Goal: Task Accomplishment & Management: Complete application form

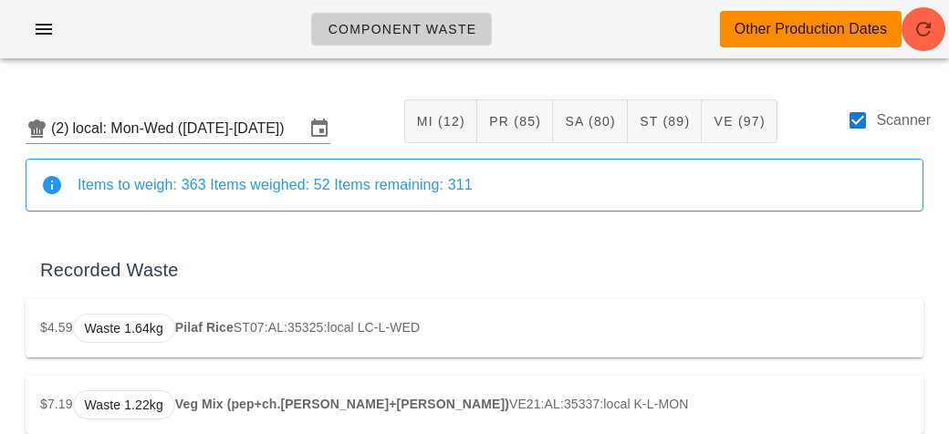
scroll to position [2439, 0]
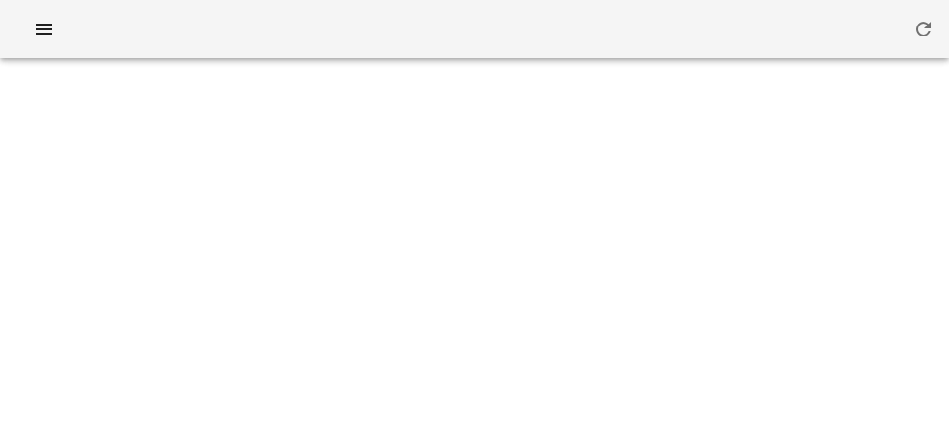
click at [36, 10] on div at bounding box center [474, 29] width 949 height 58
click at [37, 15] on button "button" at bounding box center [44, 29] width 58 height 33
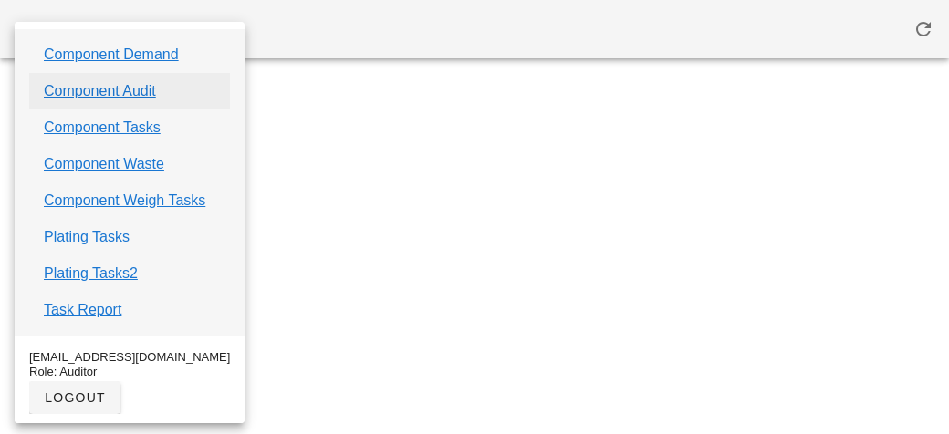
click at [121, 89] on link "Component Audit" at bounding box center [100, 91] width 112 height 22
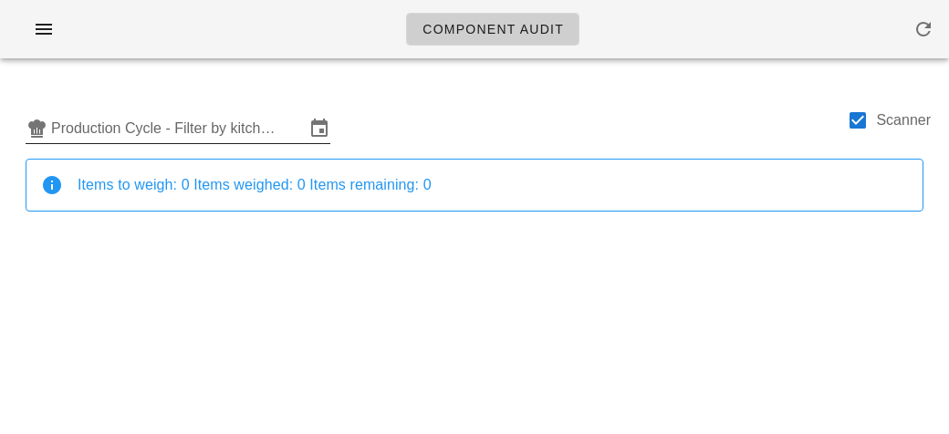
click at [132, 126] on input "Production Cycle - Filter by kitchen production schedules" at bounding box center [178, 128] width 254 height 29
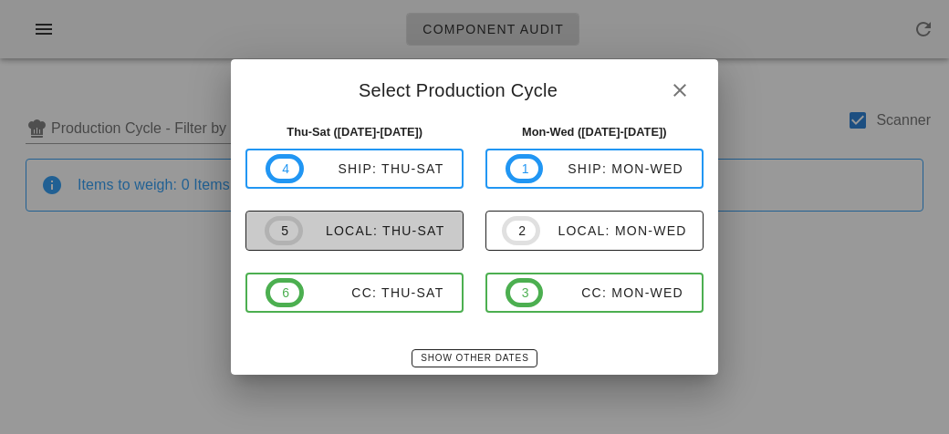
click at [360, 242] on span "5 local: Thu-Sat" at bounding box center [355, 230] width 180 height 29
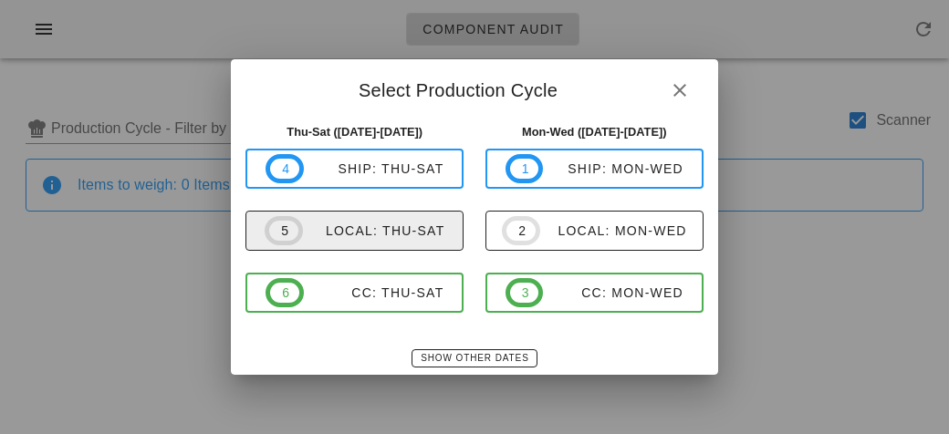
type input "local: Thu-Sat ([DATE]-[DATE])"
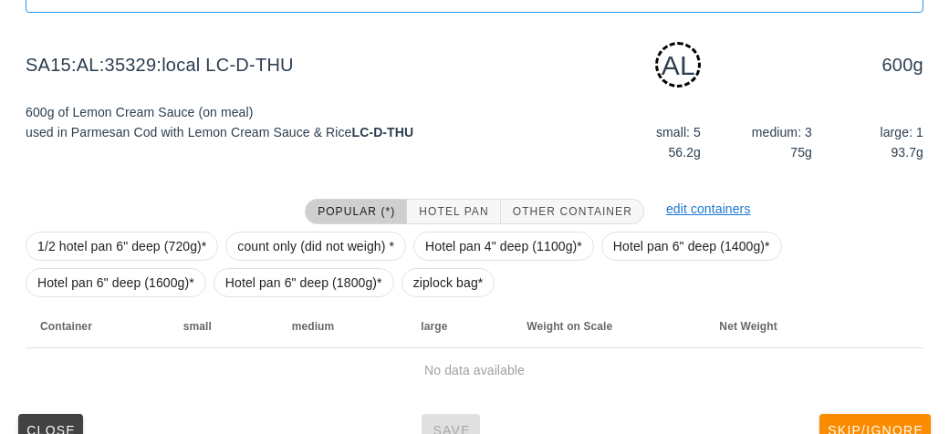
scroll to position [228, 0]
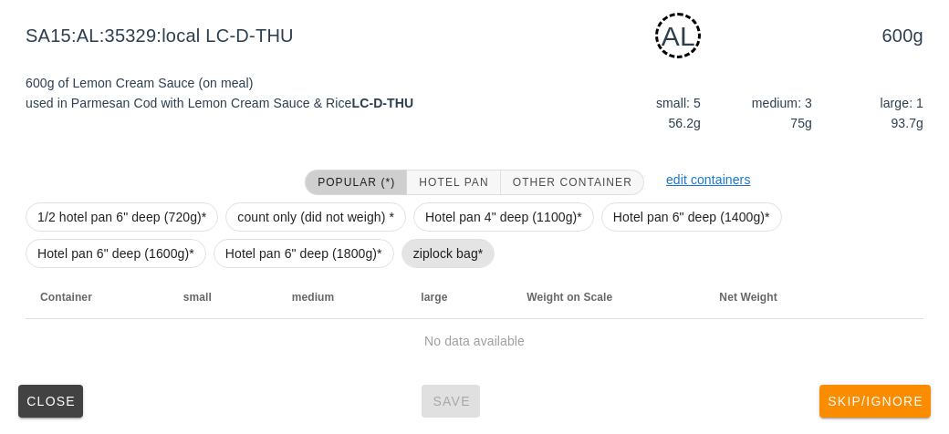
click at [447, 240] on span "ziplock bag*" at bounding box center [448, 253] width 70 height 27
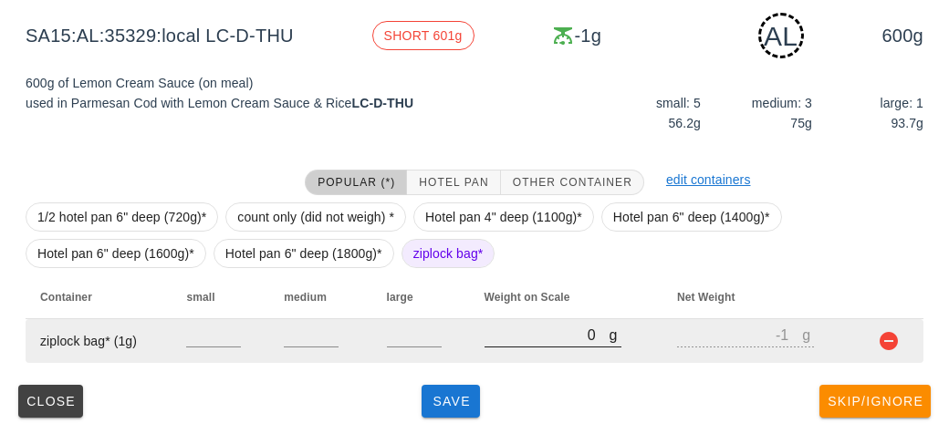
click at [513, 338] on input "0" at bounding box center [547, 335] width 125 height 24
type input "70"
type input "69"
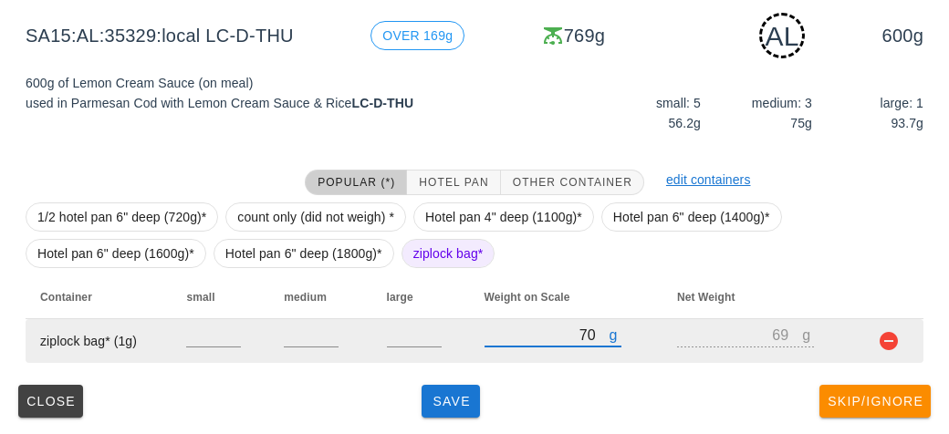
type input "770"
type input "769"
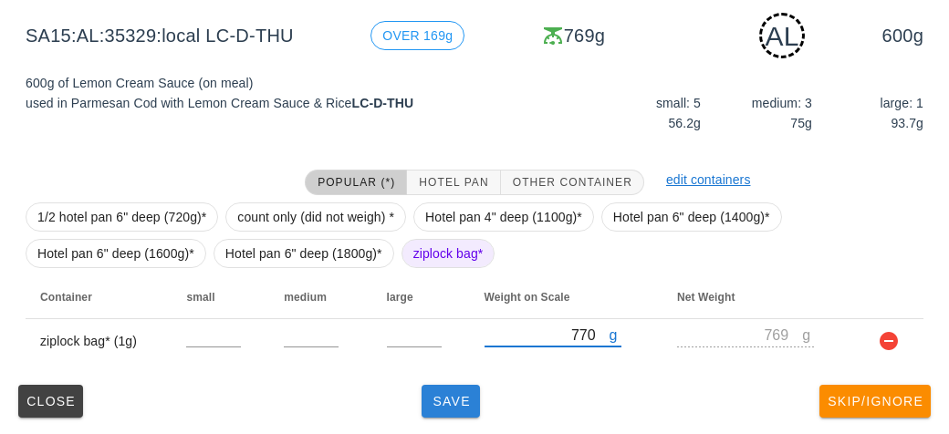
type input "770"
click at [461, 394] on span "Save" at bounding box center [451, 401] width 44 height 15
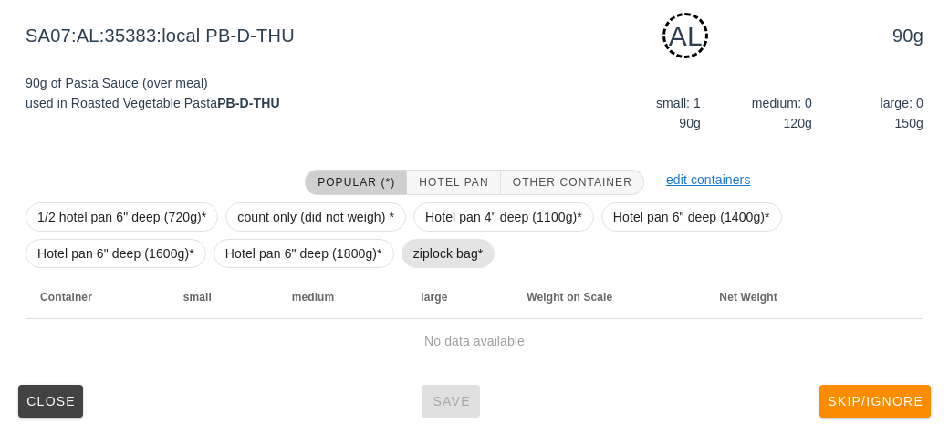
click at [427, 254] on span "ziplock bag*" at bounding box center [448, 253] width 70 height 27
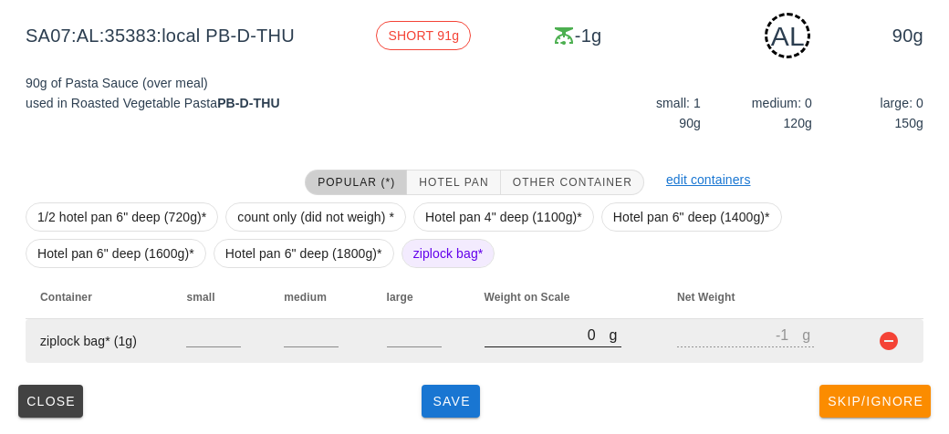
click at [500, 332] on input "0" at bounding box center [547, 335] width 125 height 24
type input "10"
type input "9"
type input "190"
type input "189"
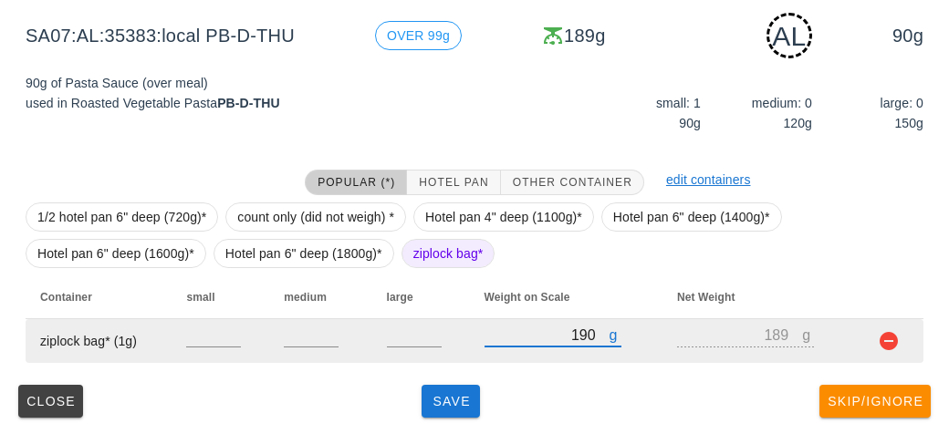
type input "190"
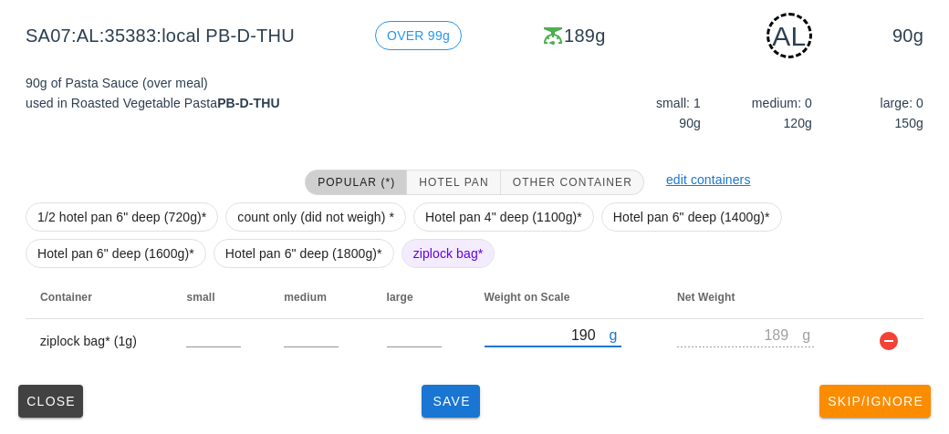
click at [453, 427] on div "(5) local: Thu-Sat ([DATE]-[DATE]) MI (8) PR (69) SA (84) ST (88) VE (96) Scann…" at bounding box center [474, 140] width 949 height 591
click at [424, 413] on button "Save" at bounding box center [451, 401] width 58 height 33
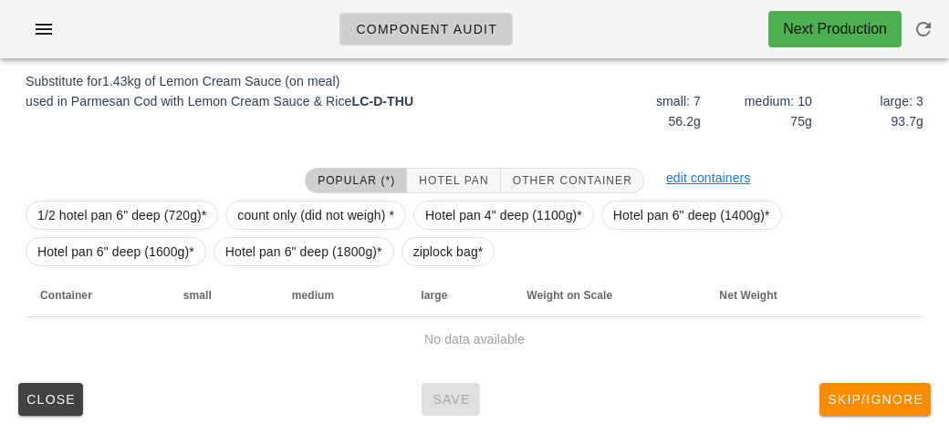
scroll to position [219, 0]
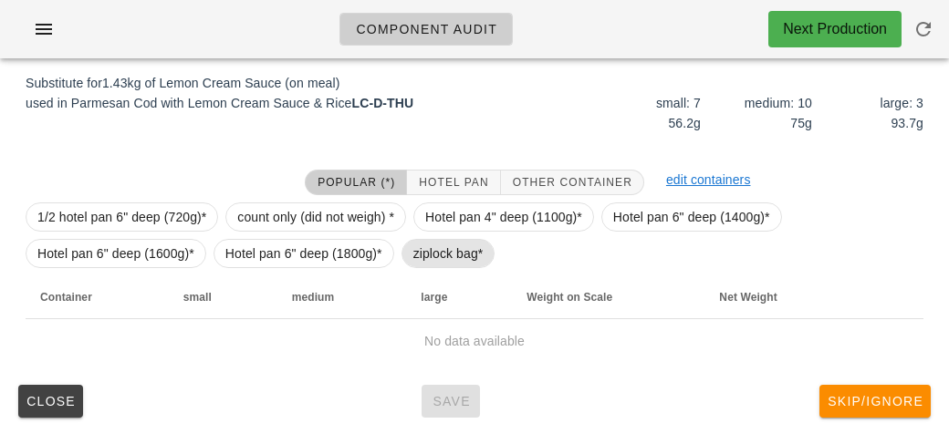
click at [431, 262] on span "ziplock bag*" at bounding box center [448, 253] width 70 height 27
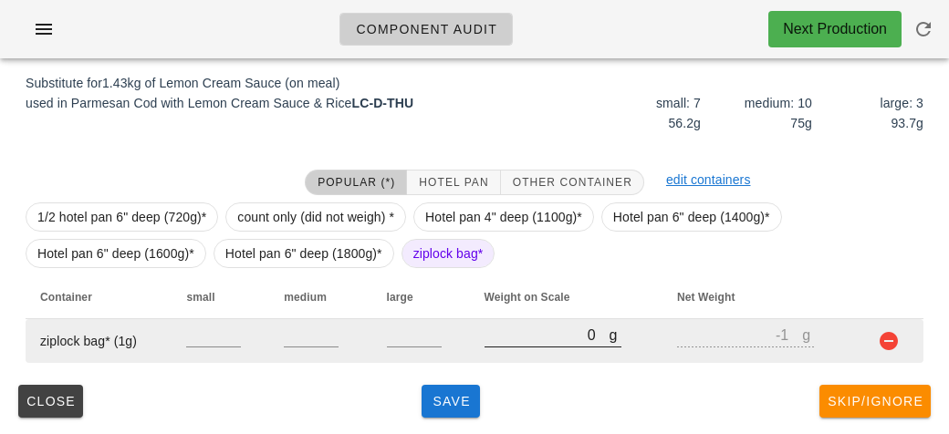
click at [496, 345] on input "0" at bounding box center [547, 335] width 125 height 24
type input "20"
type input "19"
type input "230"
type input "229"
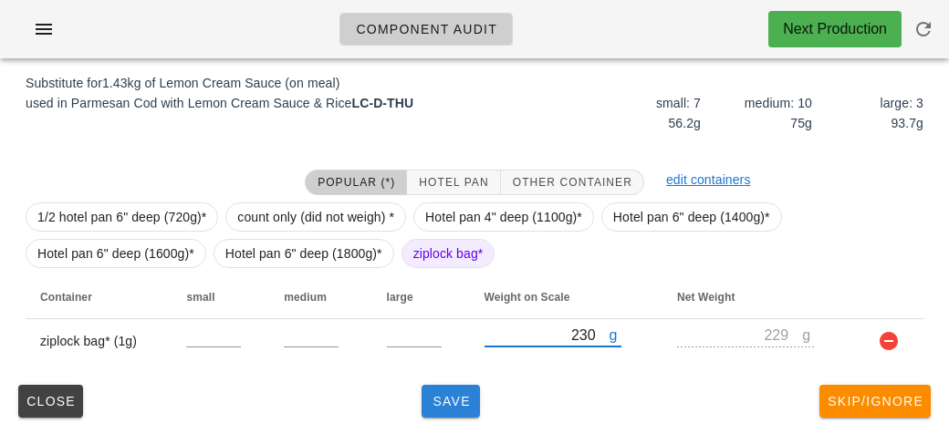
type input "230"
click at [455, 400] on span "Save" at bounding box center [451, 401] width 44 height 15
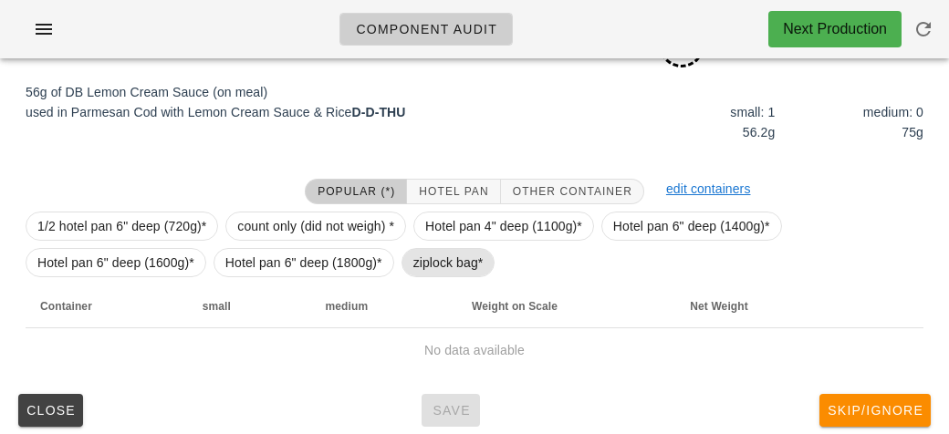
click at [414, 272] on span "ziplock bag*" at bounding box center [448, 262] width 70 height 27
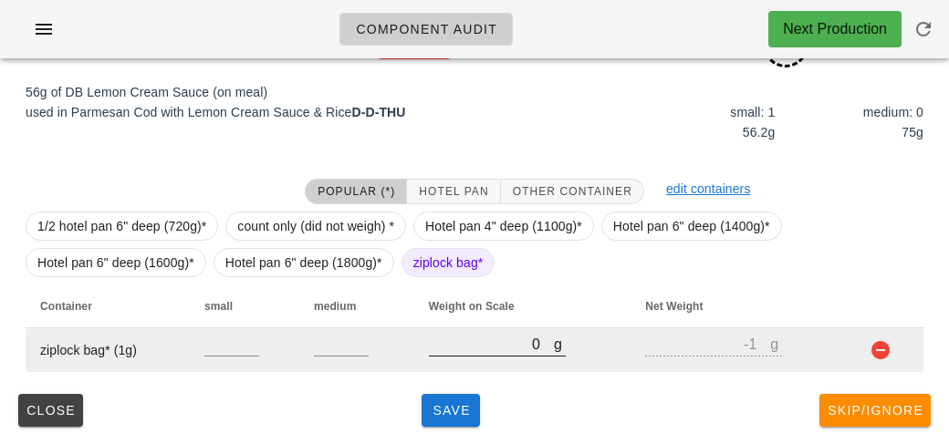
click at [455, 351] on input "0" at bounding box center [491, 344] width 125 height 24
type input "10"
type input "9"
type input "160"
type input "159"
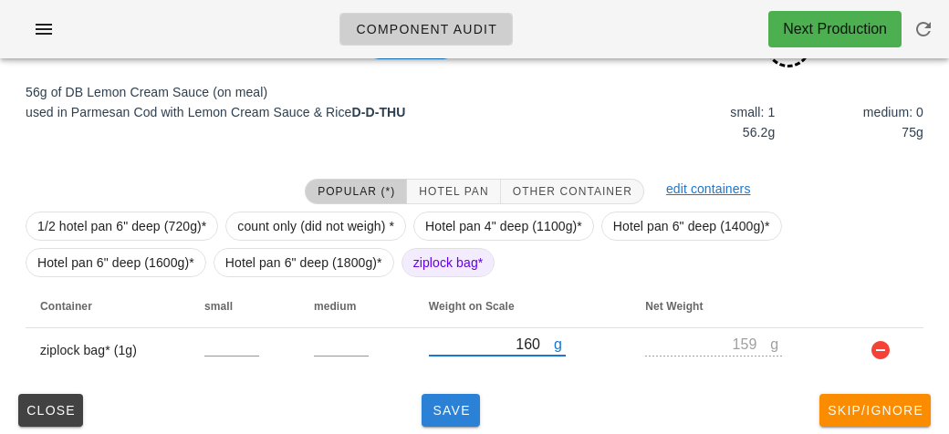
type input "160"
click at [454, 408] on span "Save" at bounding box center [451, 410] width 44 height 15
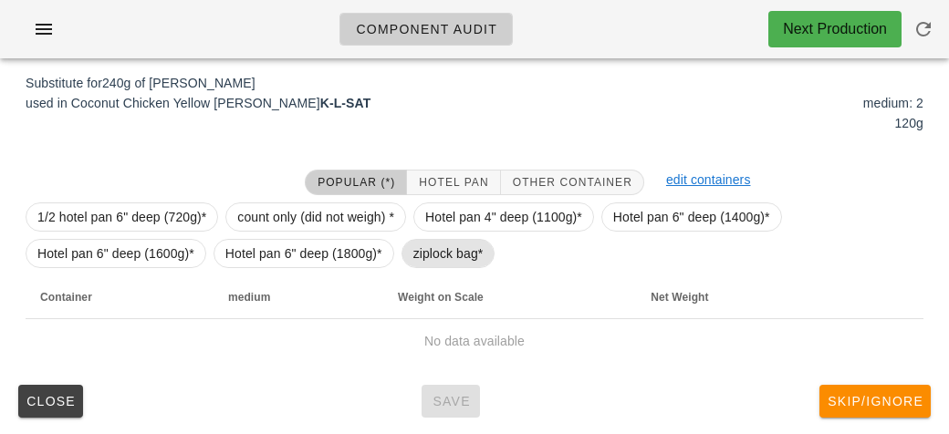
click at [435, 244] on span "ziplock bag*" at bounding box center [448, 253] width 70 height 27
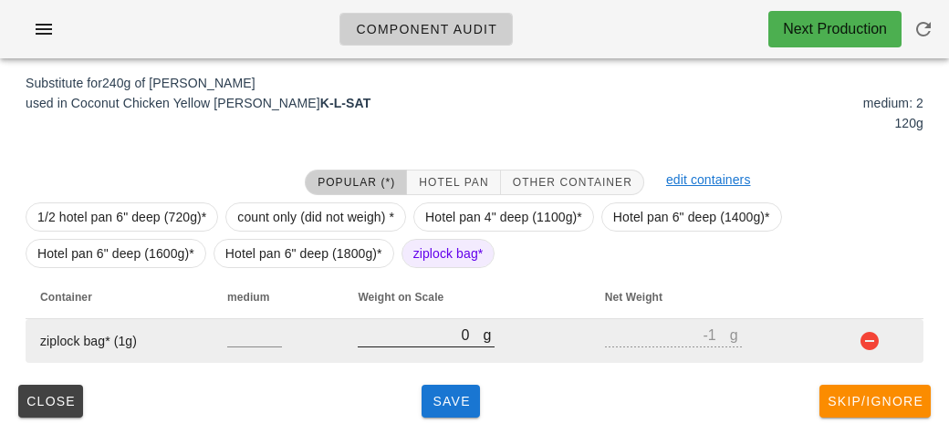
click at [402, 342] on input "0" at bounding box center [420, 335] width 125 height 24
type input "420"
type input "419"
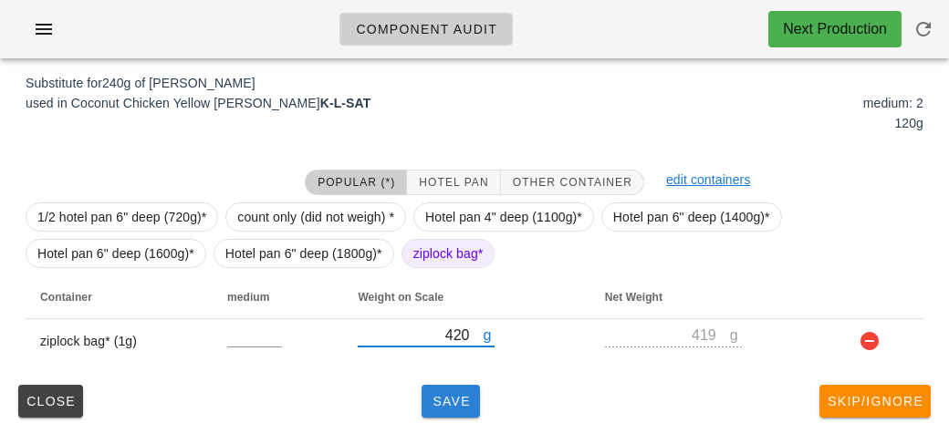
type input "420"
click at [439, 406] on span "Save" at bounding box center [451, 401] width 44 height 15
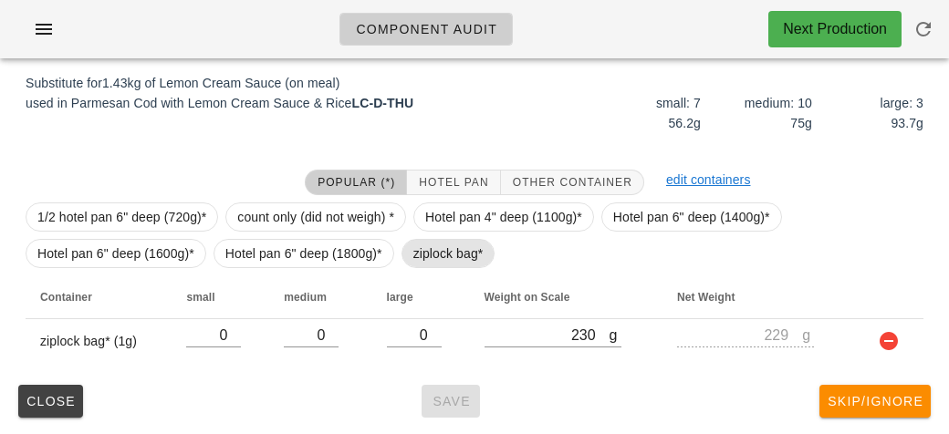
click at [431, 251] on span "ziplock bag*" at bounding box center [448, 253] width 70 height 27
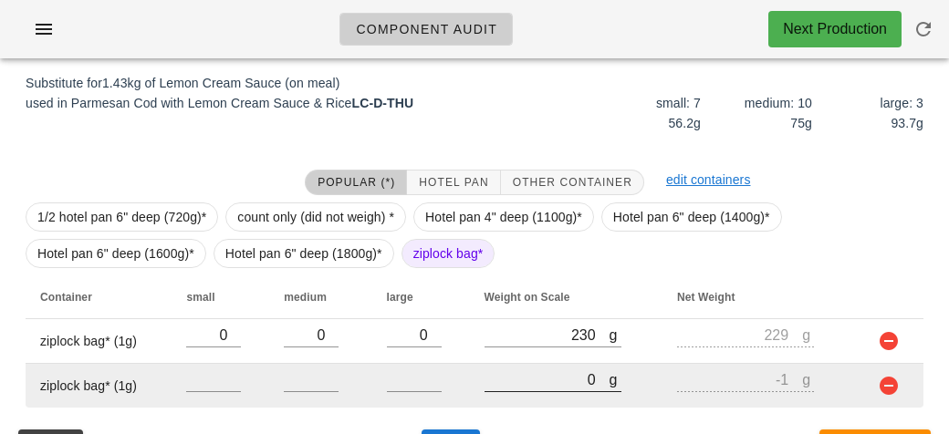
click at [489, 387] on input "0" at bounding box center [547, 380] width 125 height 24
type input "20"
type input "19"
type input "280"
type input "279"
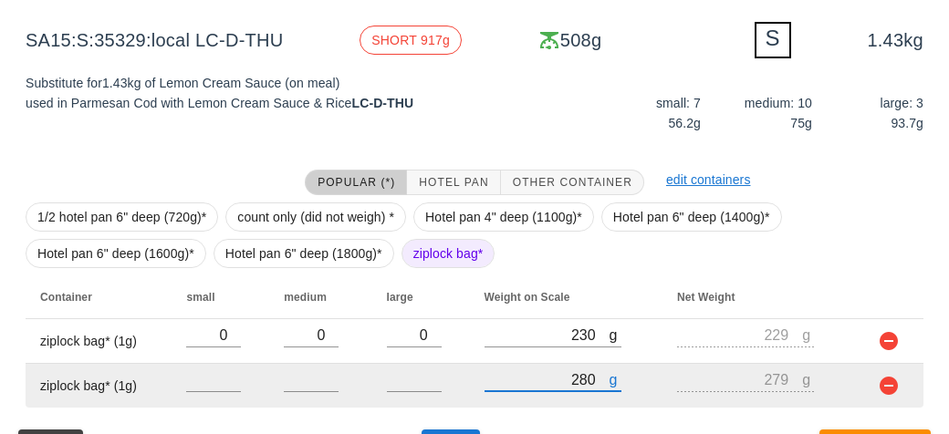
scroll to position [264, 0]
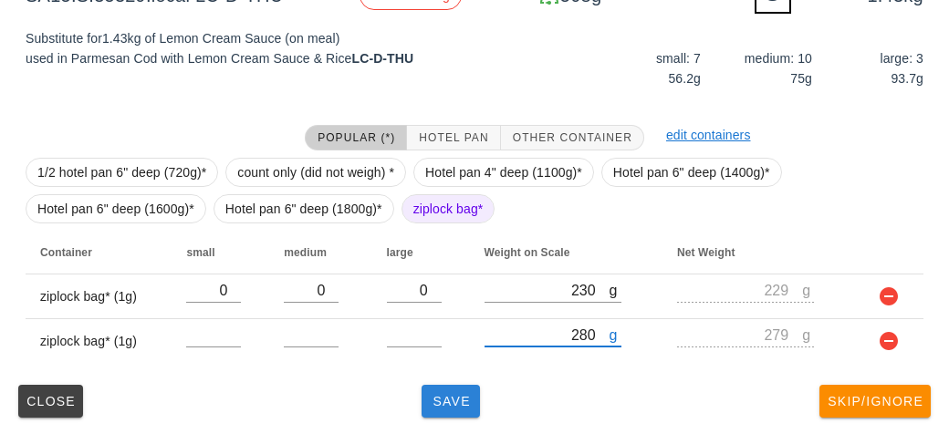
type input "280"
click at [433, 394] on span "Save" at bounding box center [451, 401] width 44 height 15
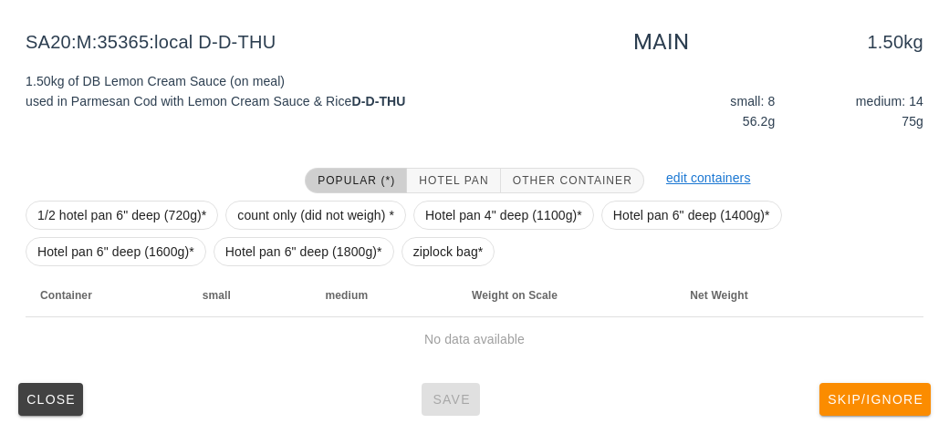
scroll to position [212, 0]
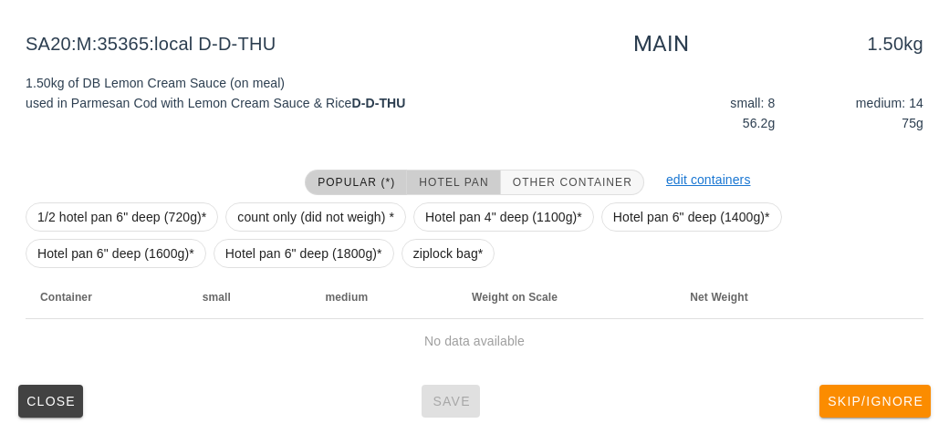
click at [443, 186] on span "Hotel Pan" at bounding box center [453, 182] width 70 height 13
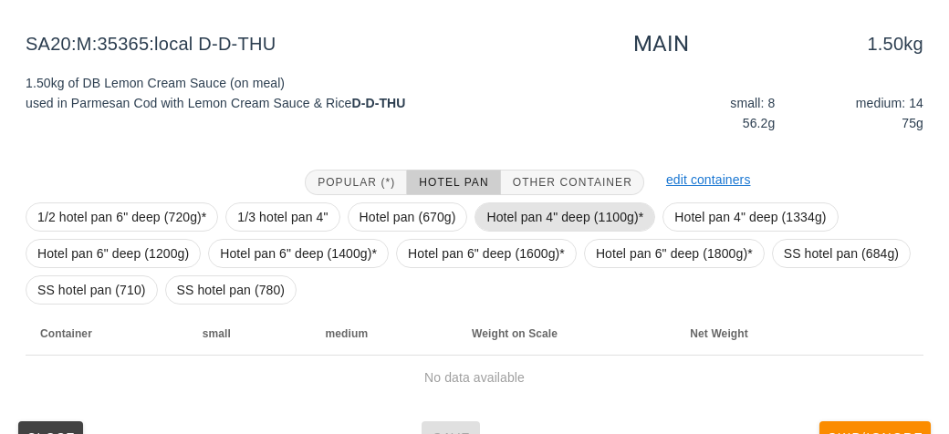
click at [506, 215] on span "Hotel pan 4" deep (1100g)*" at bounding box center [564, 216] width 157 height 27
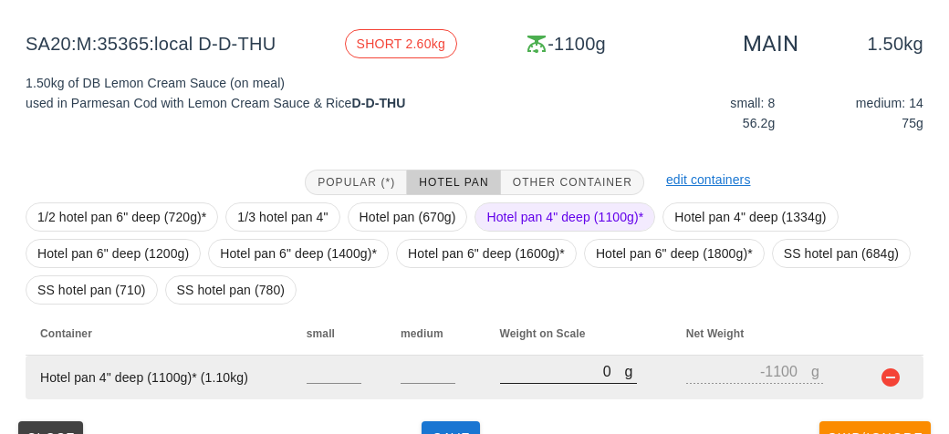
click at [527, 375] on input "0" at bounding box center [562, 372] width 125 height 24
type input "20"
type input "-1080"
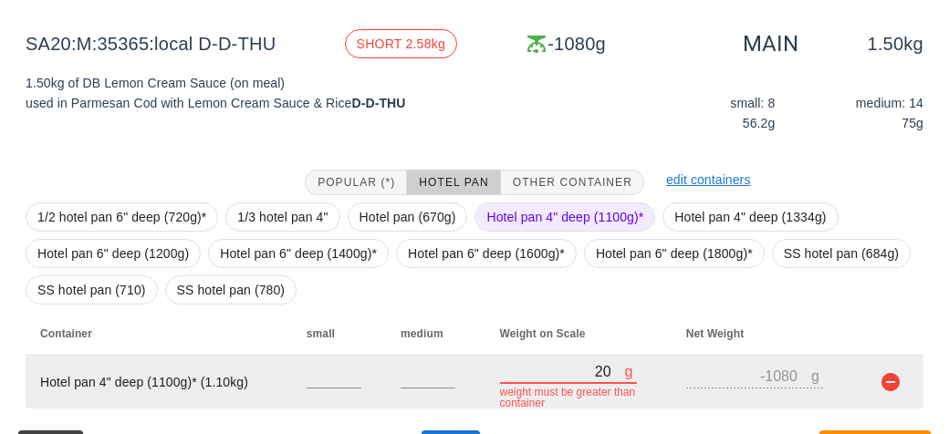
type input "280"
type input "-820"
type input "2800"
type input "1700"
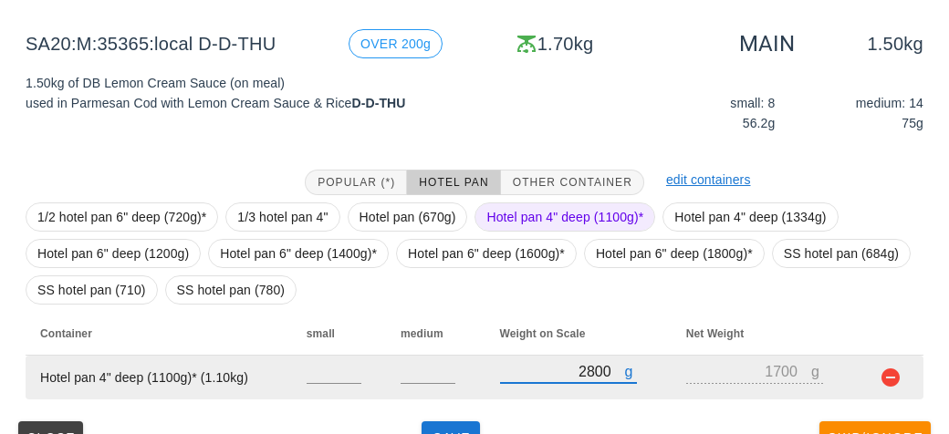
scroll to position [248, 0]
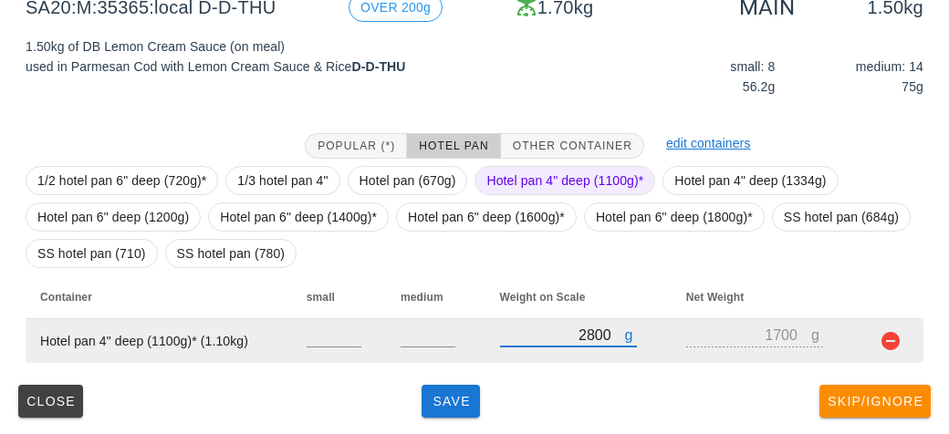
type input "2800"
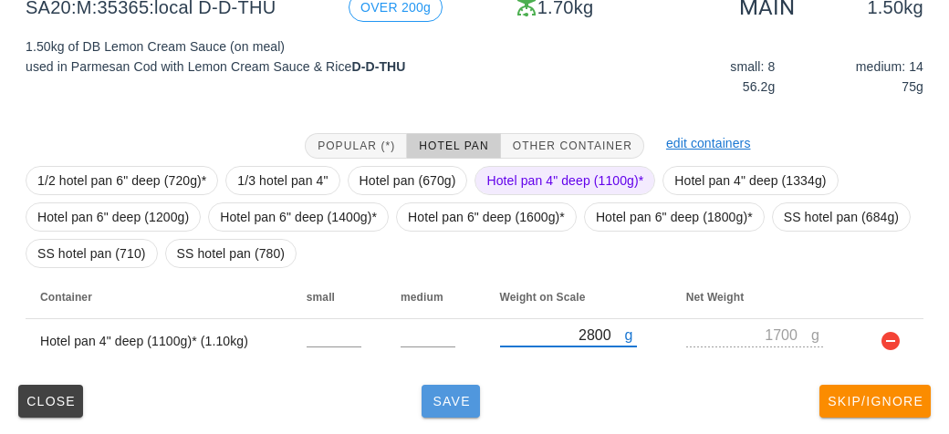
click at [432, 397] on span "Save" at bounding box center [451, 401] width 44 height 15
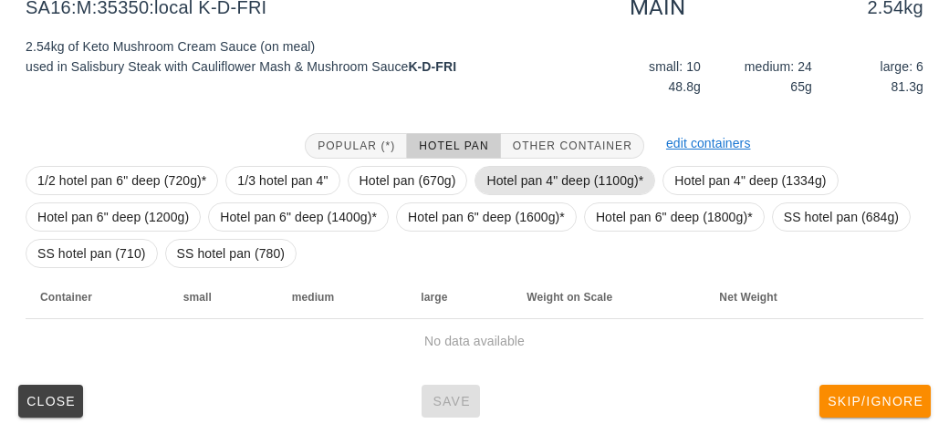
click at [500, 179] on span "Hotel pan 4" deep (1100g)*" at bounding box center [564, 180] width 157 height 27
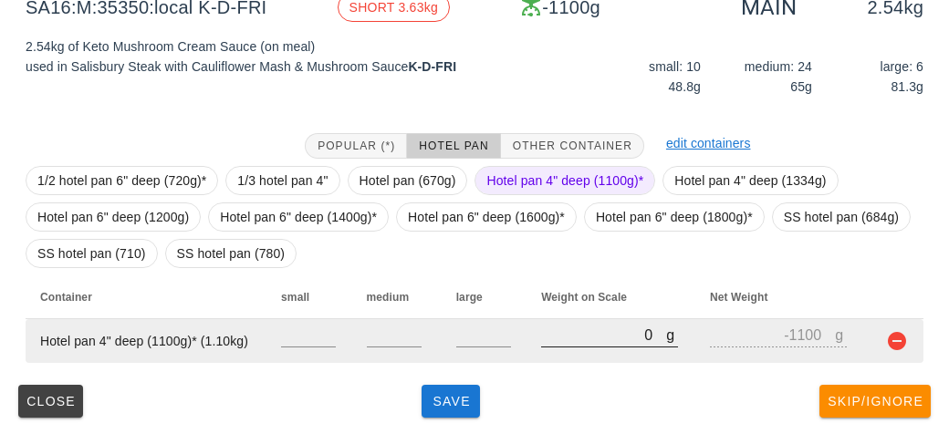
click at [556, 327] on input "0" at bounding box center [603, 335] width 125 height 24
type input "30"
type input "-1070"
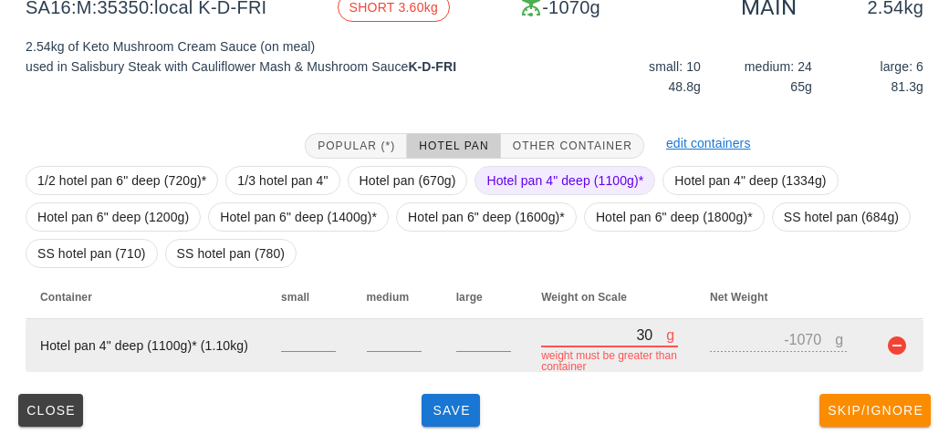
type input "390"
type input "-710"
type input "3900"
type input "2800"
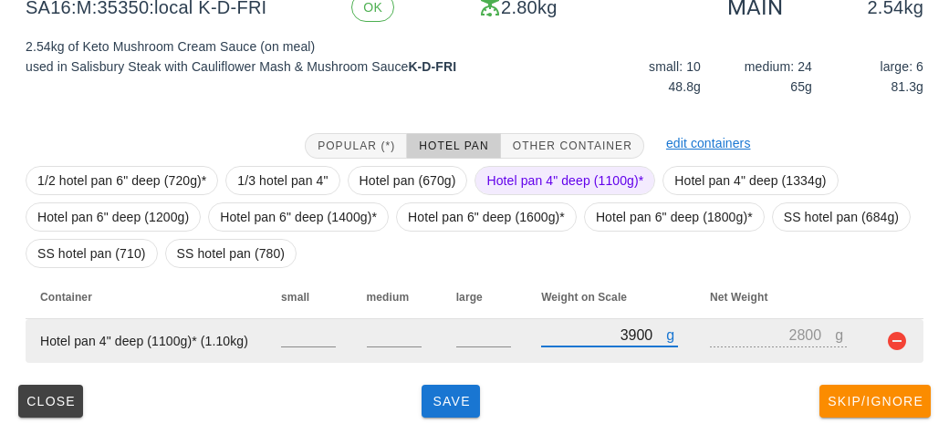
type input "3900"
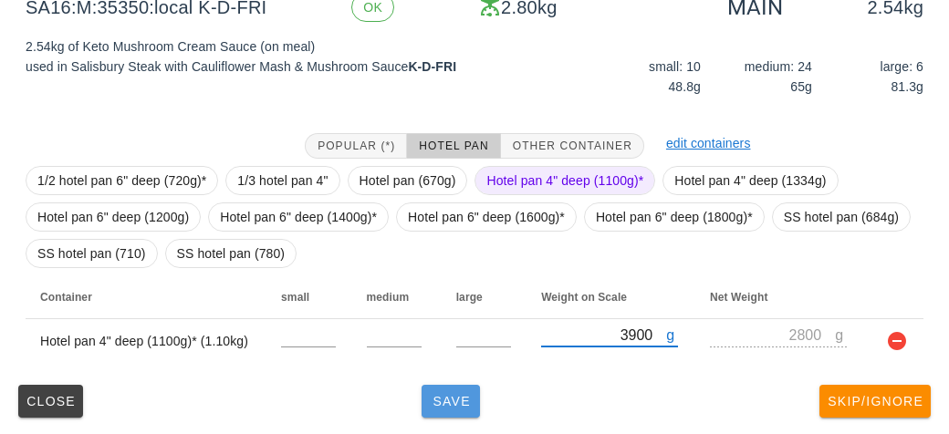
click at [456, 406] on span "Save" at bounding box center [451, 401] width 44 height 15
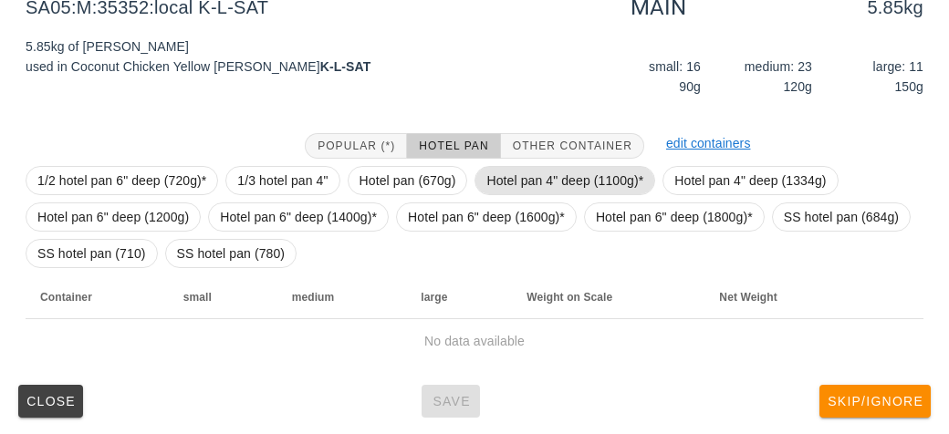
click at [528, 174] on span "Hotel pan 4" deep (1100g)*" at bounding box center [564, 180] width 157 height 27
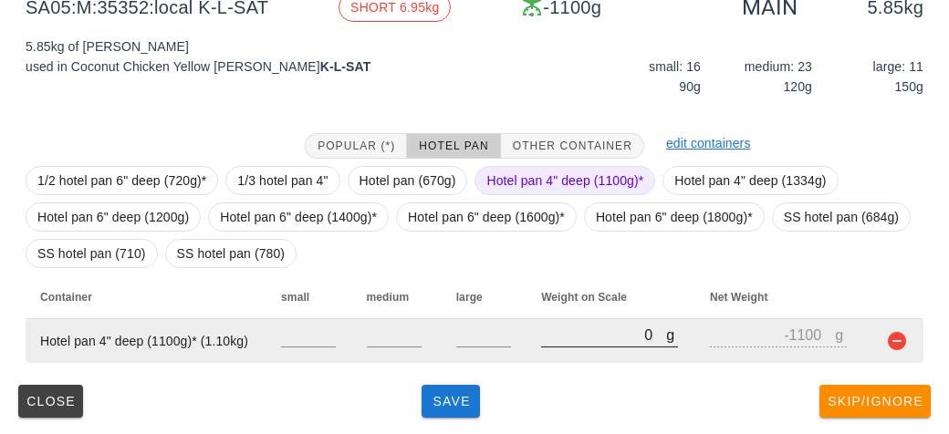
click at [570, 330] on input "0" at bounding box center [603, 335] width 125 height 24
type input "80"
type input "-1020"
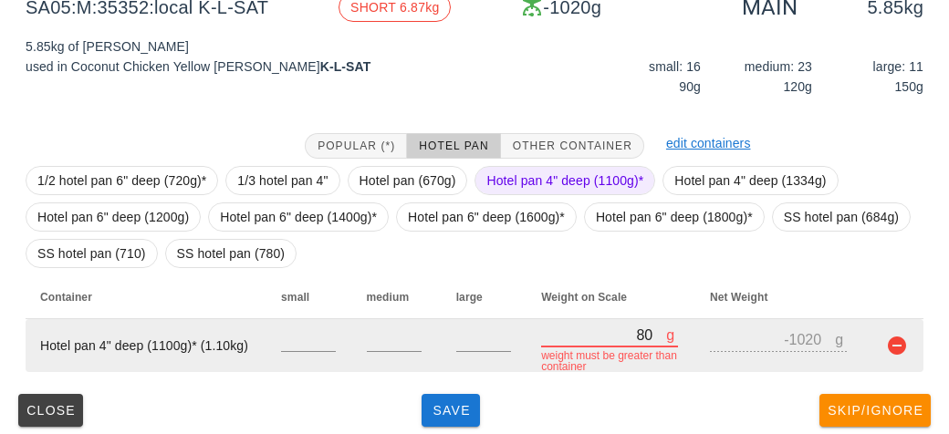
type input "800"
type input "-300"
type input "8050"
type input "6950"
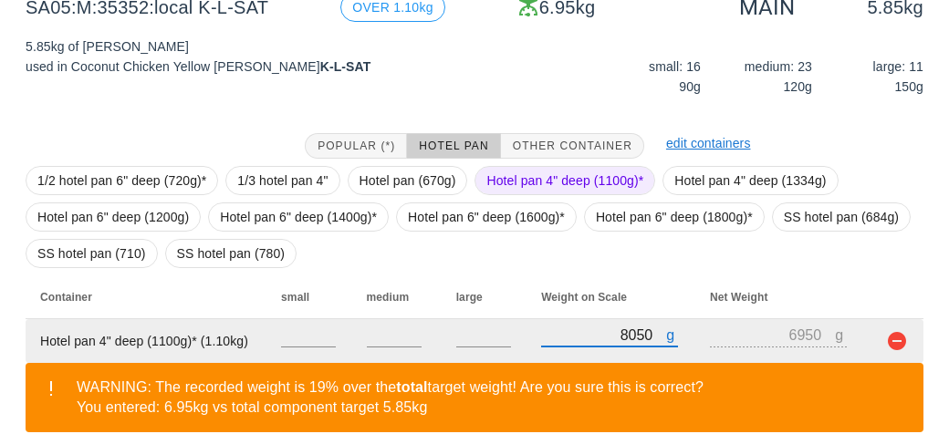
type input "800"
type input "-300"
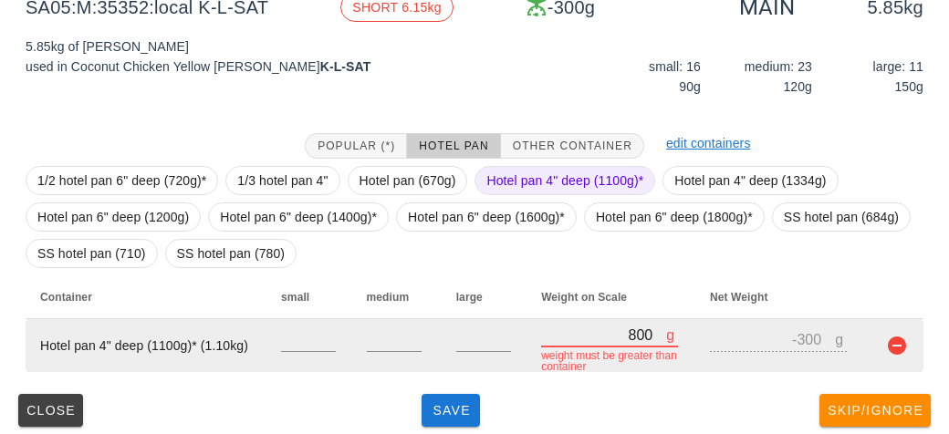
type input "80"
type input "-1020"
type input "0"
type input "-1100"
type input "70"
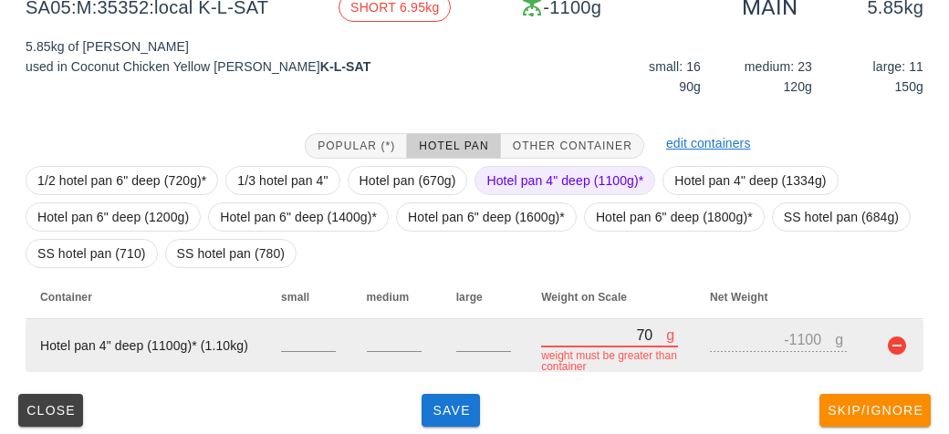
type input "-1030"
type input "710"
type input "-390"
type input "7120"
type input "6020"
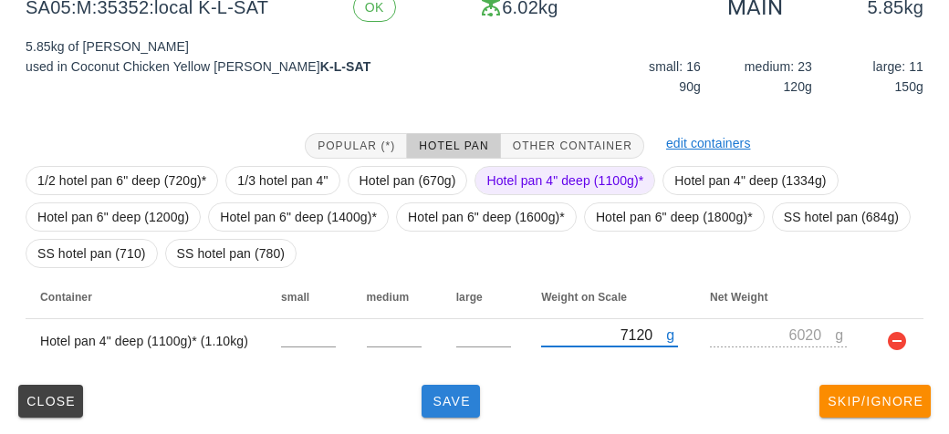
type input "7120"
click at [455, 410] on button "Save" at bounding box center [451, 401] width 58 height 33
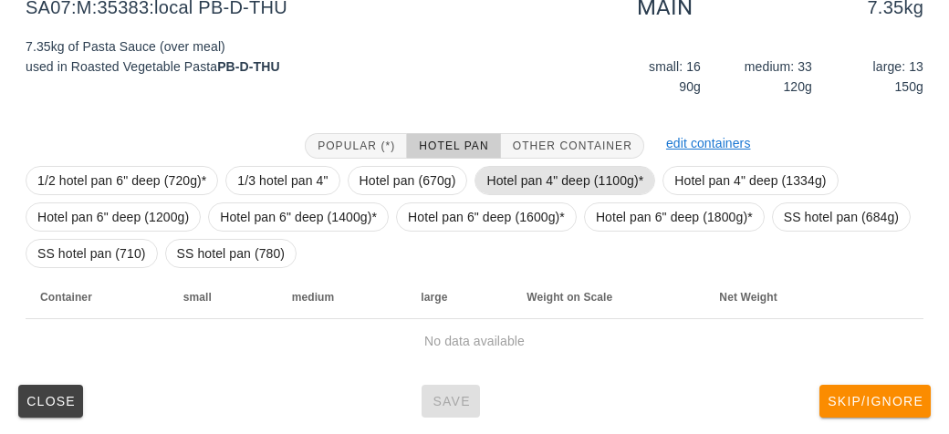
click at [505, 179] on span "Hotel pan 4" deep (1100g)*" at bounding box center [564, 180] width 157 height 27
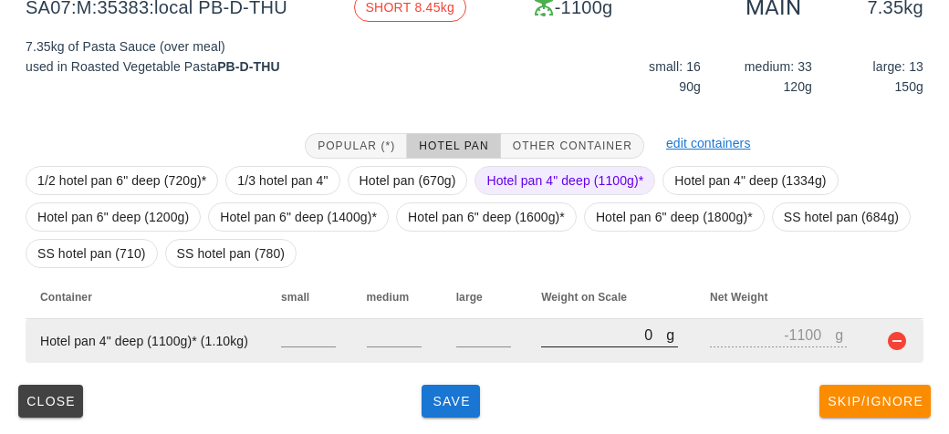
click at [561, 343] on input "0" at bounding box center [603, 335] width 125 height 24
type input "90"
type input "-1010"
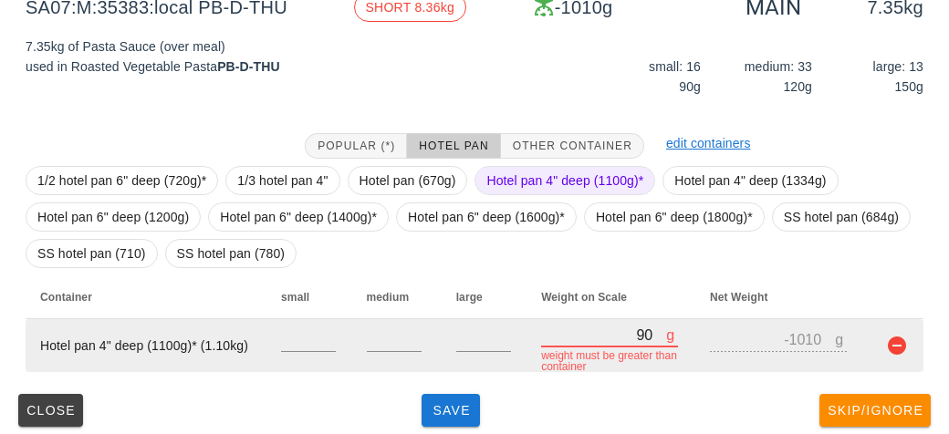
type input "910"
type input "-190"
type input "9190"
type input "8090"
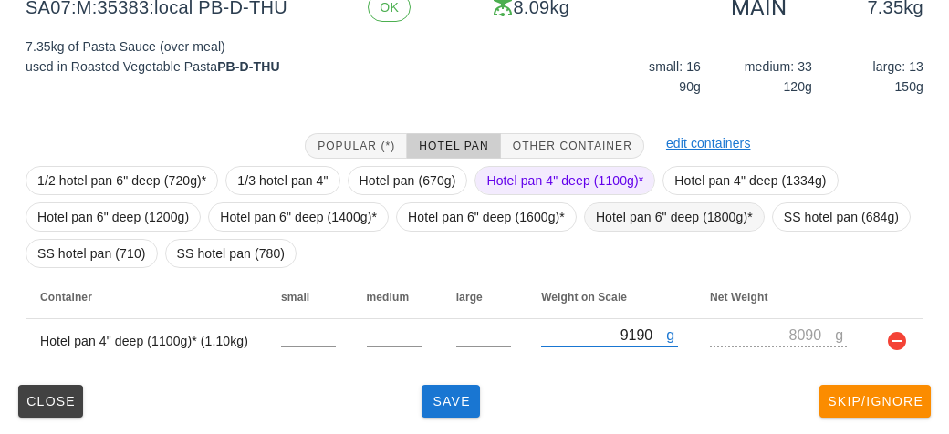
type input "9190"
click at [625, 221] on span "Hotel pan 6" deep (1800g)*" at bounding box center [674, 216] width 157 height 27
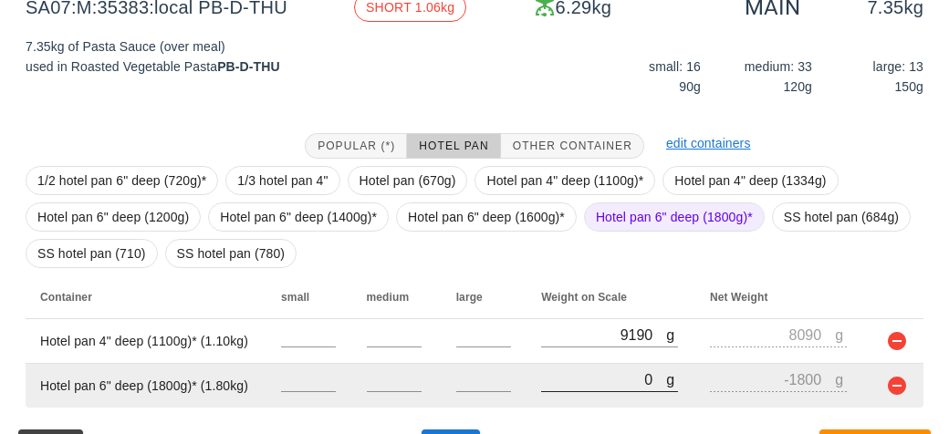
click at [568, 381] on input "0" at bounding box center [603, 380] width 125 height 24
type input "90"
type input "-1710"
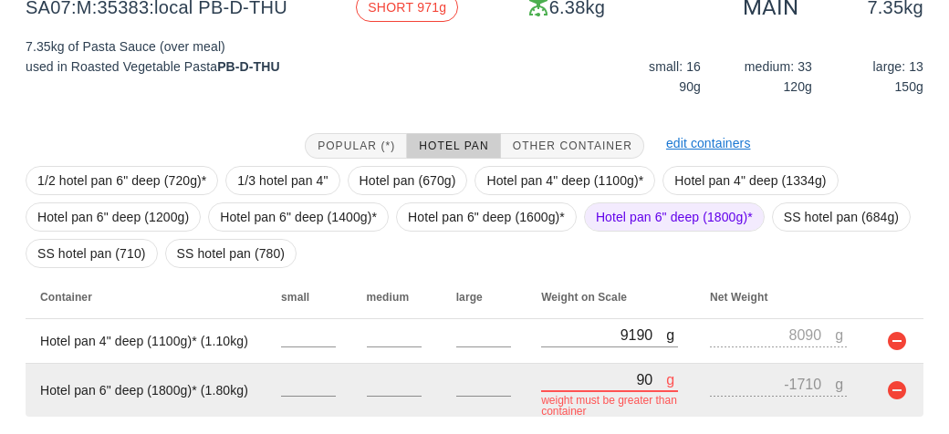
type input "980"
type input "-820"
type input "9850"
type input "8050"
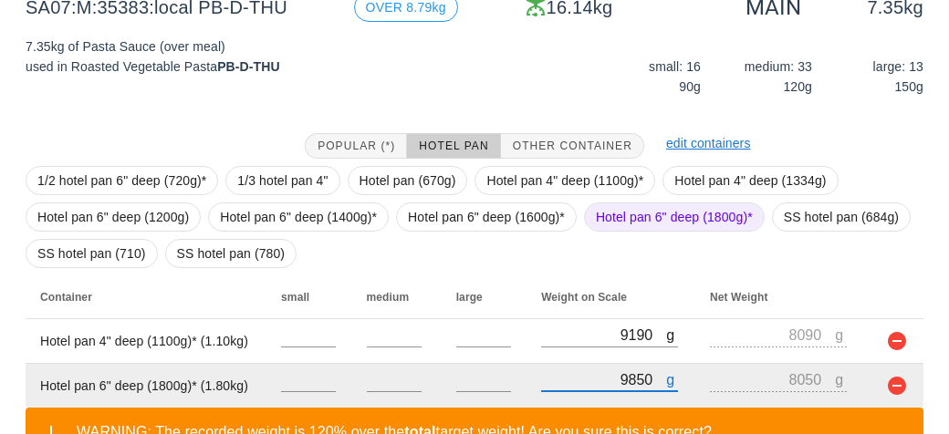
type input "980"
type input "-820"
type input "90"
type input "-1710"
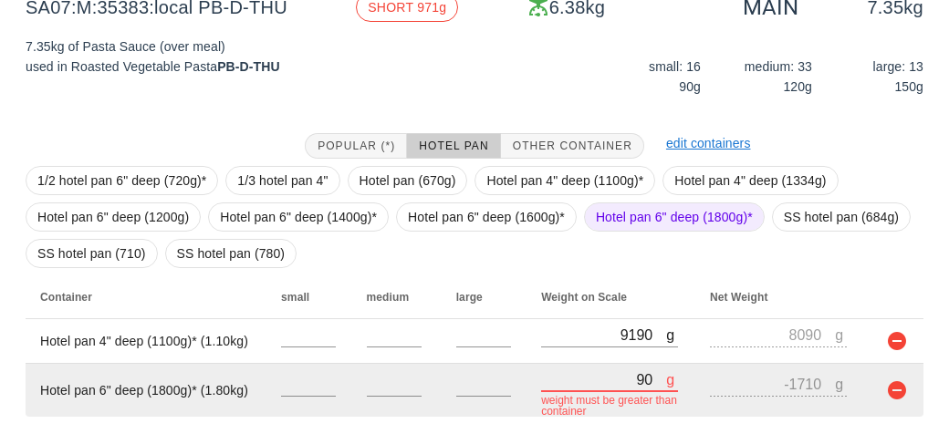
type input "0"
type input "-1800"
click at [896, 390] on button "button" at bounding box center [897, 391] width 22 height 22
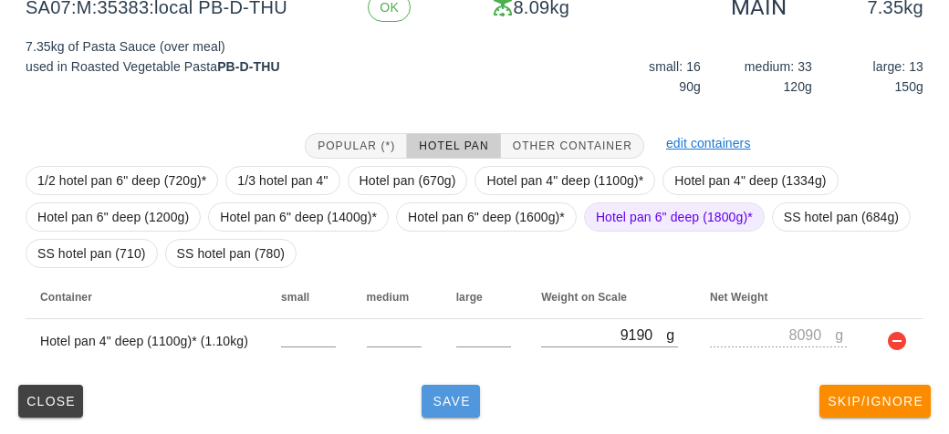
click at [469, 394] on span "Save" at bounding box center [451, 401] width 44 height 15
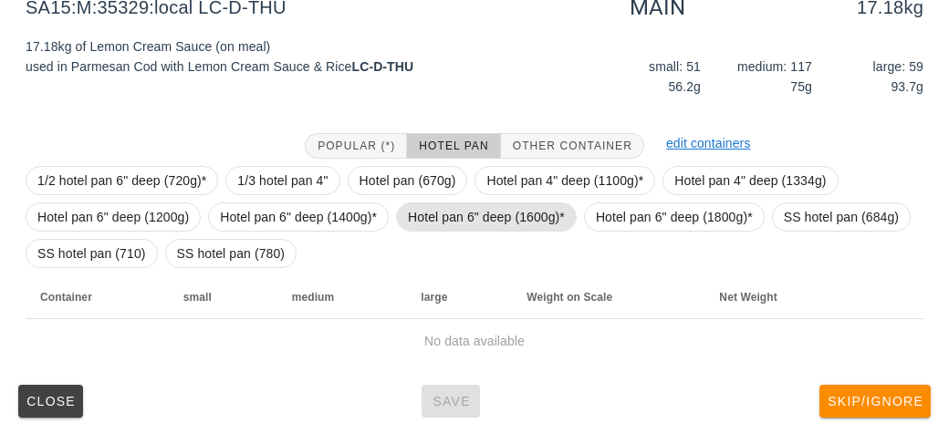
click at [428, 214] on span "Hotel pan 6" deep (1600g)*" at bounding box center [486, 216] width 157 height 27
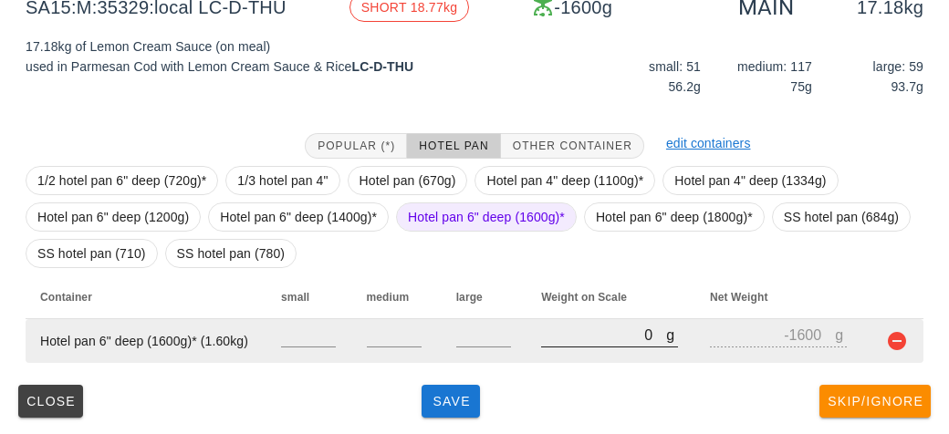
click at [579, 337] on input "0" at bounding box center [603, 335] width 125 height 24
type input "90"
type input "-1510"
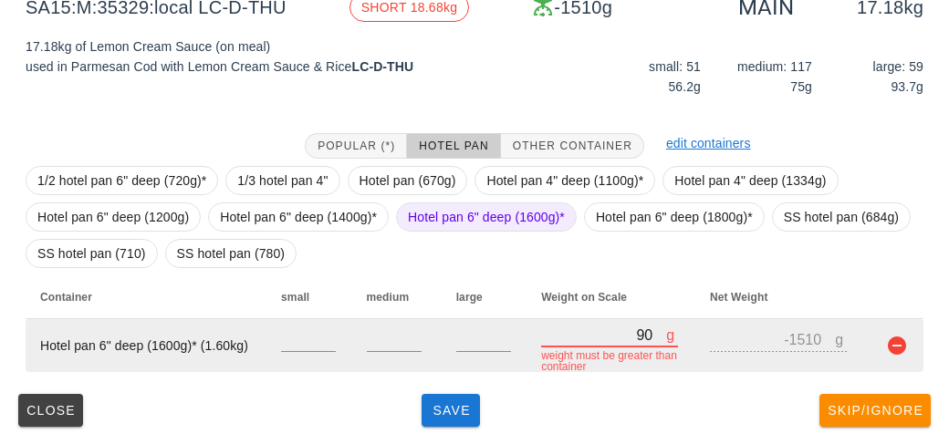
type input "980"
type input "-620"
type input "9850"
type input "8250"
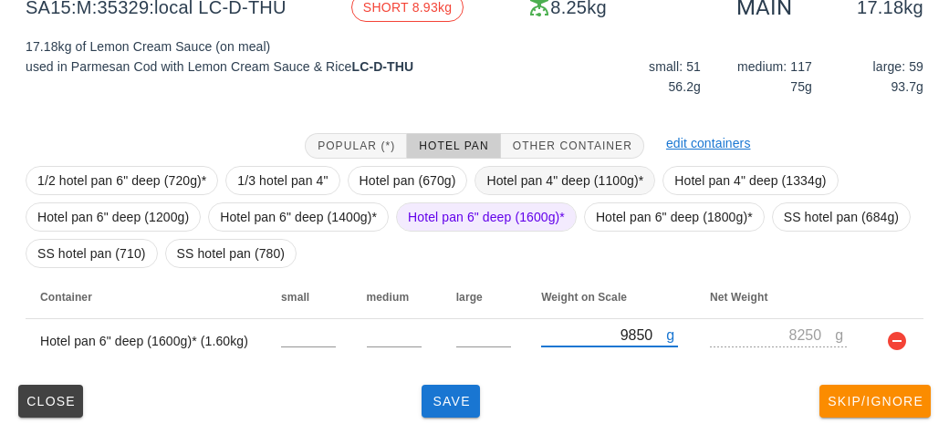
type input "9850"
click at [513, 176] on span "Hotel pan 4" deep (1100g)*" at bounding box center [564, 180] width 157 height 27
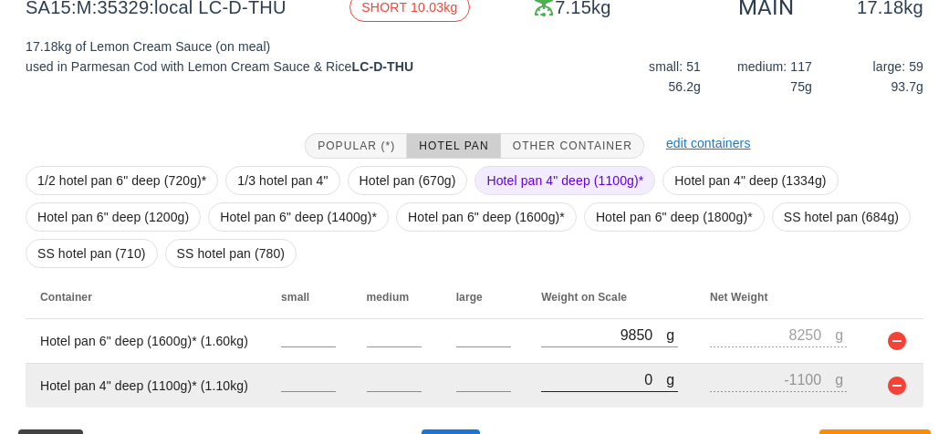
click at [557, 377] on input "0" at bounding box center [603, 380] width 125 height 24
type input "10"
type input "-1090"
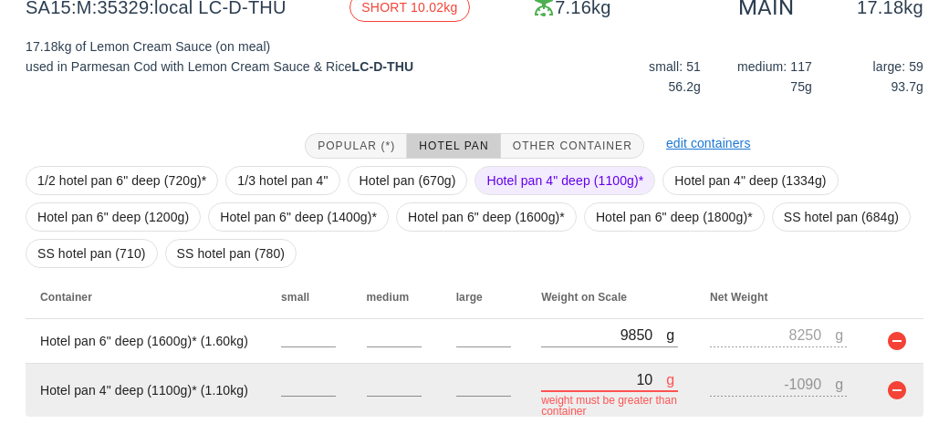
type input "100"
type input "-1000"
type input "1060"
type input "-40"
type input "10680"
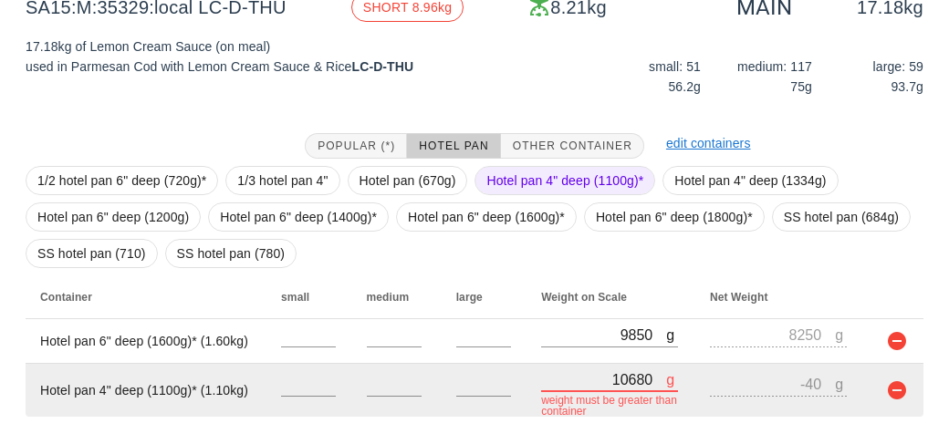
type input "9580"
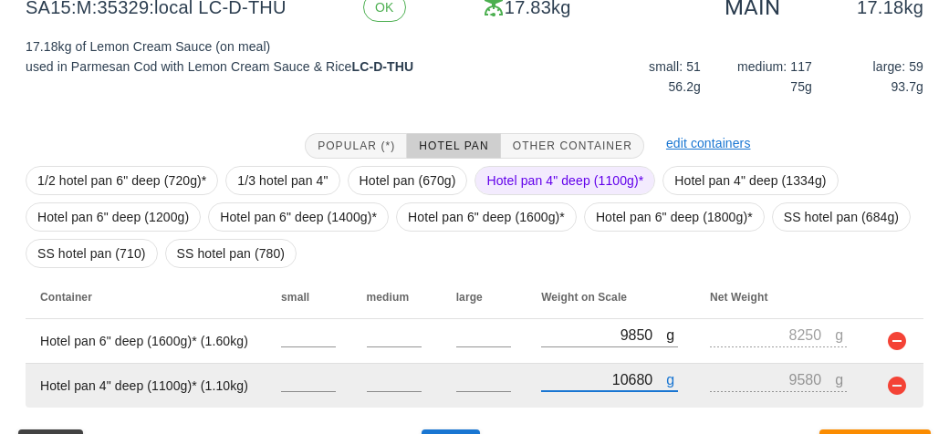
scroll to position [293, 0]
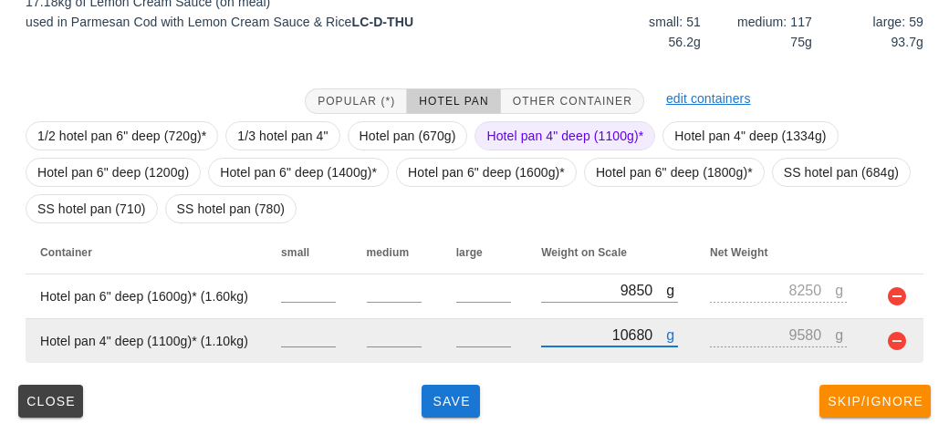
type input "10680"
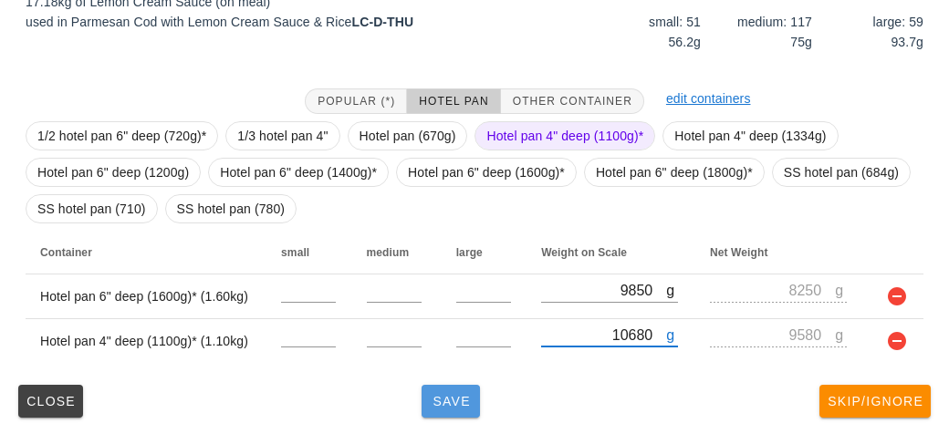
click at [434, 385] on button "Save" at bounding box center [451, 401] width 58 height 33
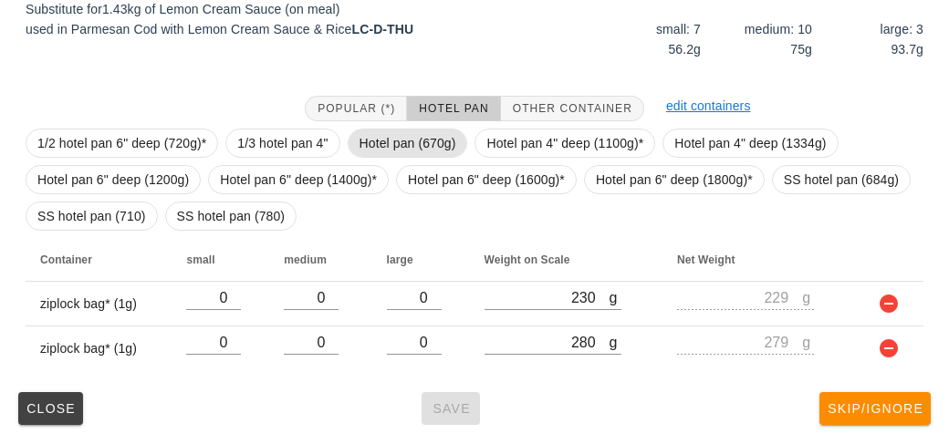
click at [384, 136] on span "Hotel pan (670g)" at bounding box center [408, 143] width 97 height 27
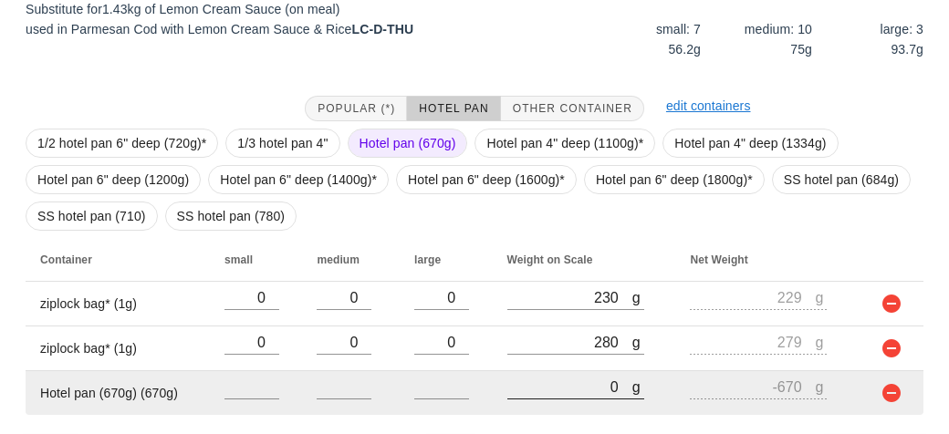
click at [535, 395] on input "0" at bounding box center [569, 387] width 125 height 24
type input "10"
type input "-660"
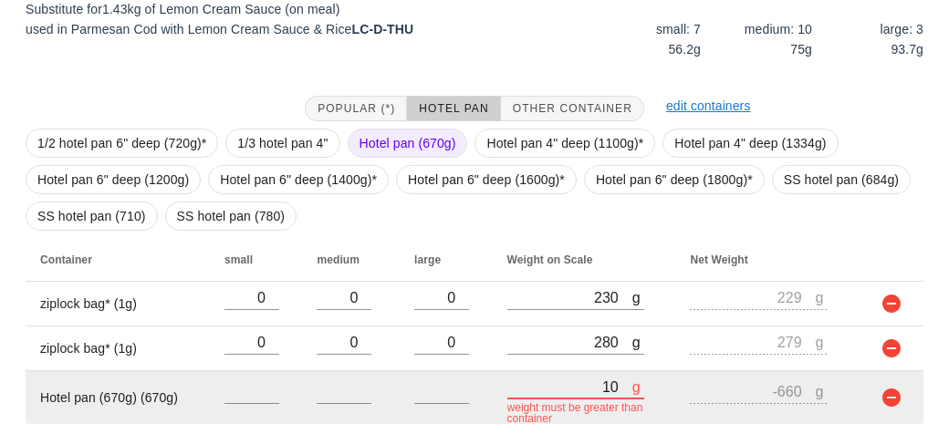
type input "190"
type input "-480"
type input "1960"
type input "1290"
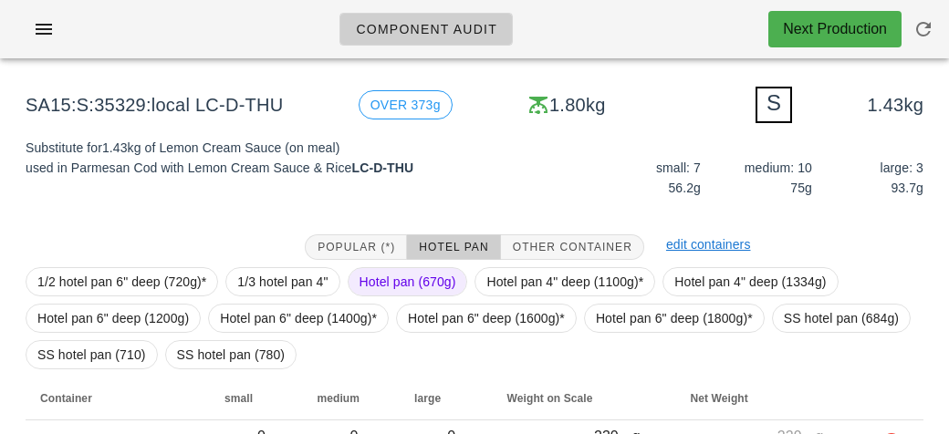
scroll to position [345, 0]
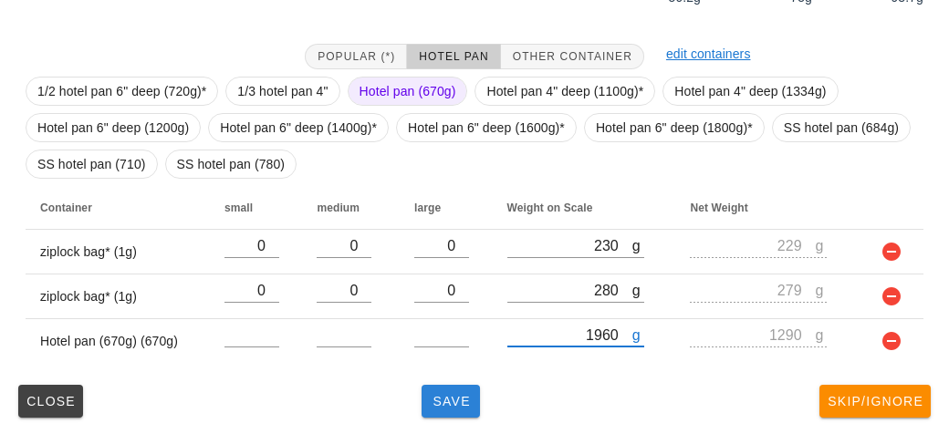
type input "1960"
click at [441, 408] on button "Save" at bounding box center [451, 401] width 58 height 33
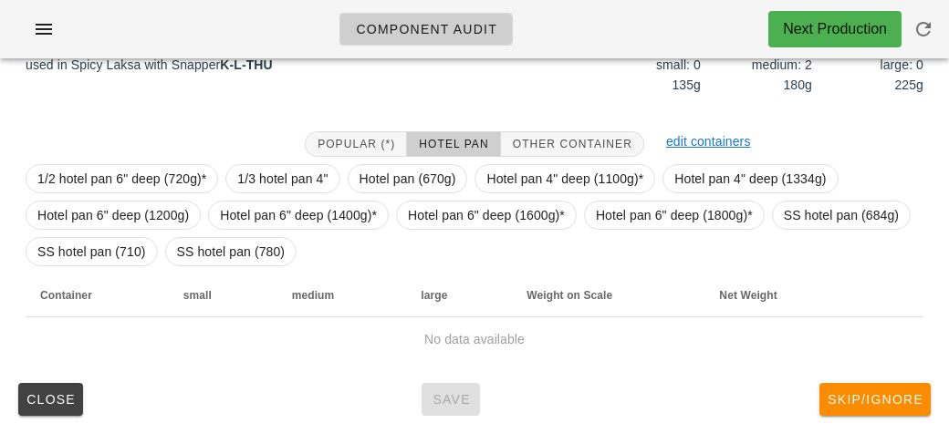
scroll to position [265, 0]
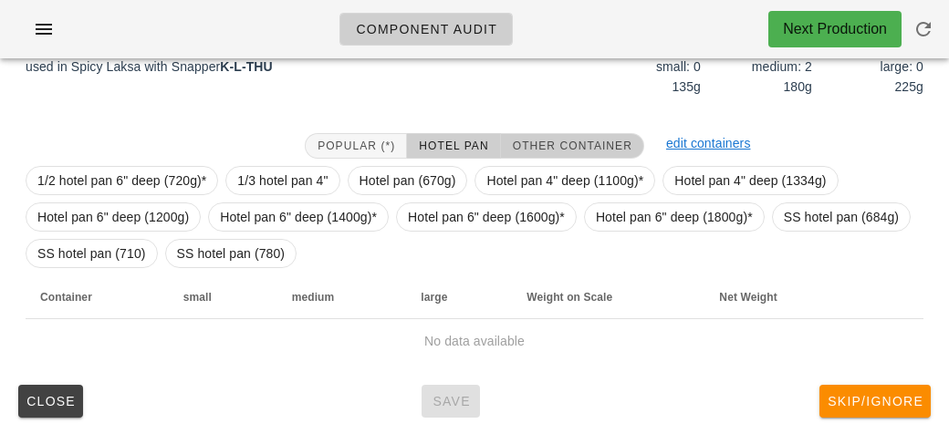
click at [544, 141] on span "Other Container" at bounding box center [572, 146] width 120 height 13
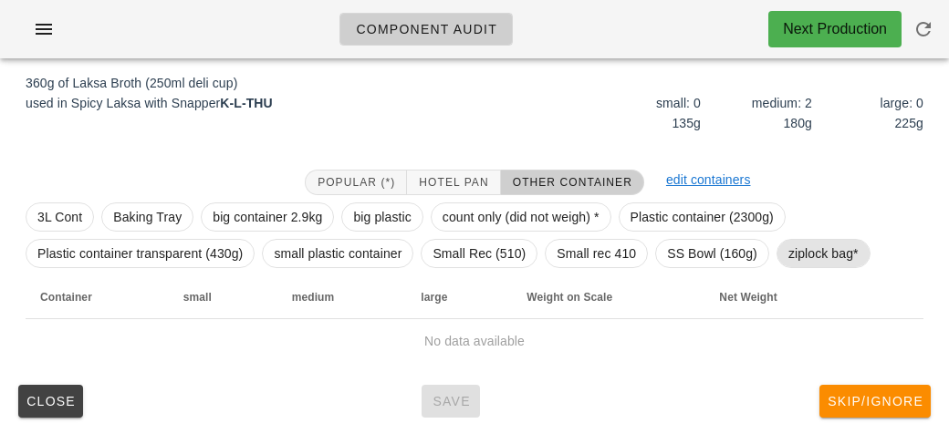
click at [817, 250] on span "ziplock bag*" at bounding box center [823, 253] width 70 height 27
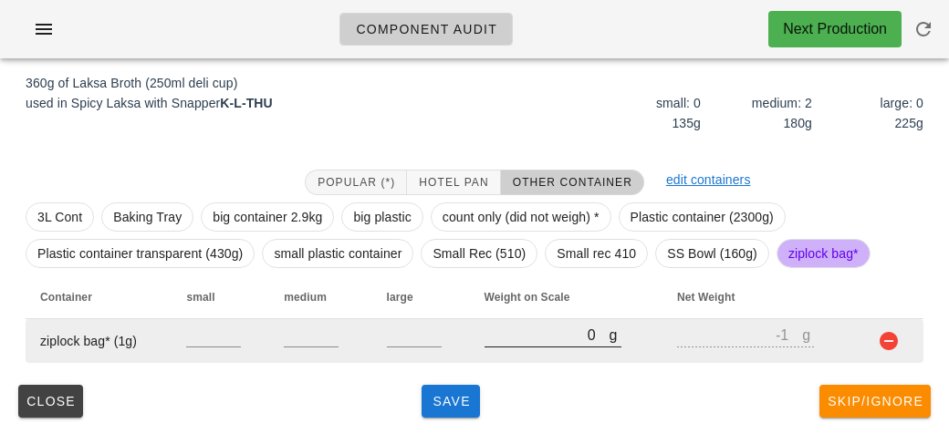
click at [506, 343] on input "0" at bounding box center [547, 335] width 125 height 24
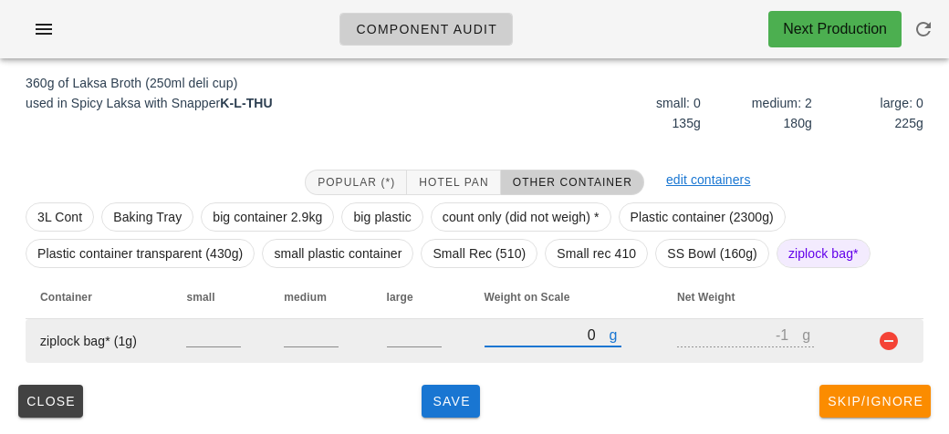
type input "40"
type input "39"
type input "480"
type input "479"
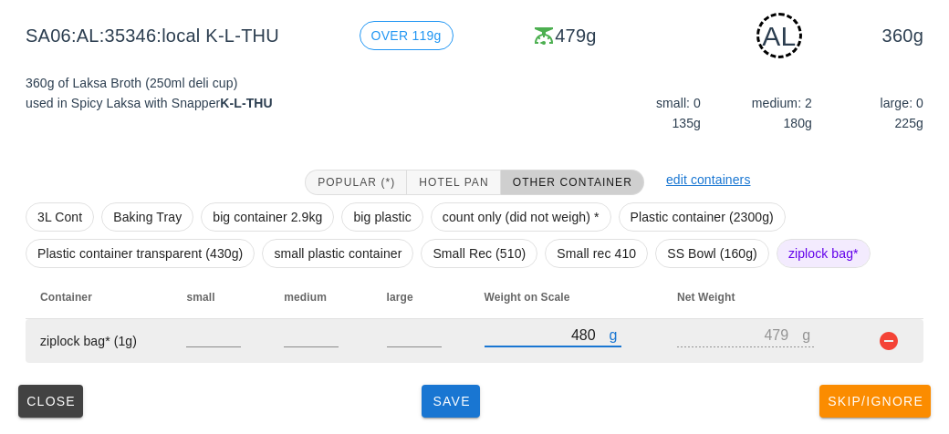
type input "480"
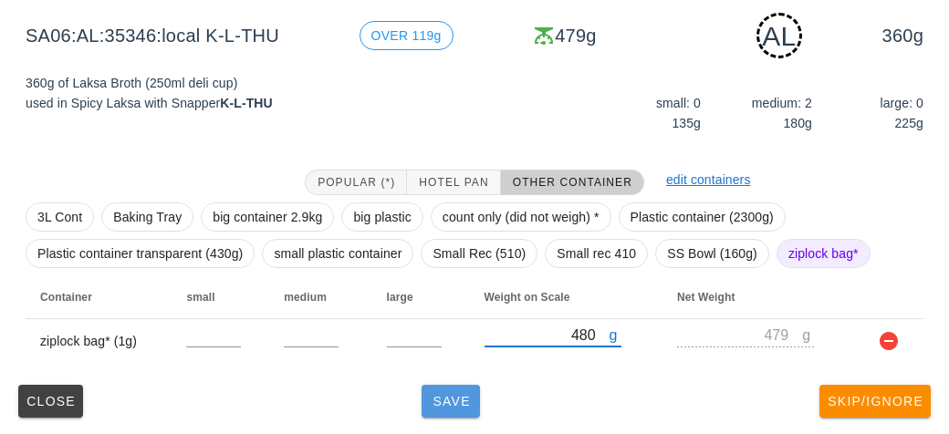
click at [447, 414] on button "Save" at bounding box center [451, 401] width 58 height 33
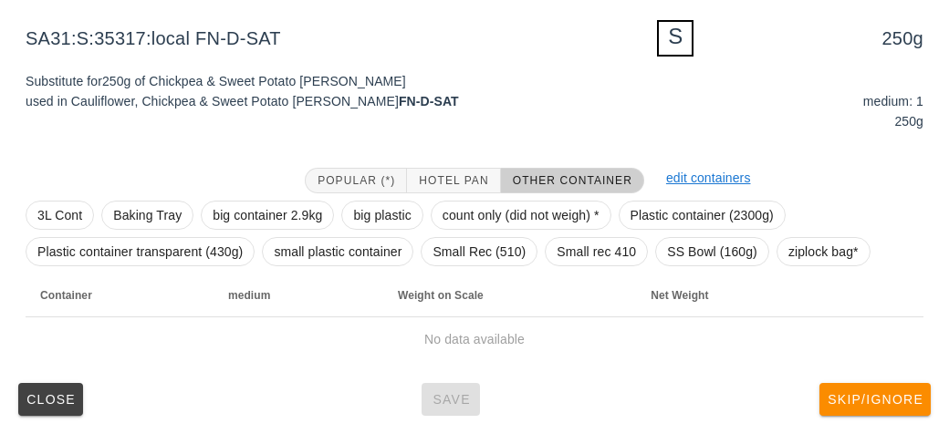
scroll to position [219, 0]
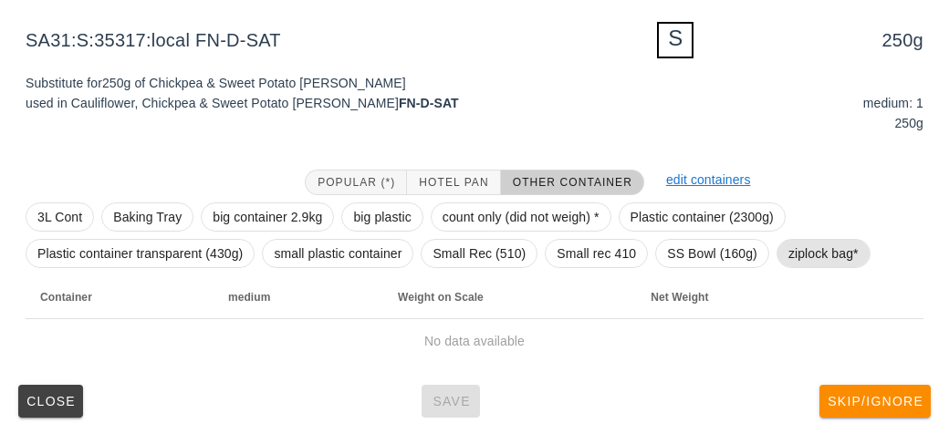
click at [822, 250] on span "ziplock bag*" at bounding box center [823, 253] width 70 height 27
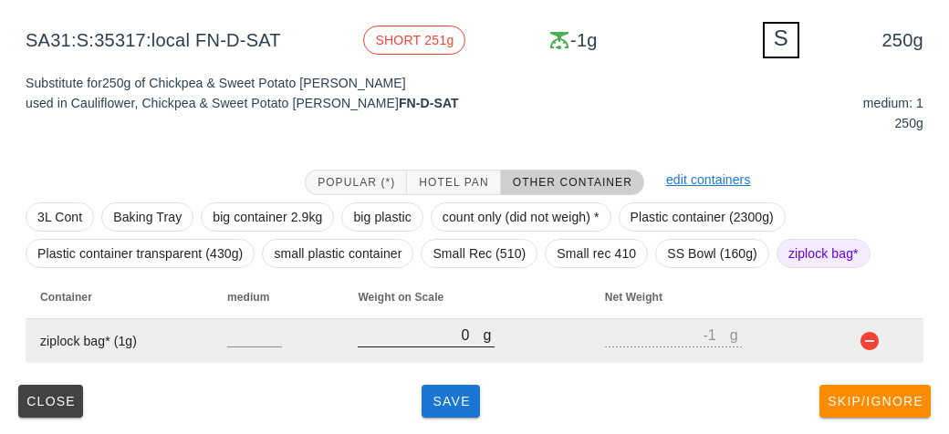
click at [442, 330] on input "0" at bounding box center [420, 335] width 125 height 24
type input "50"
type input "49"
type input "510"
type input "509"
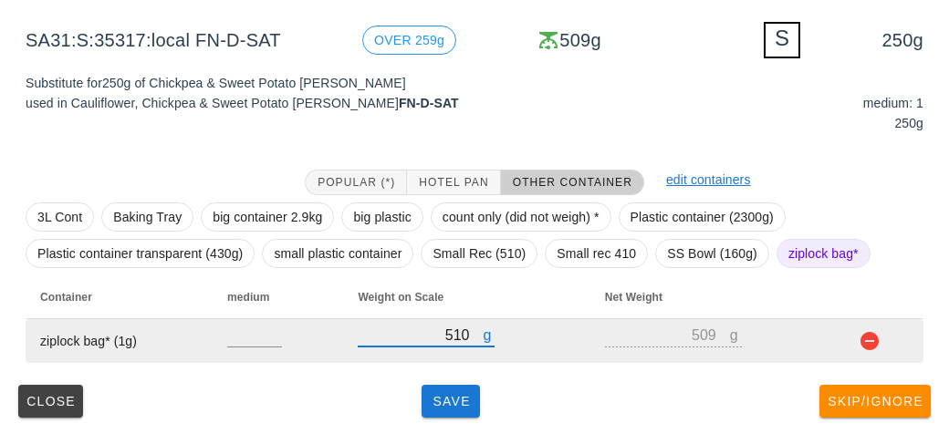
type input "510"
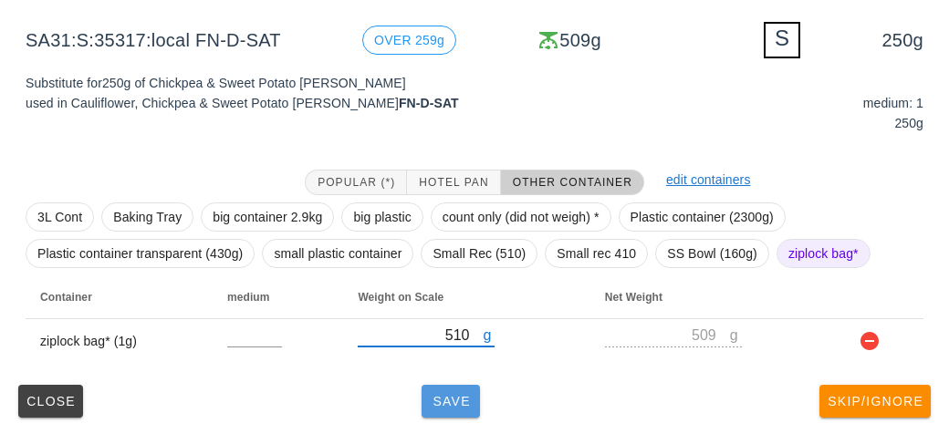
click at [448, 402] on span "Save" at bounding box center [451, 401] width 44 height 15
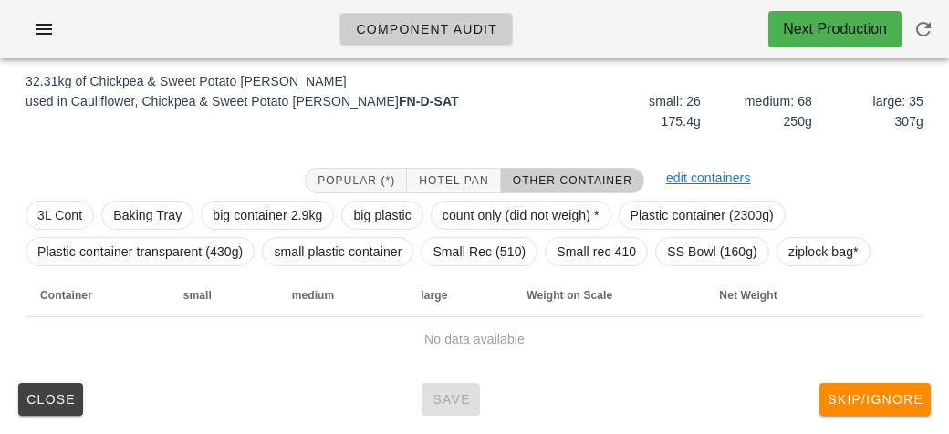
scroll to position [212, 0]
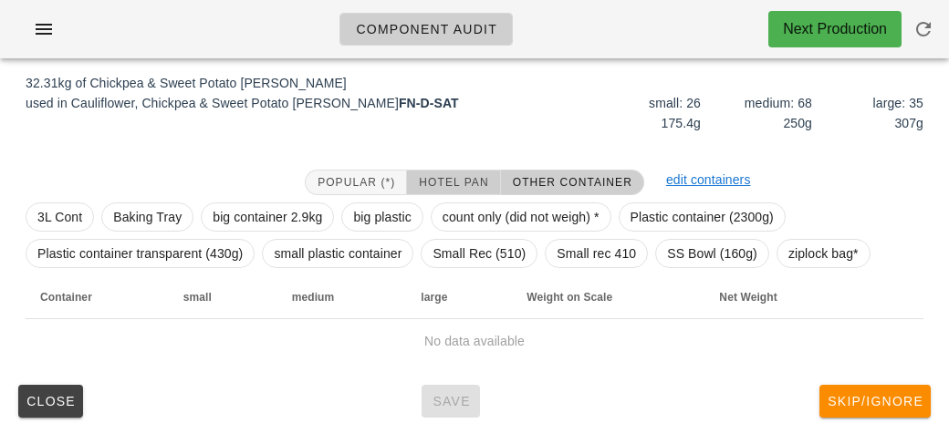
click at [472, 177] on span "Hotel Pan" at bounding box center [453, 182] width 70 height 13
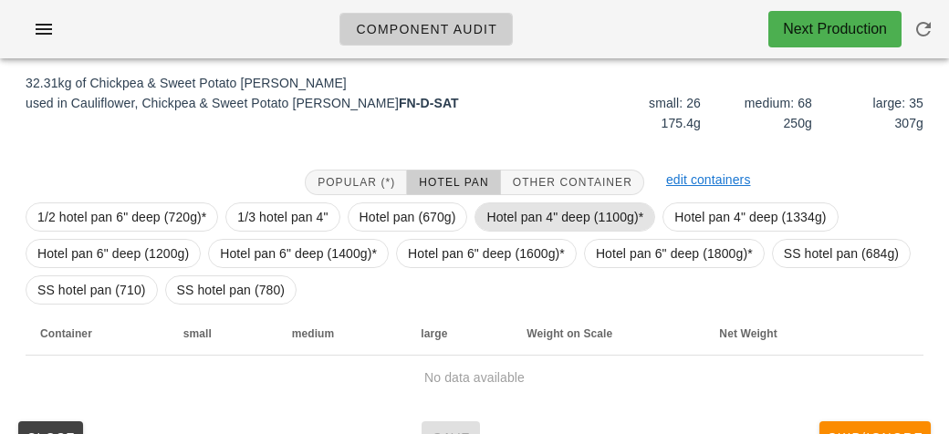
click at [523, 221] on span "Hotel pan 4" deep (1100g)*" at bounding box center [564, 216] width 157 height 27
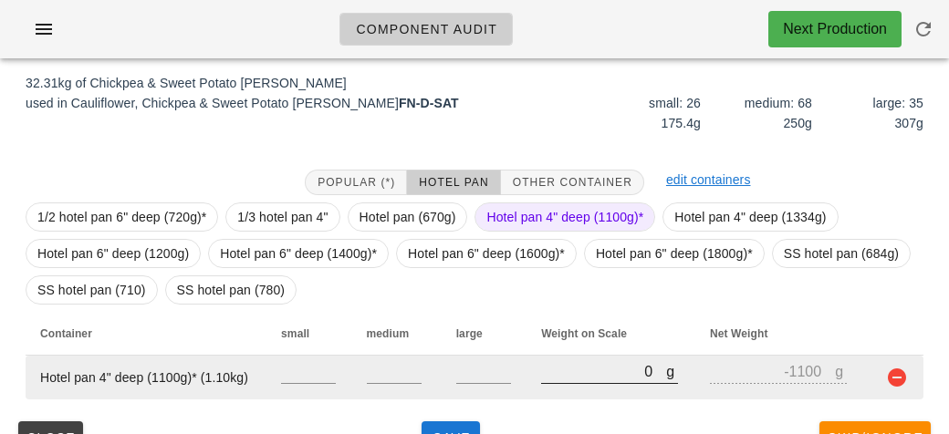
click at [590, 375] on input "0" at bounding box center [603, 372] width 125 height 24
type input "10"
type input "-1090"
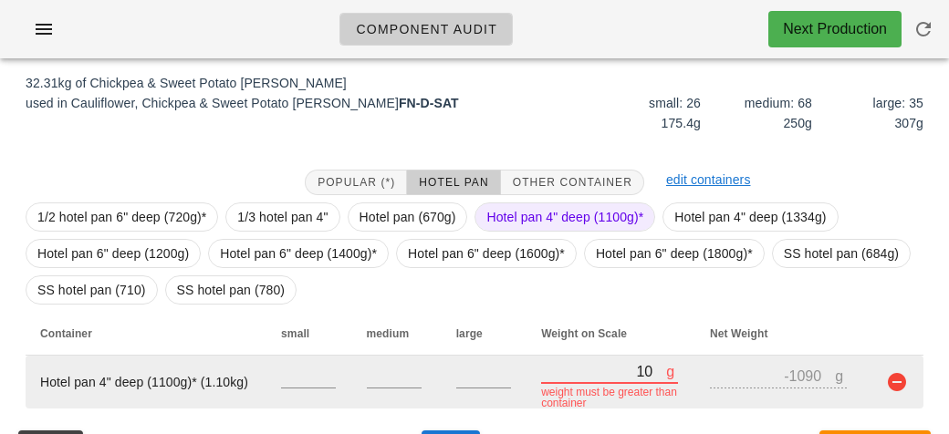
type input "130"
type input "-970"
type input "1330"
type input "230"
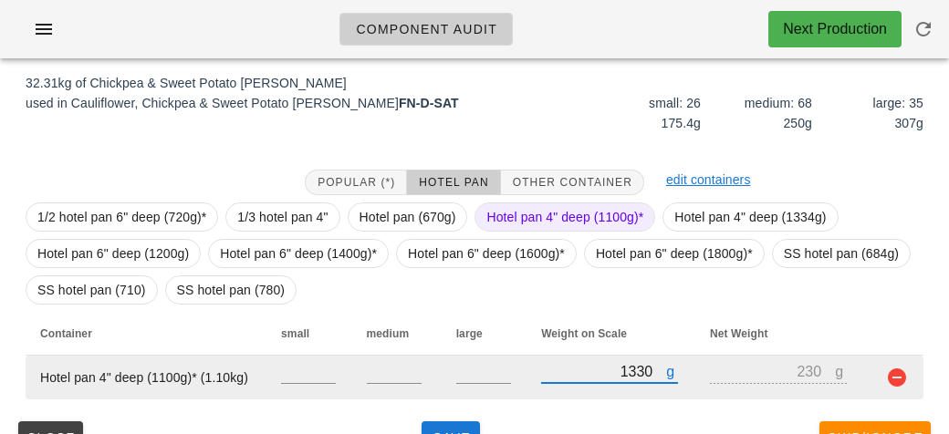
type input "13300"
type input "12200"
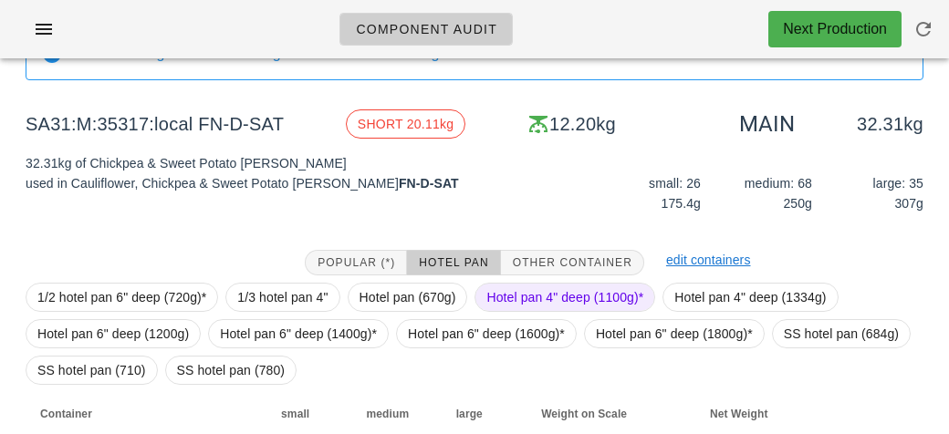
scroll to position [248, 0]
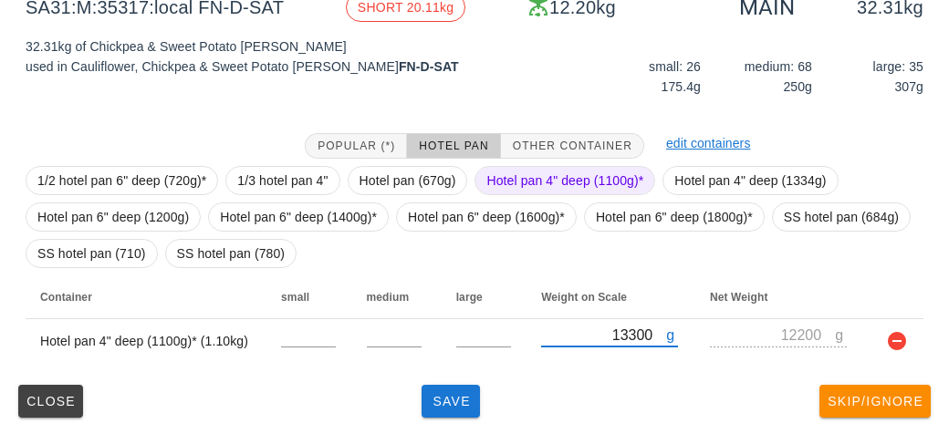
type input "13300"
click at [537, 178] on span "Hotel pan 4" deep (1100g)*" at bounding box center [564, 180] width 157 height 27
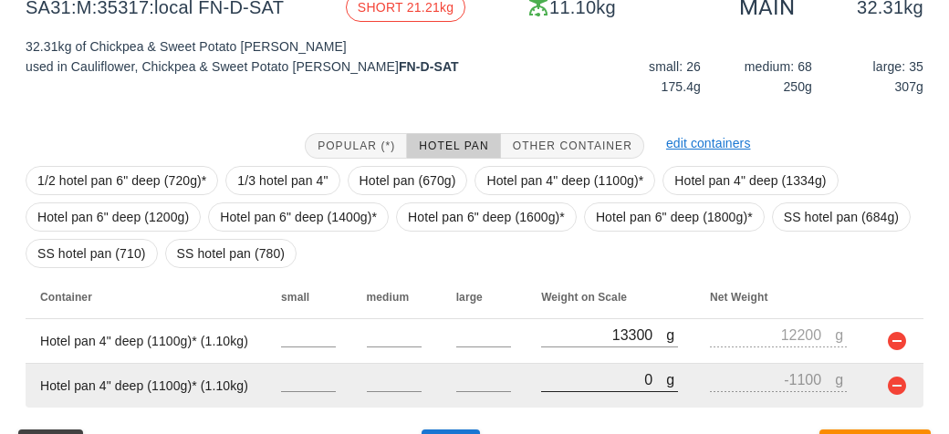
click at [590, 385] on input "0" at bounding box center [603, 380] width 125 height 24
type input "120"
type input "-980"
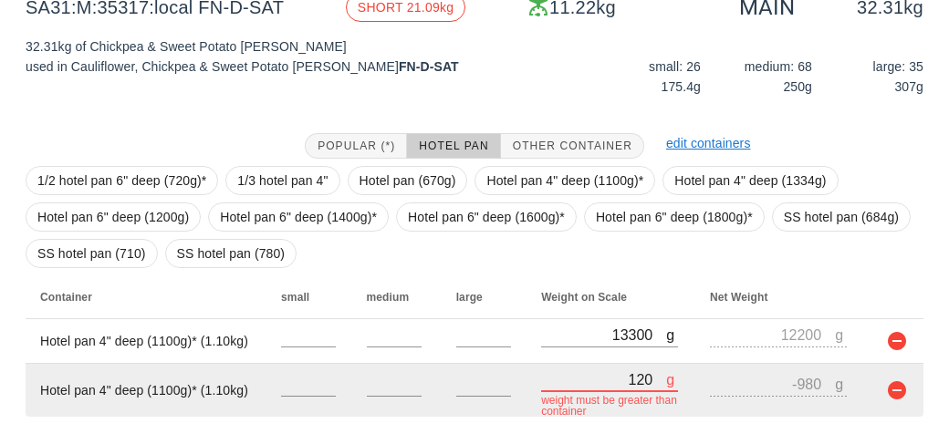
type input "1270"
type input "170"
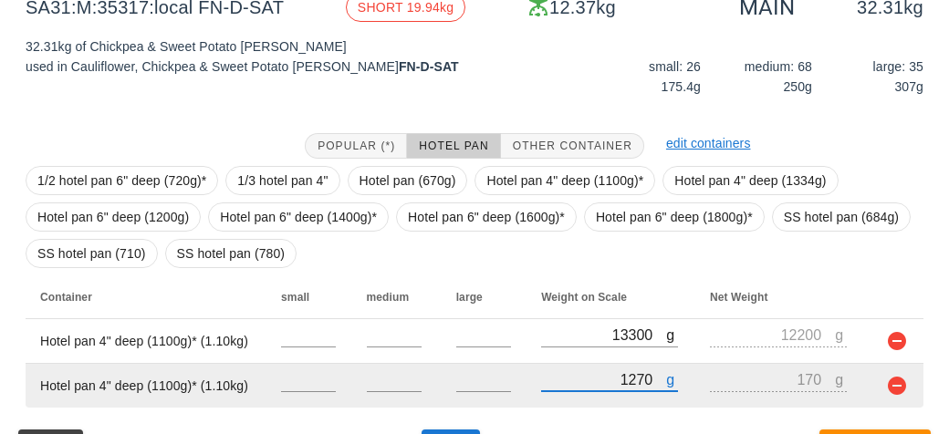
type input "12710"
type input "11610"
type input "12710"
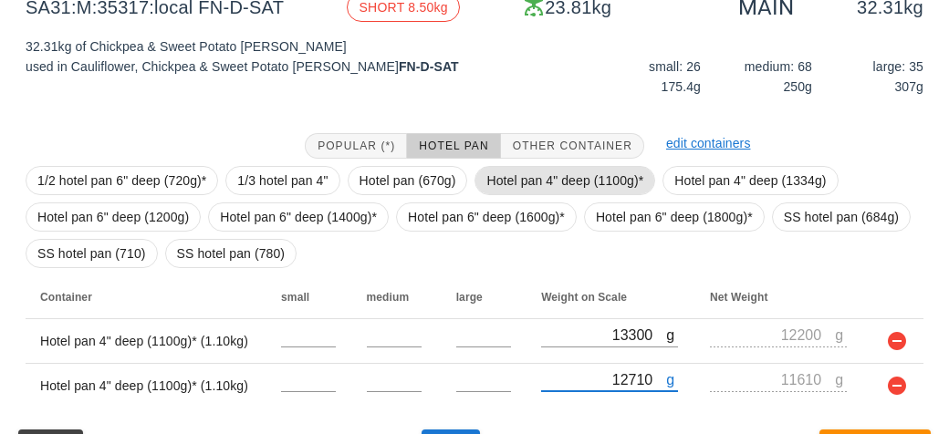
click at [498, 174] on span "Hotel pan 4" deep (1100g)*" at bounding box center [564, 180] width 157 height 27
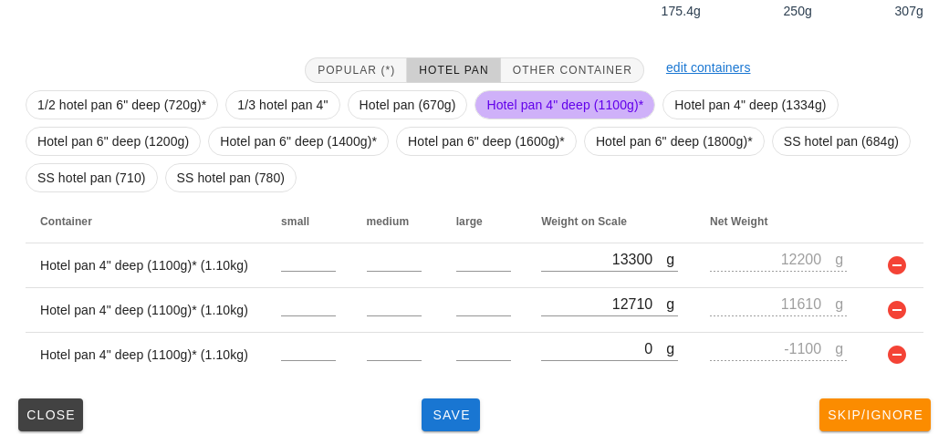
scroll to position [338, 0]
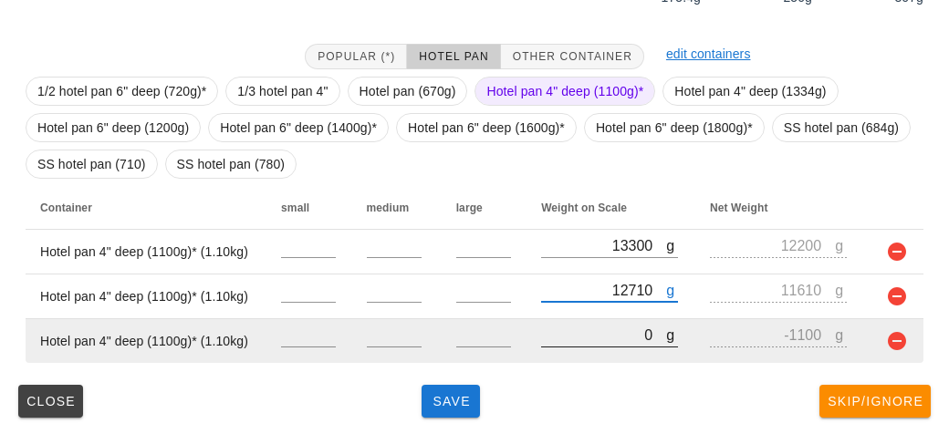
click at [566, 329] on input "0" at bounding box center [603, 335] width 125 height 24
type input "120"
type input "-980"
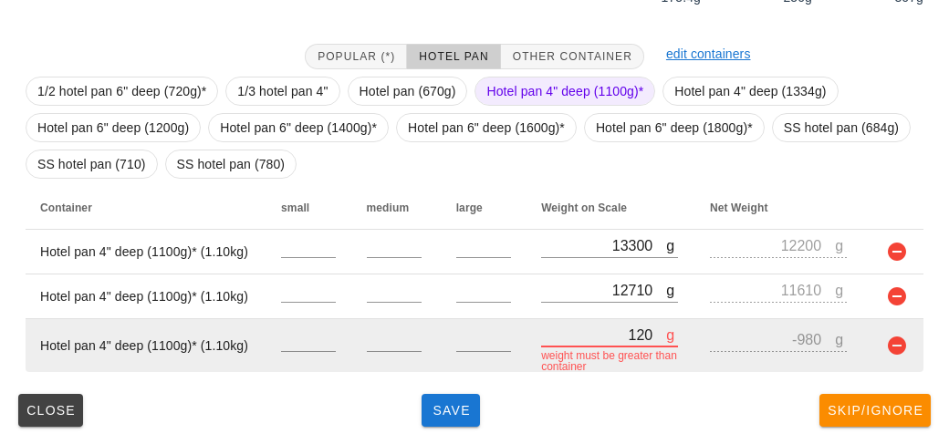
type input "1260"
type input "160"
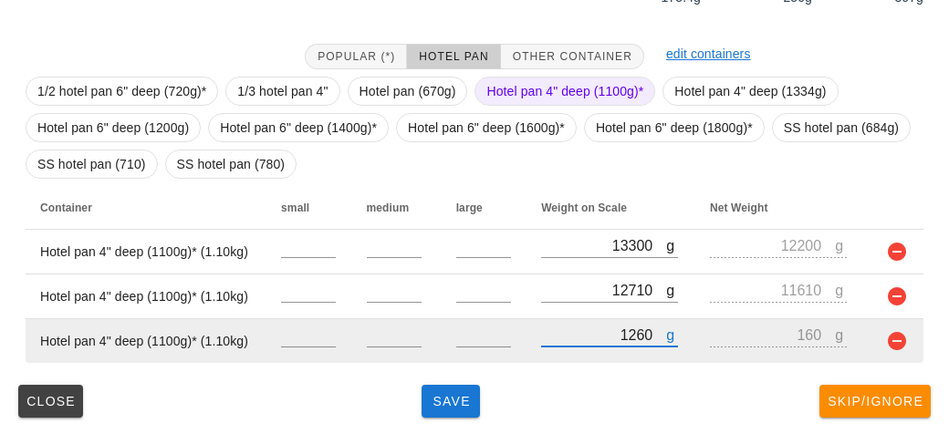
type input "12690"
type input "11590"
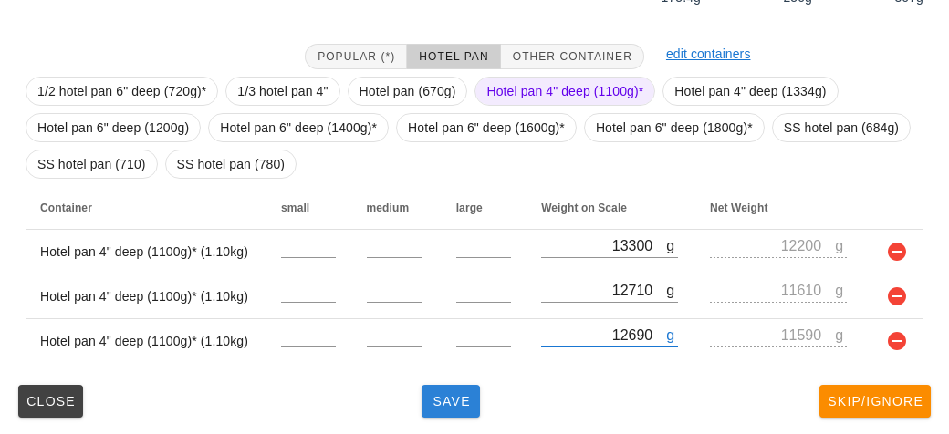
type input "12690"
click at [454, 396] on span "Save" at bounding box center [451, 401] width 44 height 15
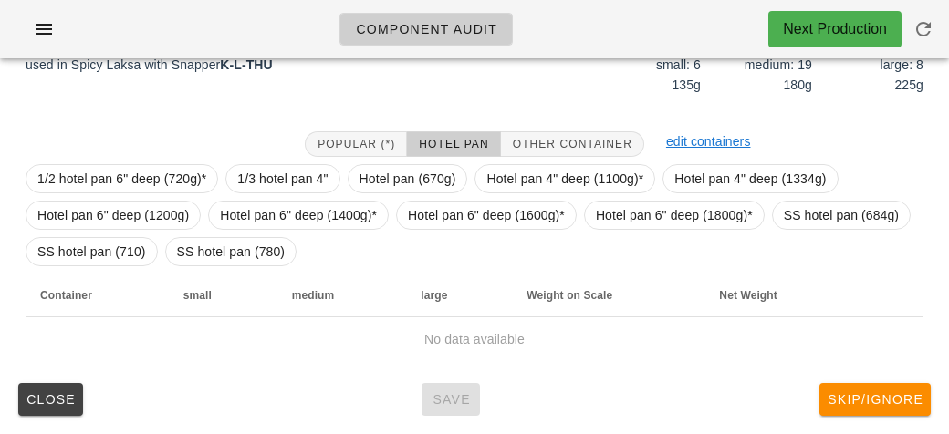
scroll to position [248, 0]
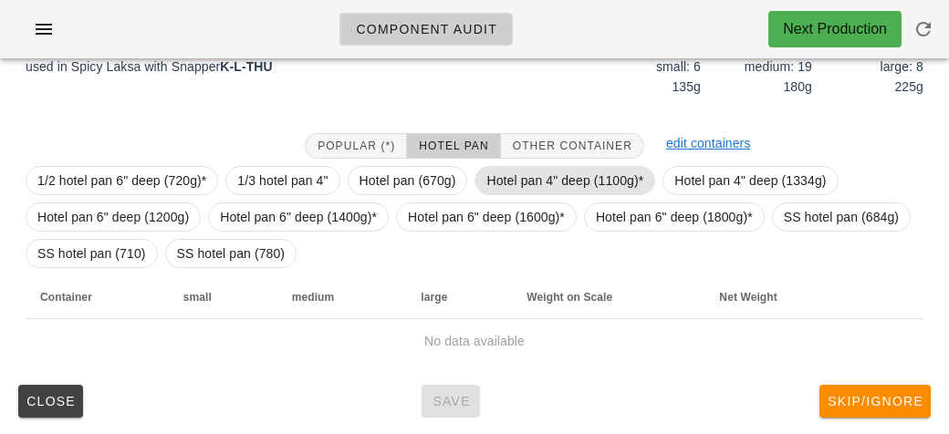
click at [541, 171] on span "Hotel pan 4" deep (1100g)*" at bounding box center [564, 180] width 157 height 27
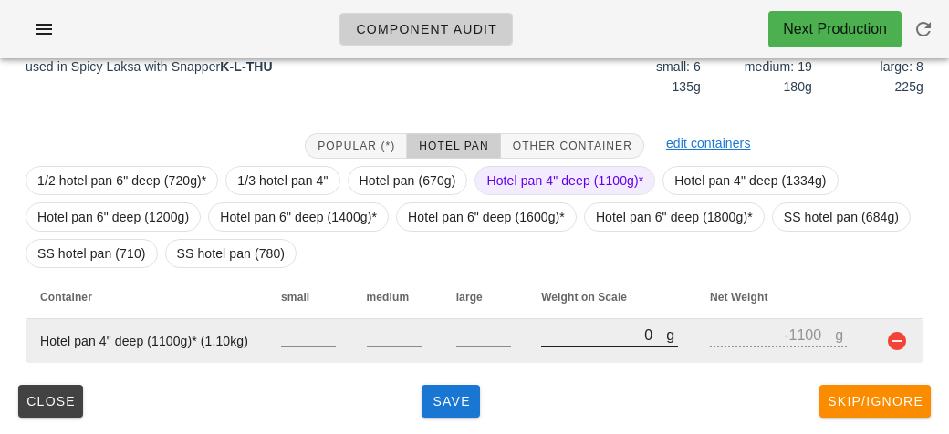
click at [592, 332] on input "0" at bounding box center [603, 335] width 125 height 24
type input "90"
type input "-1010"
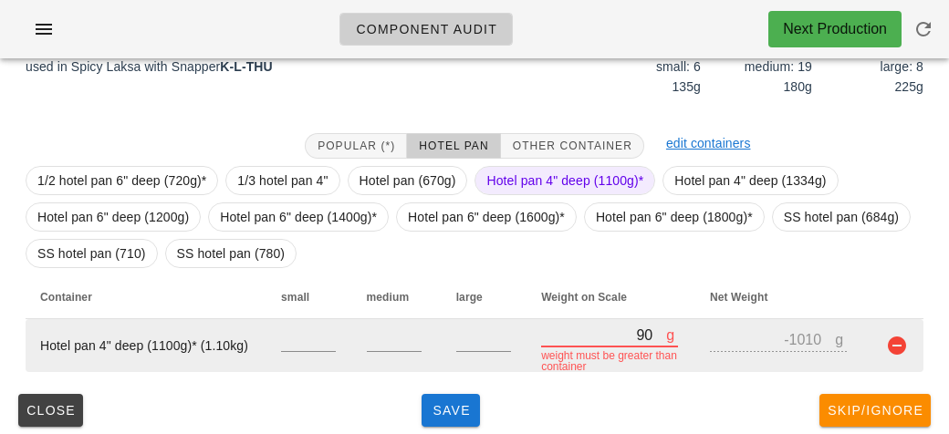
type input "990"
type input "-110"
type input "9950"
type input "8850"
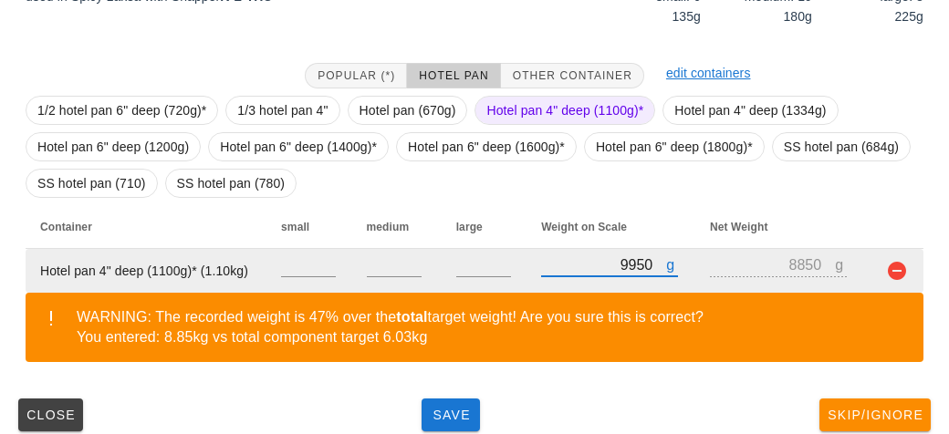
scroll to position [332, 0]
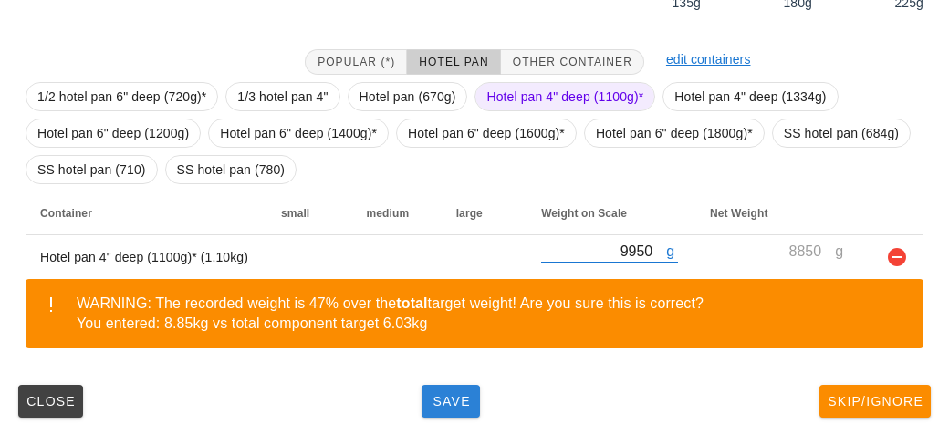
type input "9950"
click at [453, 408] on button "Save" at bounding box center [451, 401] width 58 height 33
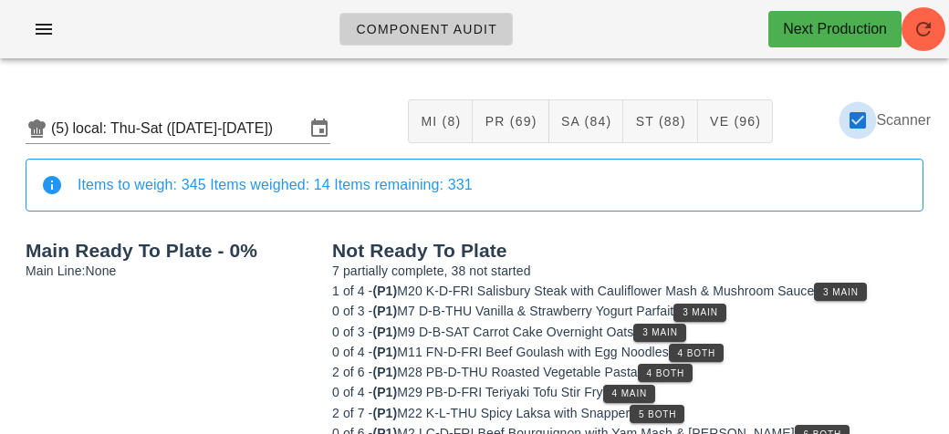
click at [856, 124] on div at bounding box center [857, 120] width 31 height 31
checkbox input "false"
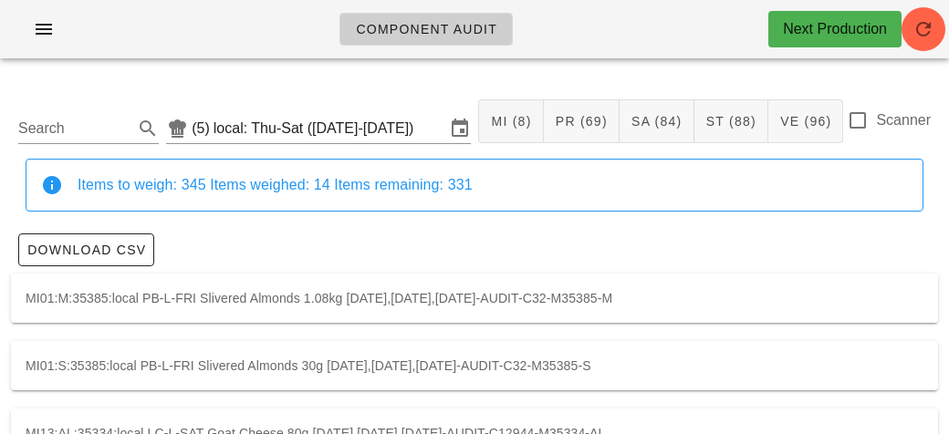
click at [518, 256] on div "Download CSV" at bounding box center [474, 249] width 927 height 47
click at [60, 134] on input "Search" at bounding box center [73, 128] width 111 height 29
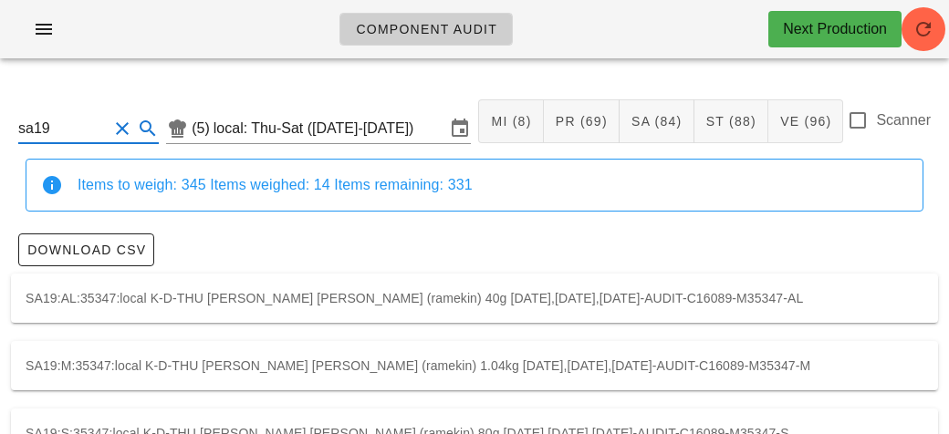
click at [91, 294] on div "SA19:AL:35347:local K-D-THU [PERSON_NAME] [PERSON_NAME] (ramekin) 40g [DATE],[D…" at bounding box center [474, 298] width 927 height 49
type input "SA19:AL:35347:local"
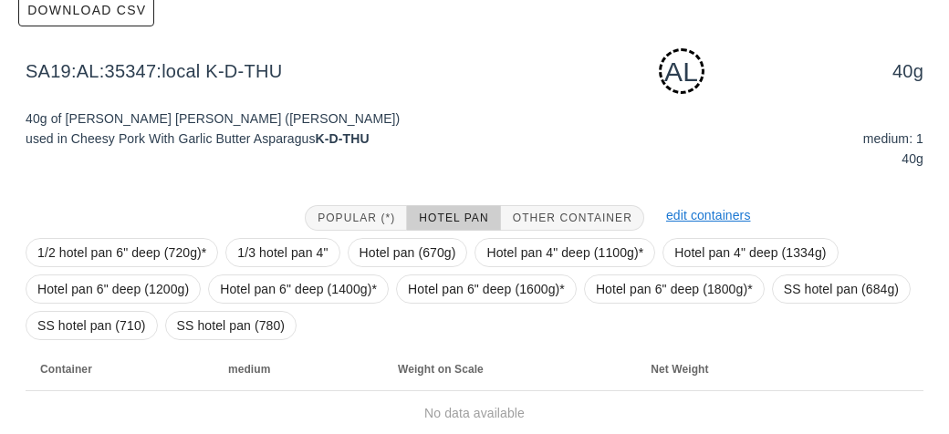
scroll to position [312, 0]
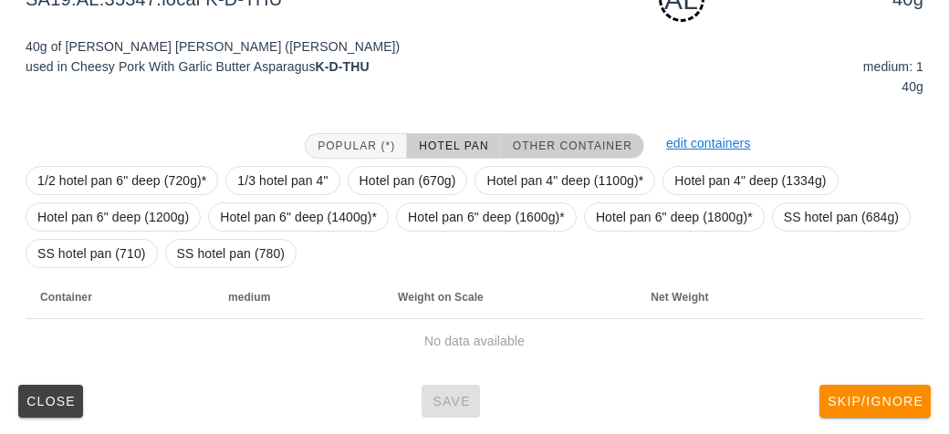
click at [527, 141] on span "Other Container" at bounding box center [572, 146] width 120 height 13
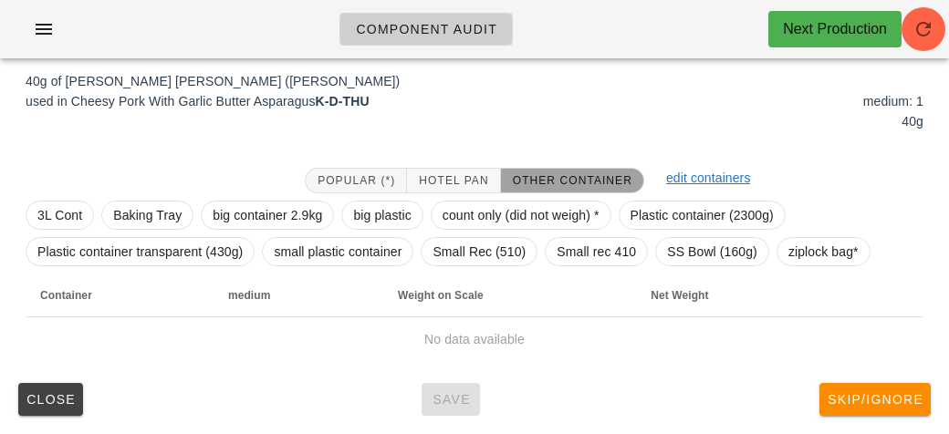
scroll to position [276, 0]
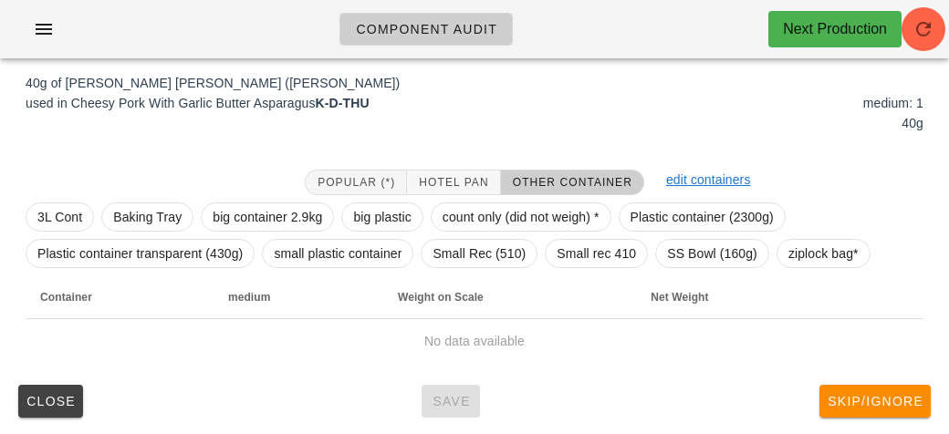
click at [559, 303] on th "Weight on Scale" at bounding box center [509, 298] width 253 height 44
click at [815, 248] on span "ziplock bag*" at bounding box center [823, 253] width 70 height 27
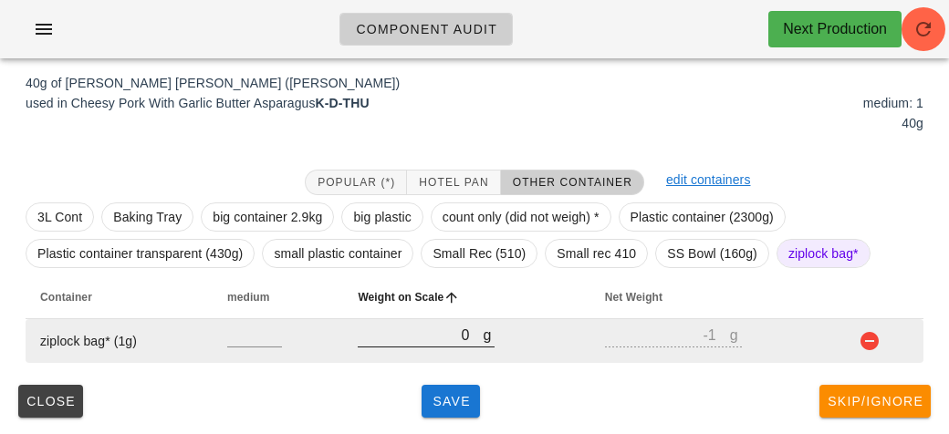
click at [436, 328] on input "0" at bounding box center [420, 335] width 125 height 24
click at [880, 338] on button "button" at bounding box center [870, 341] width 22 height 22
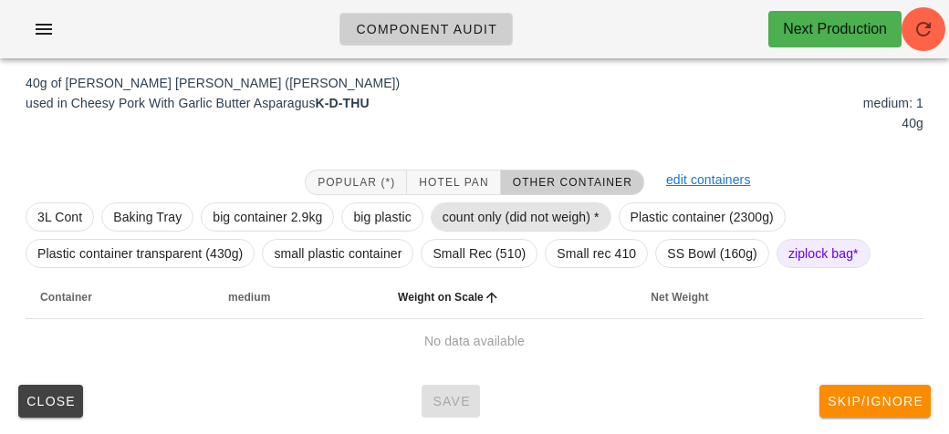
click at [473, 206] on span "count only (did not weigh) *" at bounding box center [521, 216] width 157 height 27
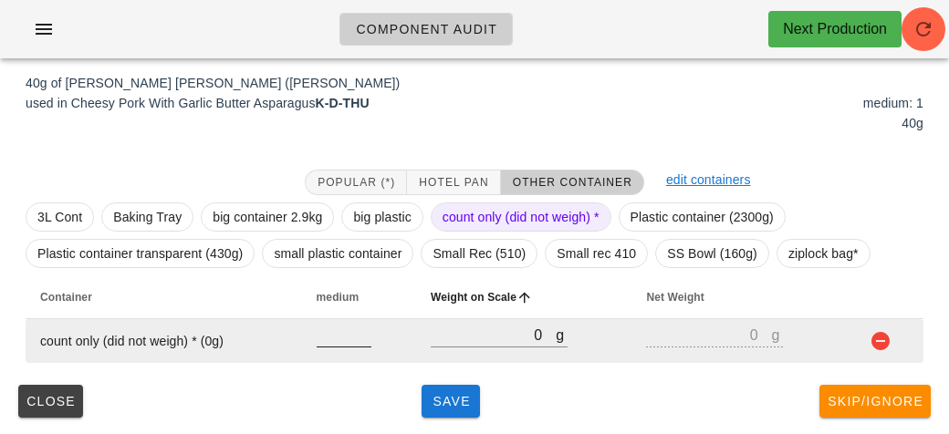
click at [336, 329] on input "number" at bounding box center [344, 335] width 55 height 24
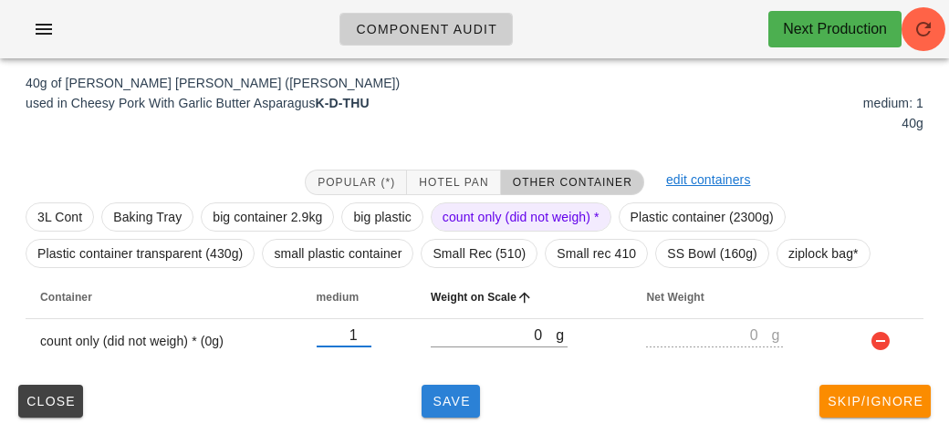
type input "1"
click at [454, 399] on span "Save" at bounding box center [451, 401] width 44 height 15
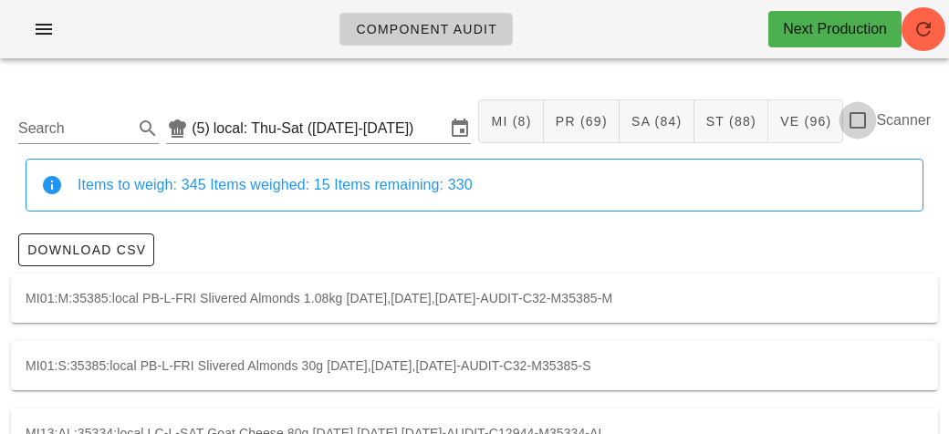
click at [860, 130] on div at bounding box center [857, 120] width 31 height 31
checkbox input "true"
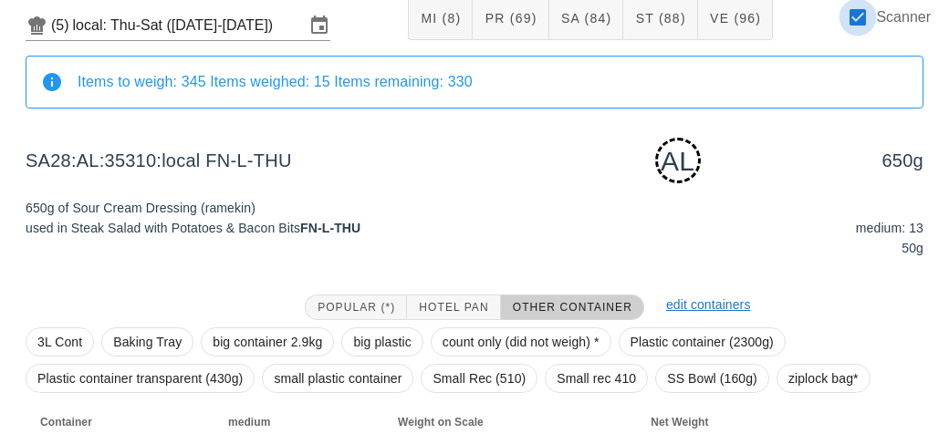
scroll to position [228, 0]
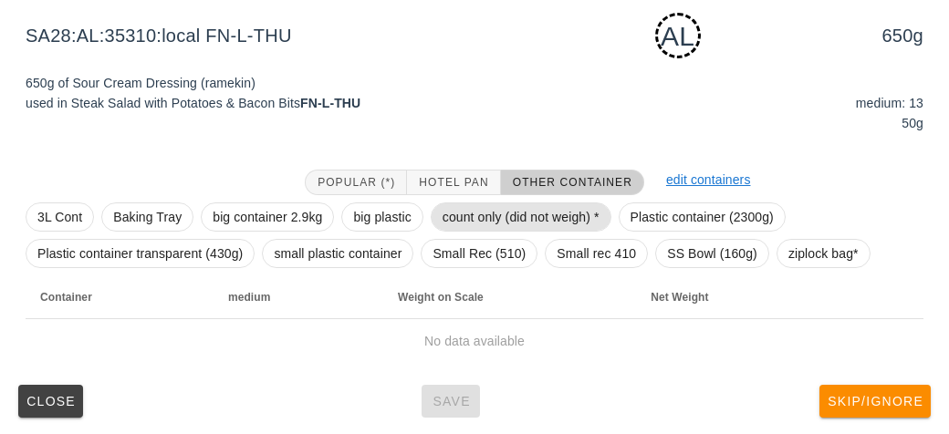
click at [477, 225] on span "count only (did not weigh) *" at bounding box center [521, 216] width 157 height 27
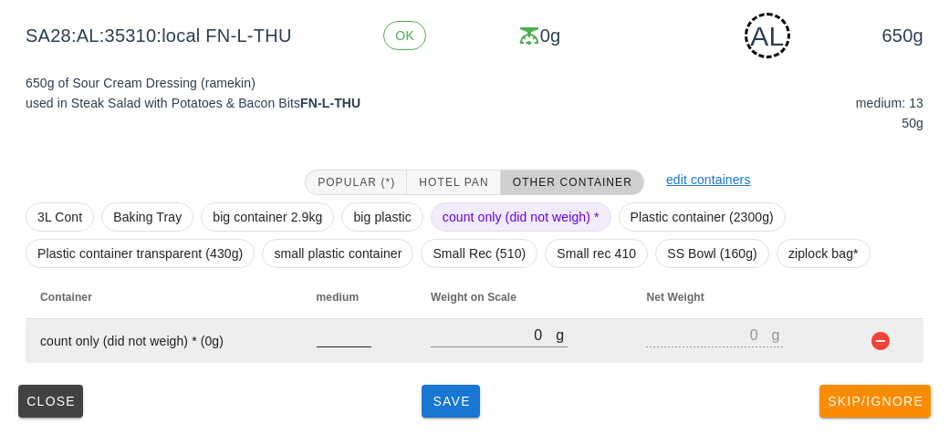
click at [335, 342] on input "number" at bounding box center [344, 335] width 55 height 24
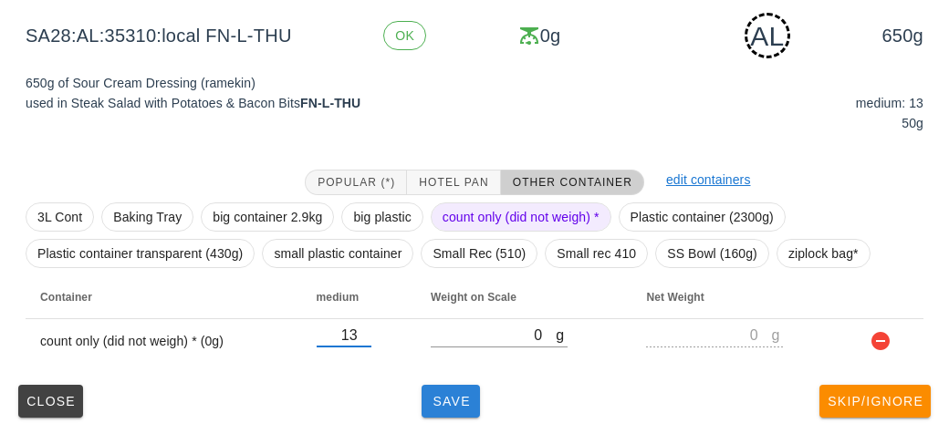
type input "13"
click at [454, 399] on span "Save" at bounding box center [451, 401] width 44 height 15
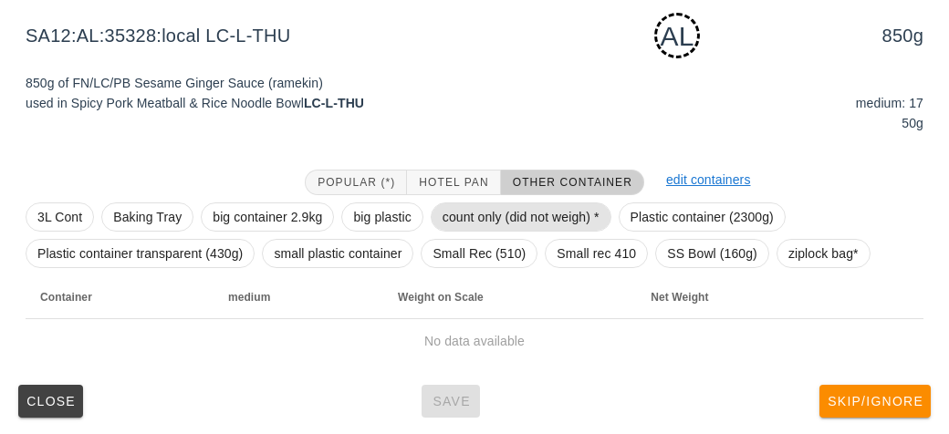
click at [488, 218] on span "count only (did not weigh) *" at bounding box center [521, 216] width 157 height 27
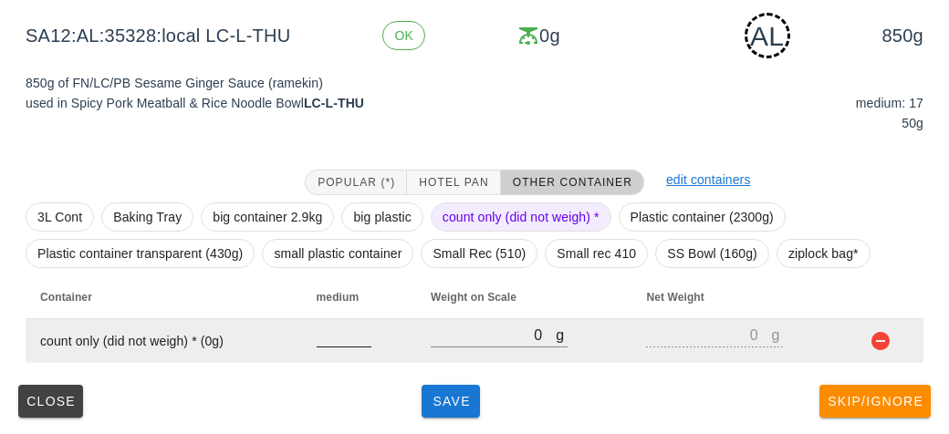
click at [330, 331] on input "number" at bounding box center [344, 335] width 55 height 24
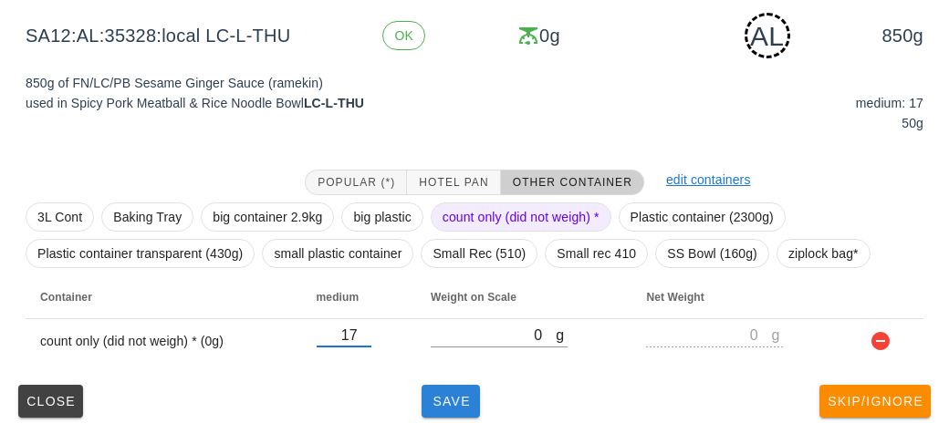
type input "17"
click at [449, 412] on button "Save" at bounding box center [451, 401] width 58 height 33
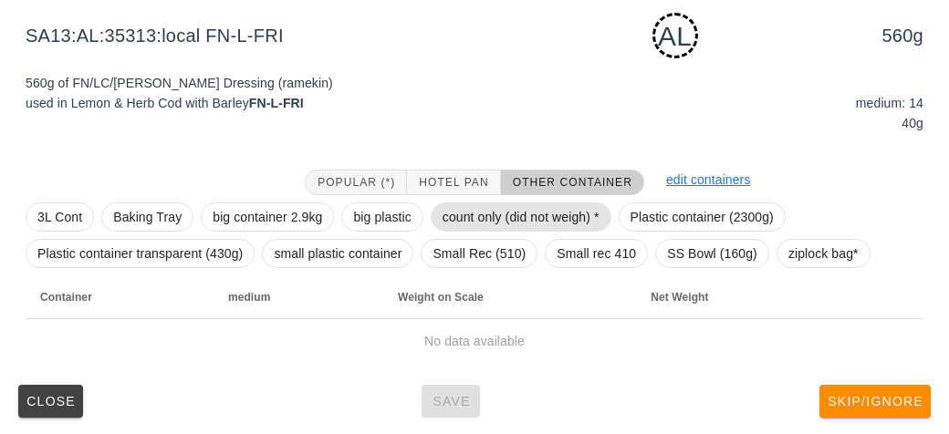
click at [463, 212] on span "count only (did not weigh) *" at bounding box center [521, 216] width 157 height 27
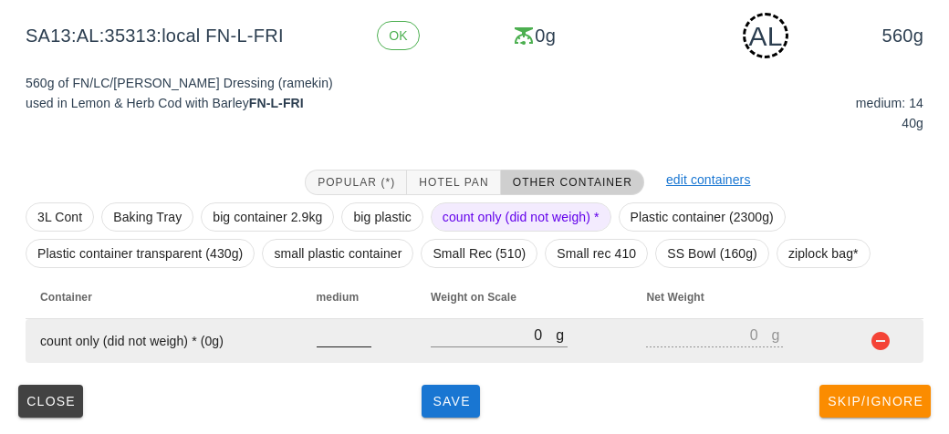
click at [327, 339] on input "number" at bounding box center [344, 335] width 55 height 24
type input "14"
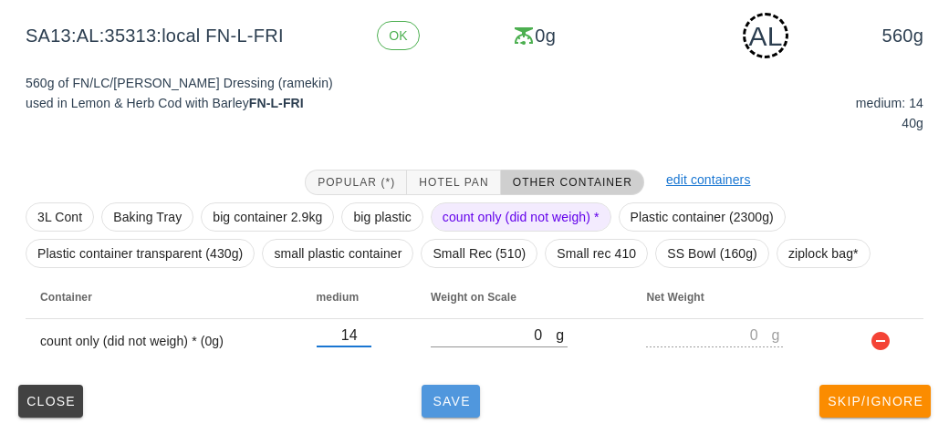
click at [422, 410] on button "Save" at bounding box center [451, 401] width 58 height 33
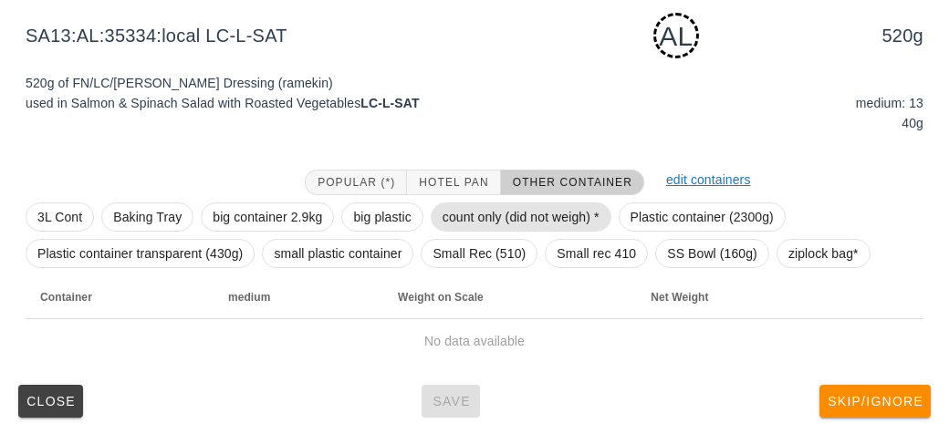
click at [472, 220] on span "count only (did not weigh) *" at bounding box center [521, 216] width 157 height 27
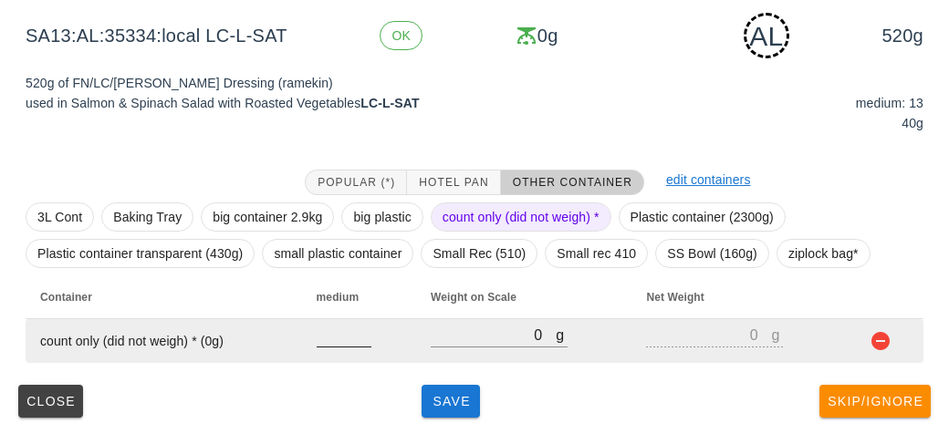
click at [329, 332] on input "number" at bounding box center [344, 335] width 55 height 24
type input "13"
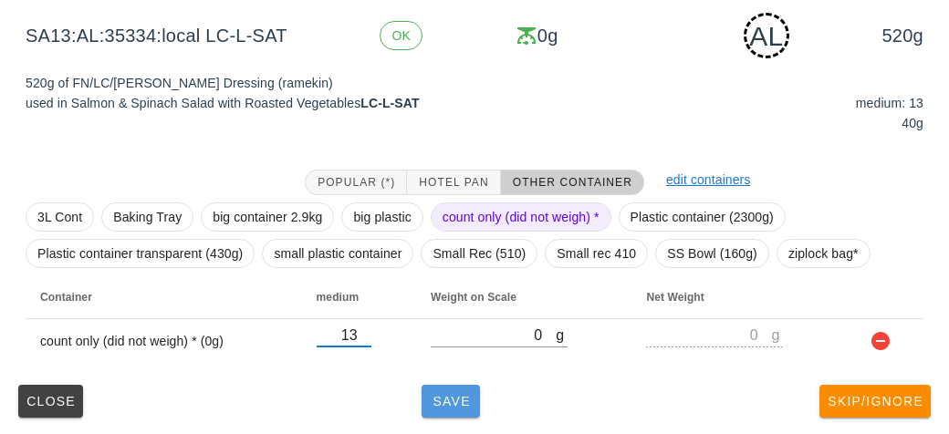
click at [433, 412] on button "Save" at bounding box center [451, 401] width 58 height 33
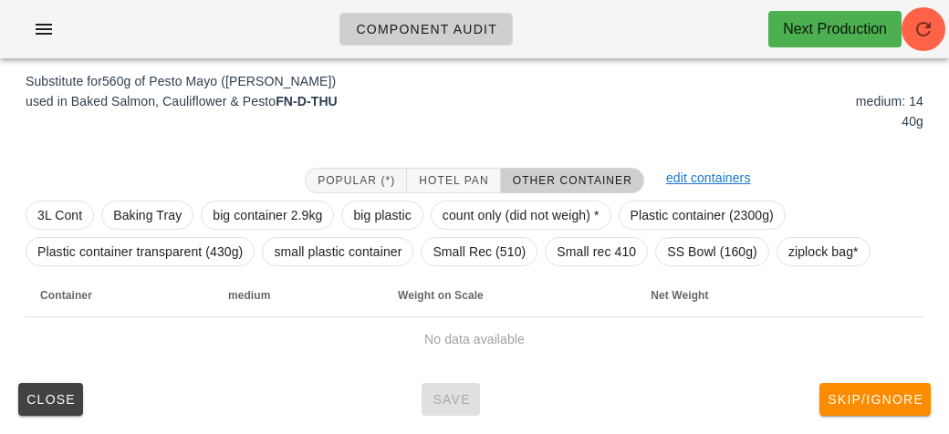
scroll to position [219, 0]
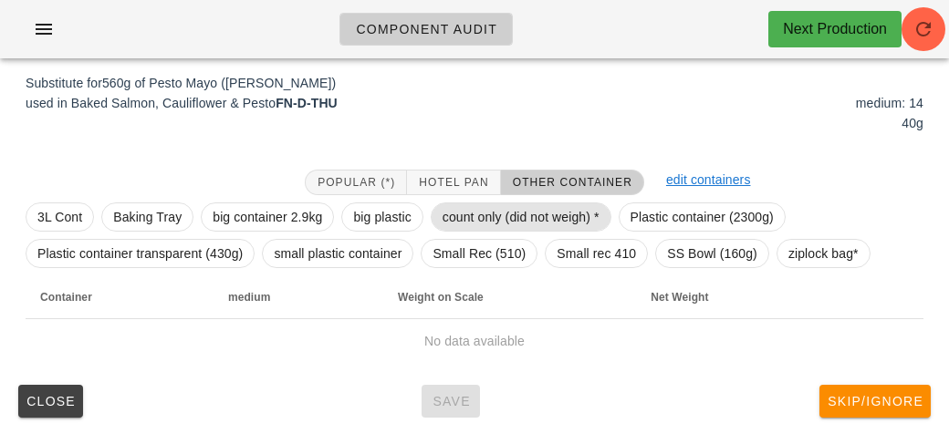
click at [454, 203] on span "count only (did not weigh) *" at bounding box center [521, 216] width 157 height 27
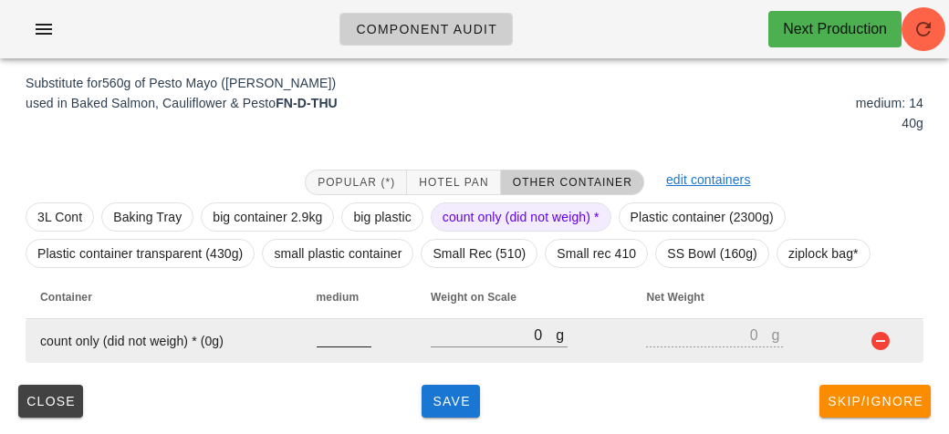
click at [324, 330] on input "number" at bounding box center [344, 335] width 55 height 24
type input "14"
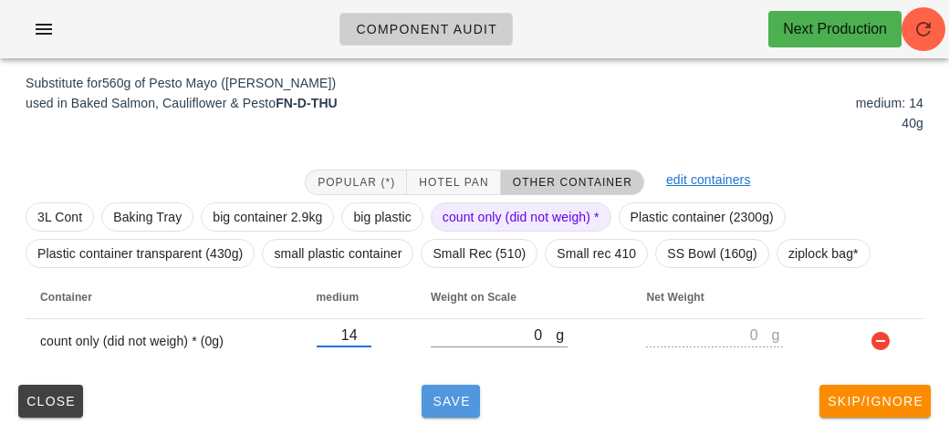
click at [455, 415] on button "Save" at bounding box center [451, 401] width 58 height 33
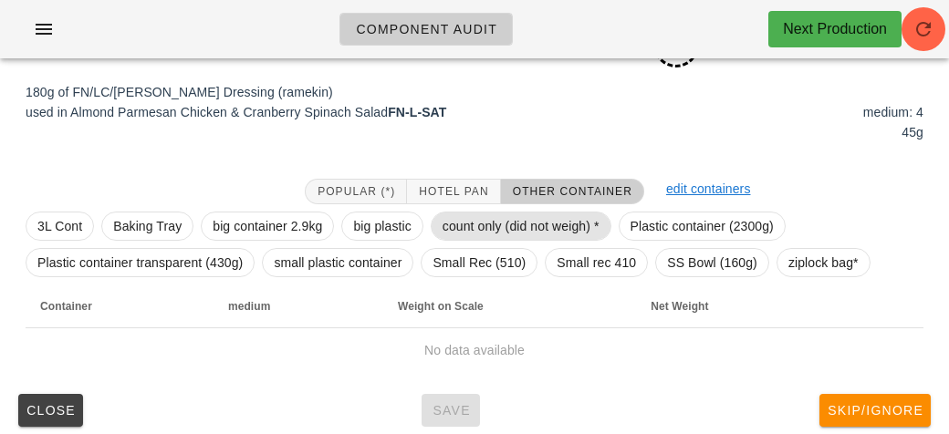
click at [462, 228] on span "count only (did not weigh) *" at bounding box center [521, 226] width 157 height 27
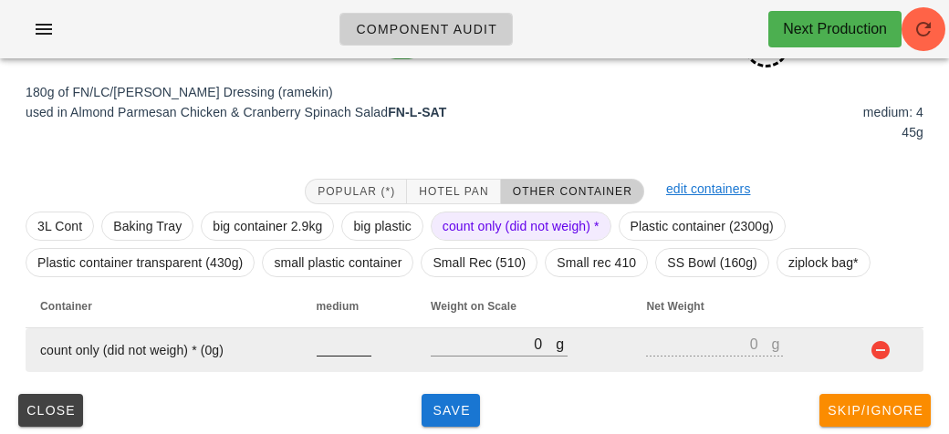
click at [329, 344] on input "number" at bounding box center [344, 344] width 55 height 24
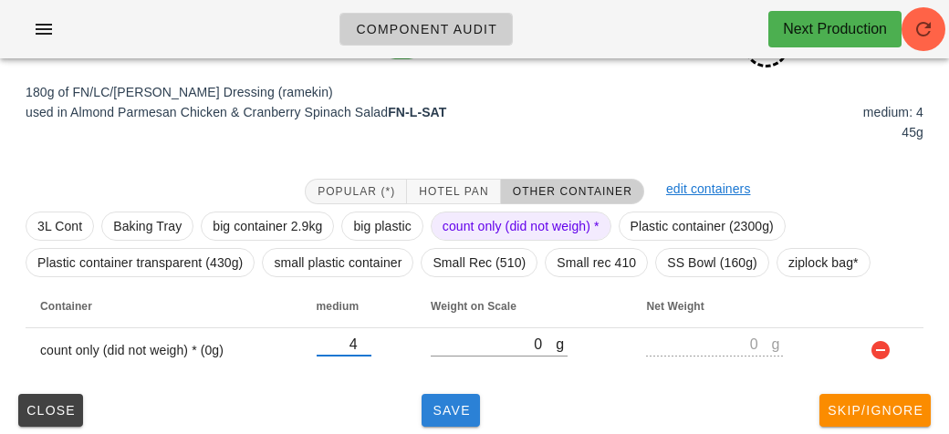
type input "4"
click at [457, 415] on span "Save" at bounding box center [451, 410] width 44 height 15
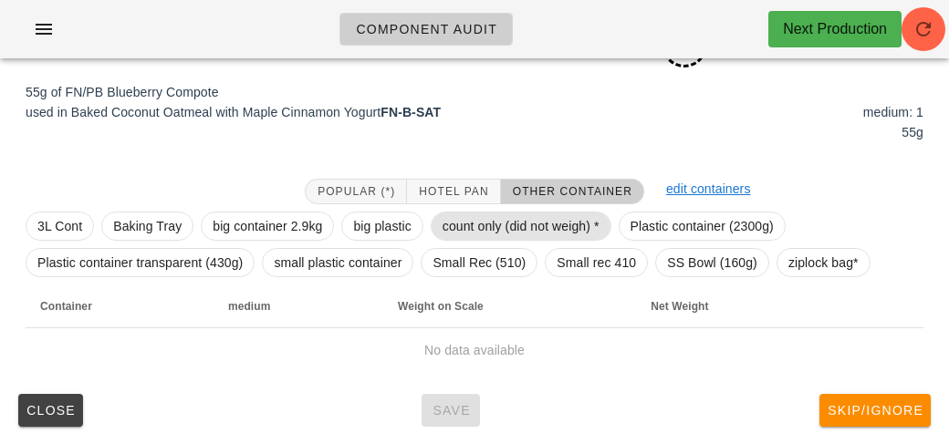
click at [481, 231] on span "count only (did not weigh) *" at bounding box center [521, 226] width 157 height 27
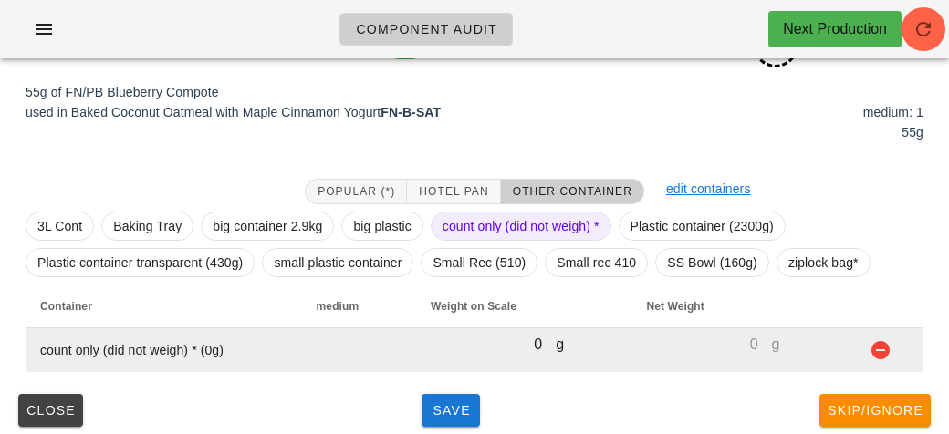
click at [345, 350] on input "number" at bounding box center [344, 344] width 55 height 24
type input "1"
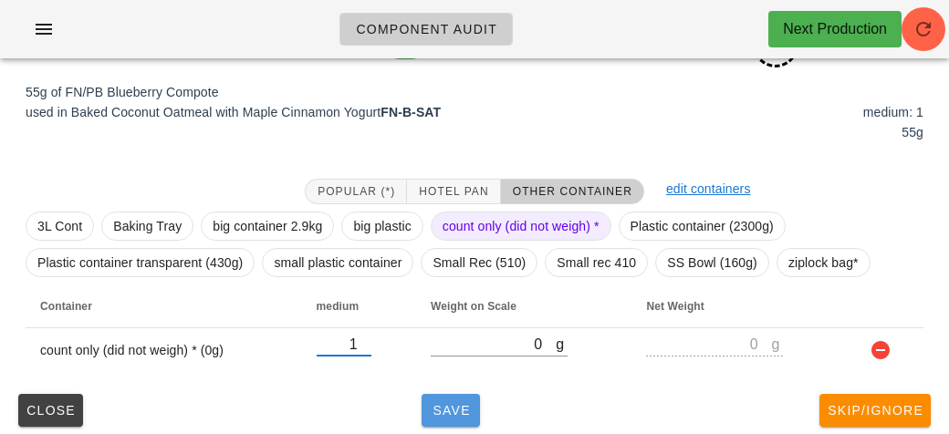
click at [443, 408] on span "Save" at bounding box center [451, 410] width 44 height 15
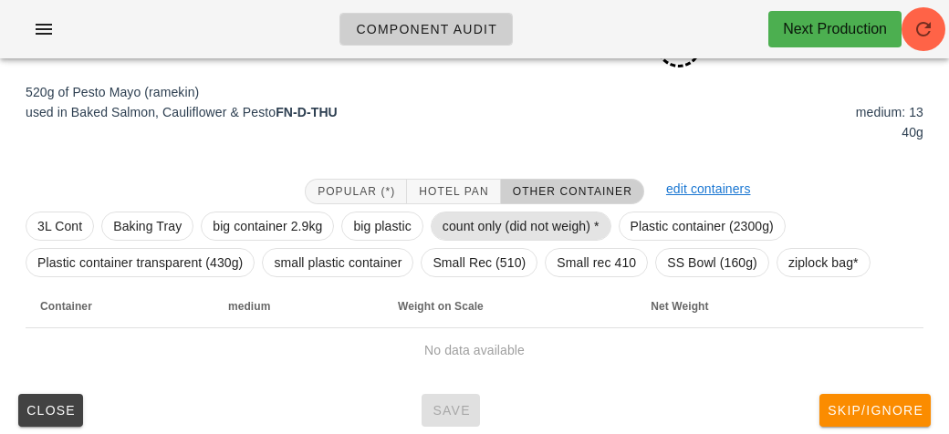
click at [457, 228] on span "count only (did not weigh) *" at bounding box center [521, 226] width 157 height 27
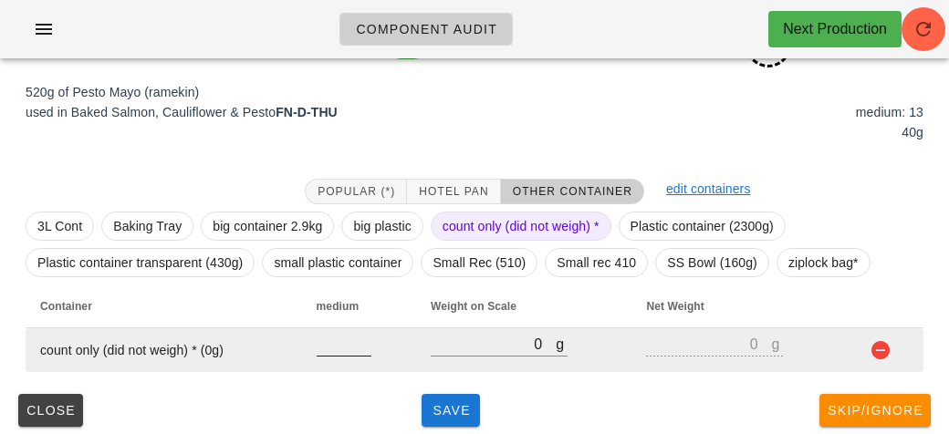
click at [331, 350] on input "number" at bounding box center [344, 344] width 55 height 24
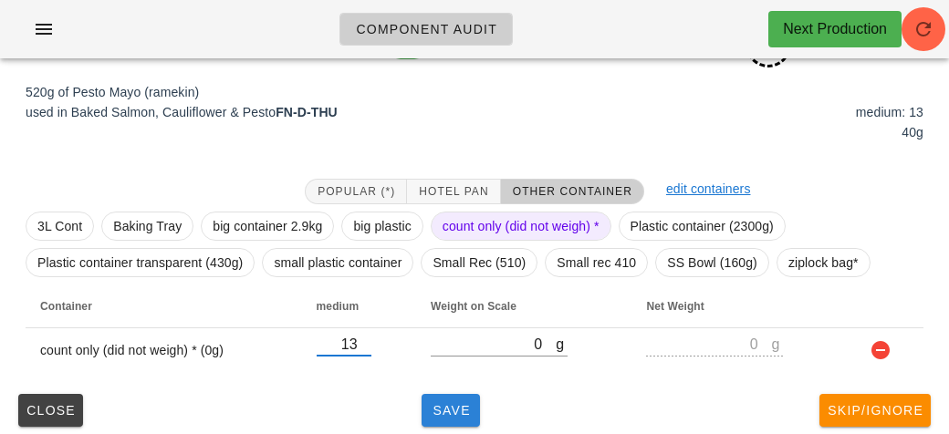
type input "13"
click at [422, 414] on button "Save" at bounding box center [451, 410] width 58 height 33
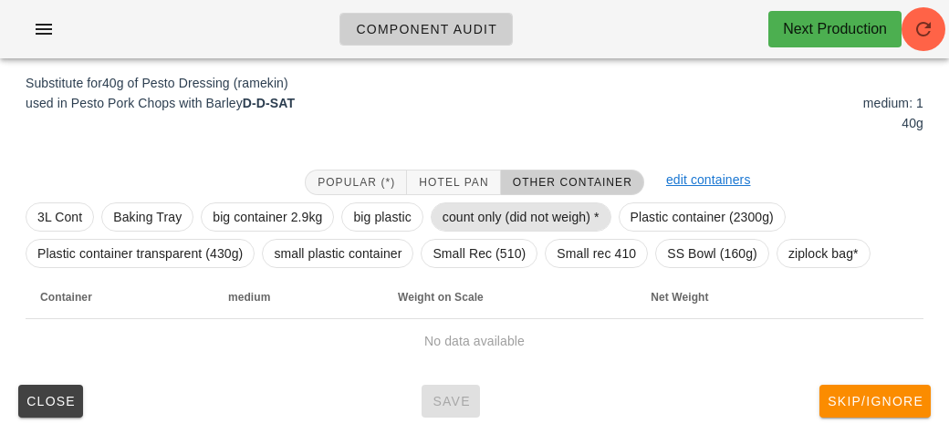
click at [460, 222] on span "count only (did not weigh) *" at bounding box center [521, 216] width 157 height 27
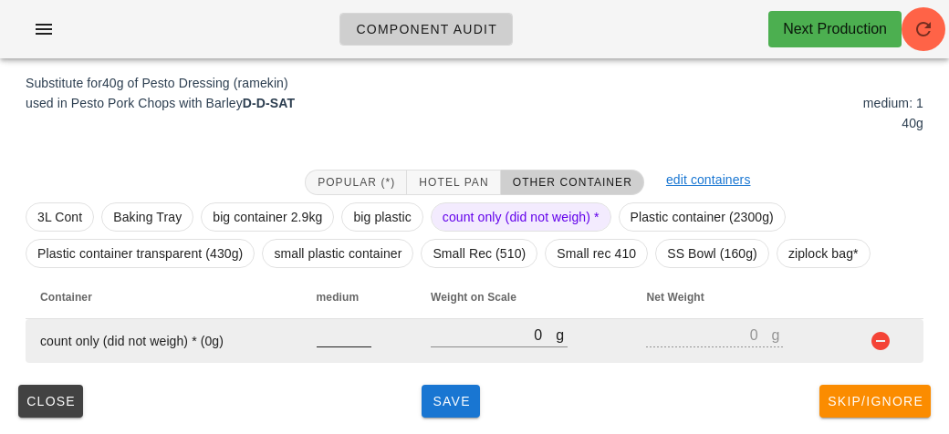
click at [335, 358] on div at bounding box center [344, 356] width 55 height 13
click at [333, 340] on input "number" at bounding box center [344, 335] width 55 height 24
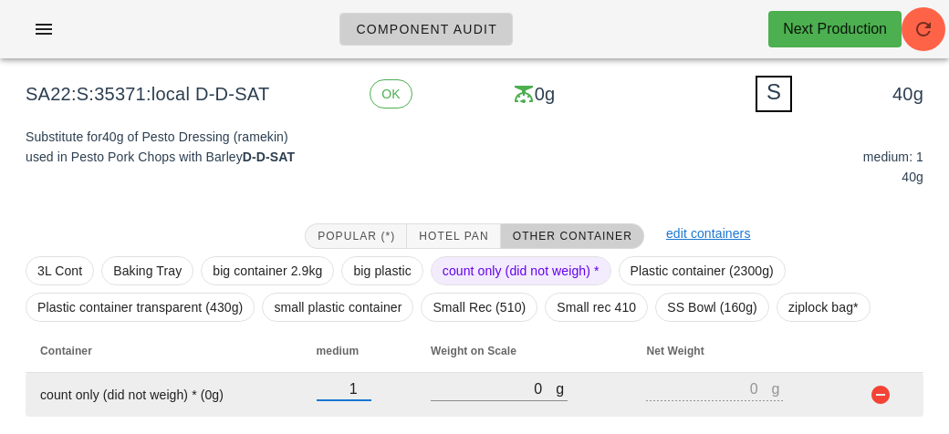
scroll to position [219, 0]
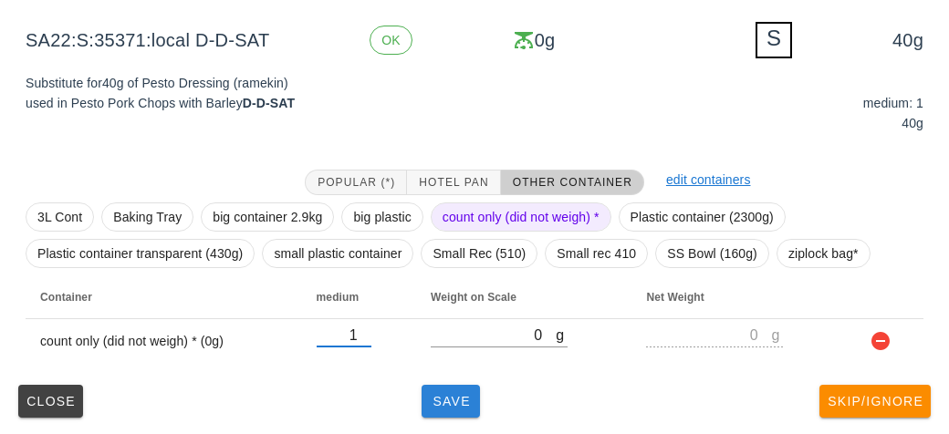
type input "1"
click at [442, 400] on span "Save" at bounding box center [451, 401] width 44 height 15
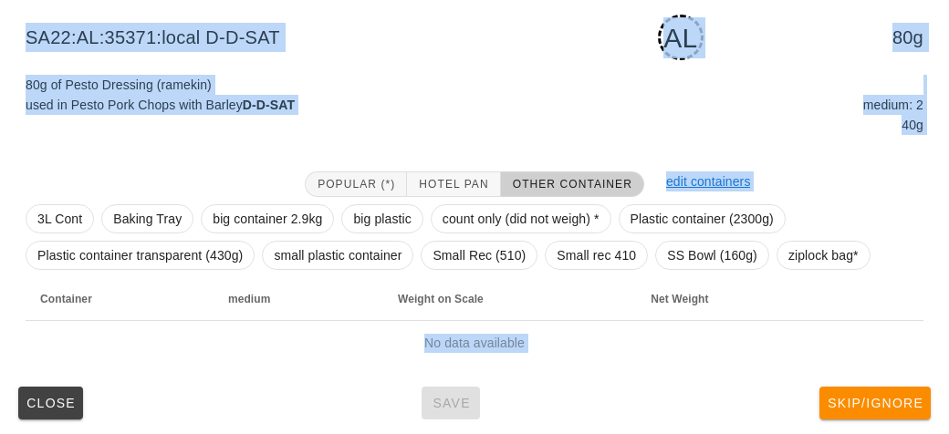
scroll to position [228, 0]
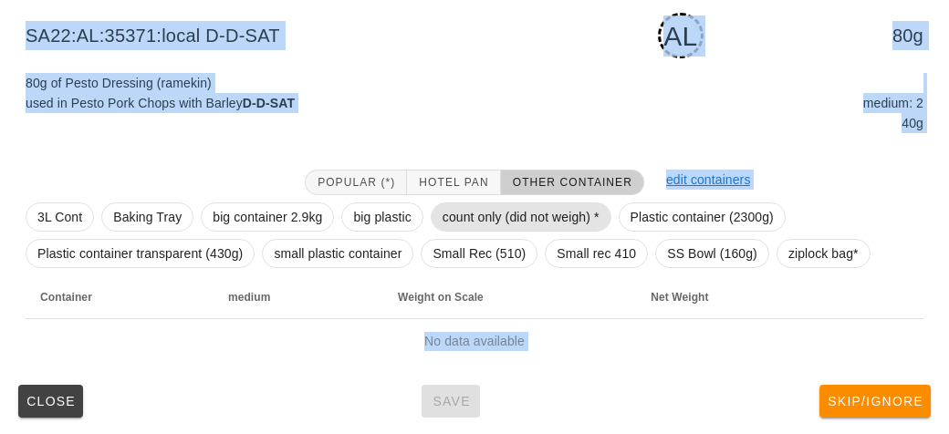
click at [490, 216] on span "count only (did not weigh) *" at bounding box center [521, 216] width 157 height 27
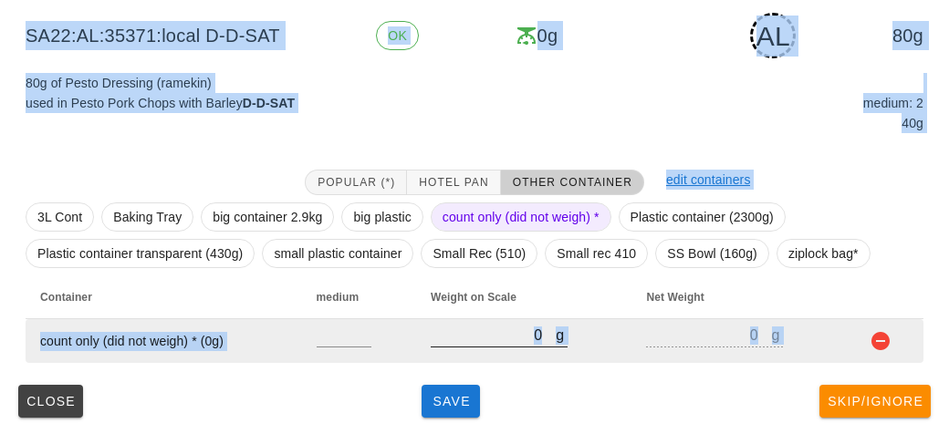
click at [475, 343] on input "0" at bounding box center [493, 335] width 125 height 24
click at [345, 342] on input "number" at bounding box center [344, 335] width 55 height 24
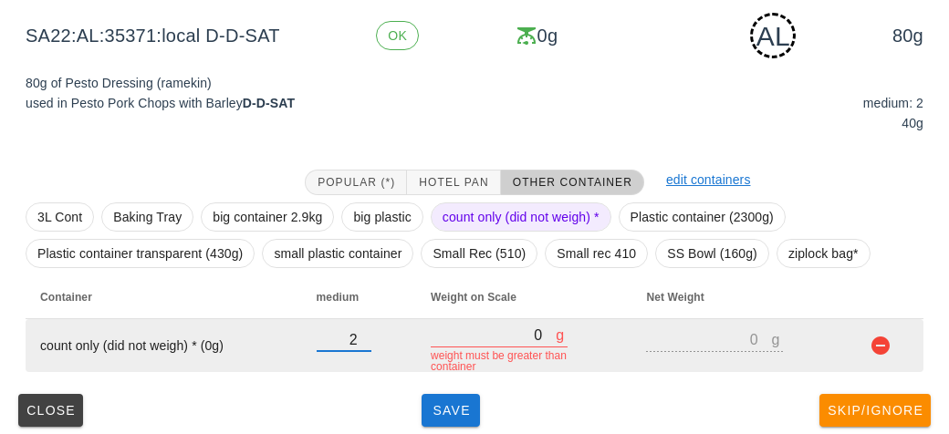
type input "2"
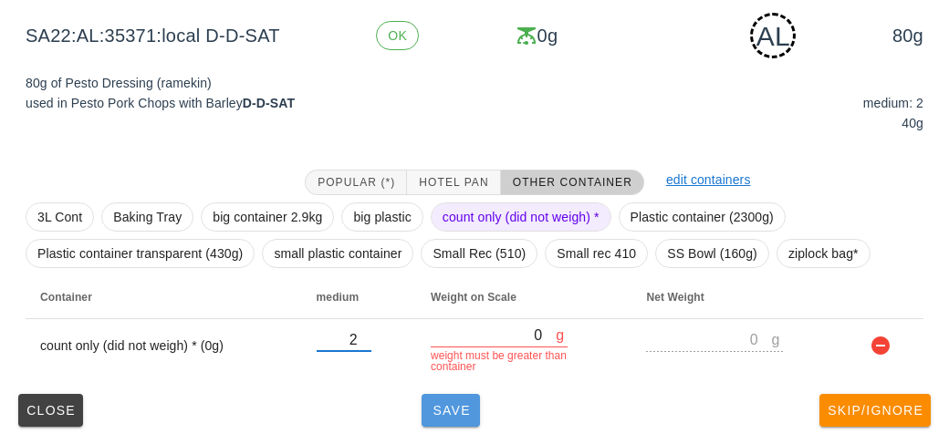
click at [451, 407] on span "Save" at bounding box center [451, 410] width 44 height 15
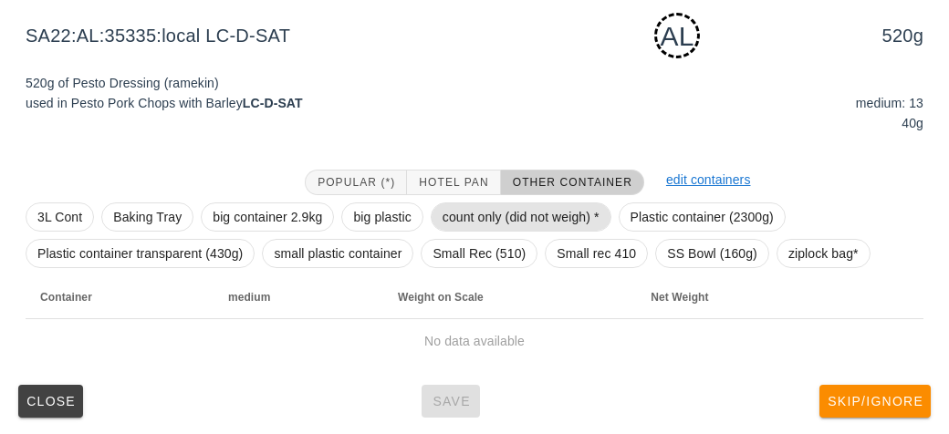
click at [469, 215] on span "count only (did not weigh) *" at bounding box center [521, 216] width 157 height 27
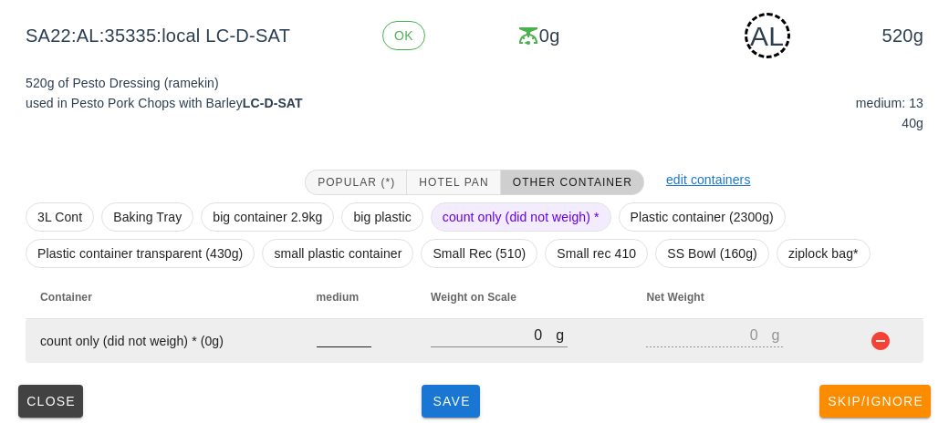
click at [321, 335] on input "number" at bounding box center [344, 335] width 55 height 24
type input "13"
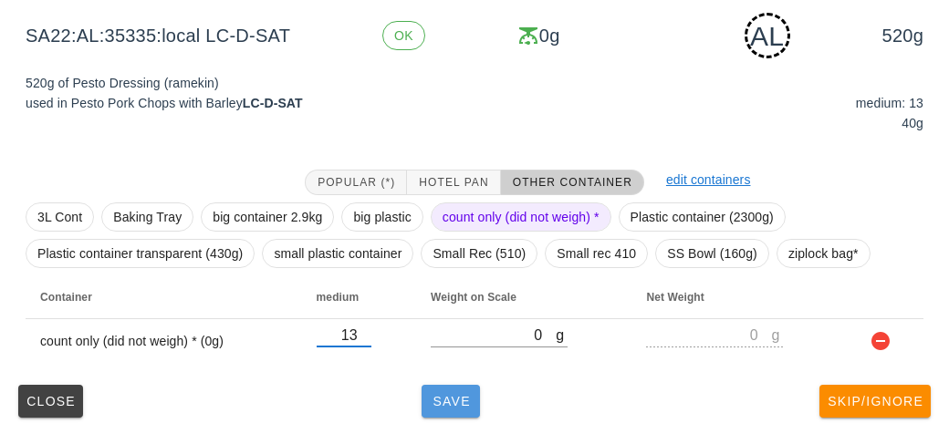
click at [450, 391] on button "Save" at bounding box center [451, 401] width 58 height 33
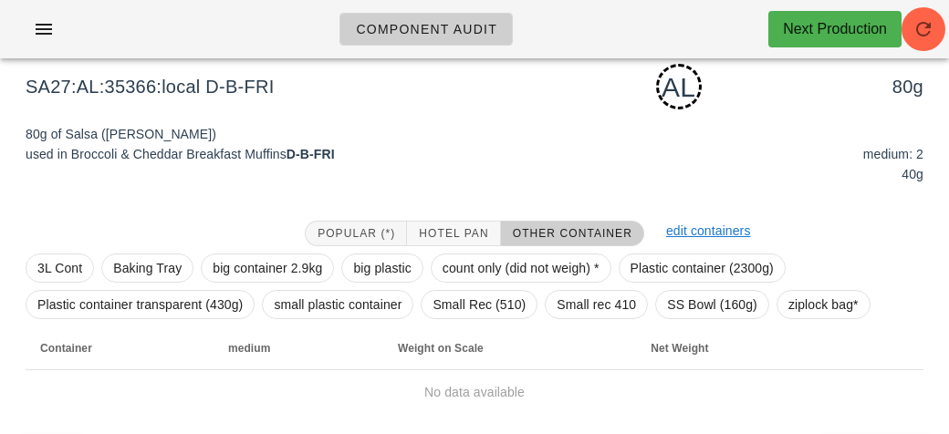
scroll to position [175, 0]
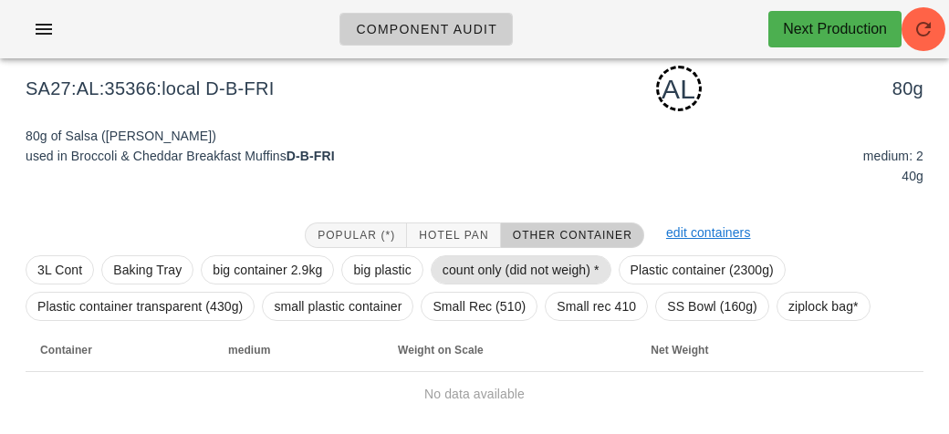
click at [472, 268] on span "count only (did not weigh) *" at bounding box center [521, 269] width 157 height 27
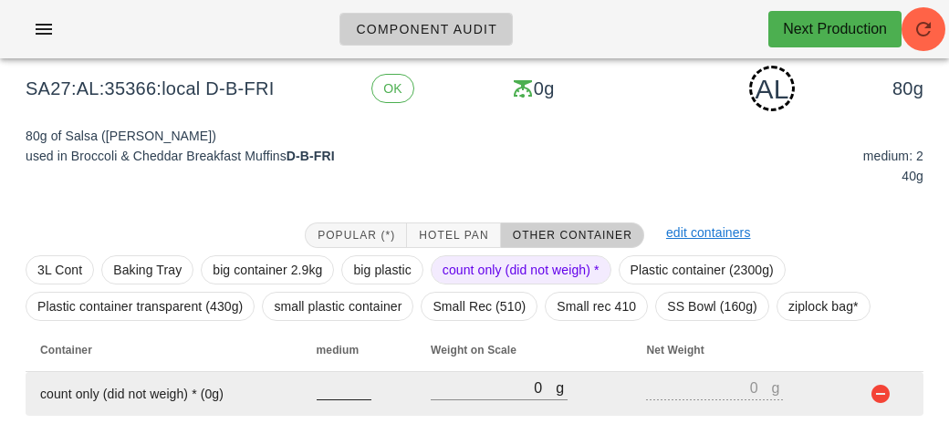
click at [333, 381] on input "number" at bounding box center [344, 388] width 55 height 24
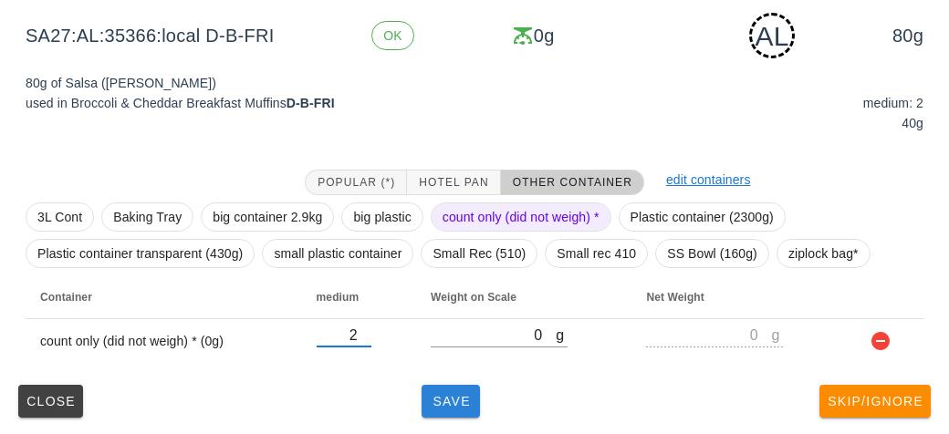
type input "2"
click at [452, 402] on span "Save" at bounding box center [451, 401] width 44 height 15
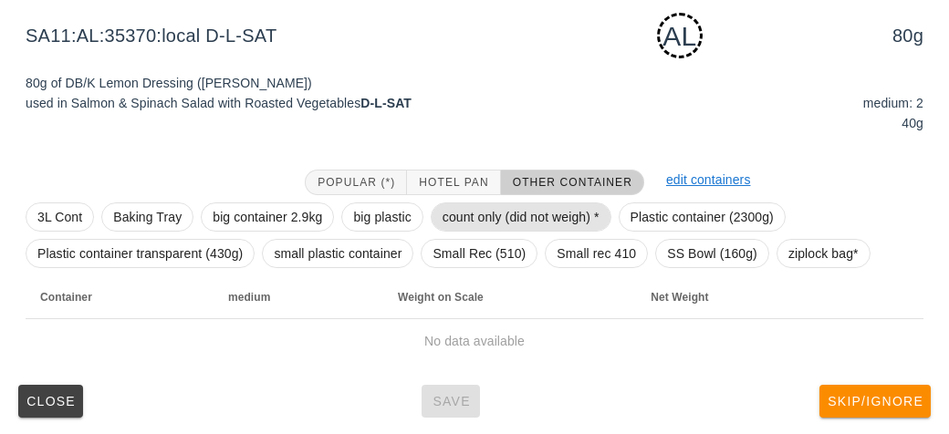
click at [483, 214] on span "count only (did not weigh) *" at bounding box center [521, 216] width 157 height 27
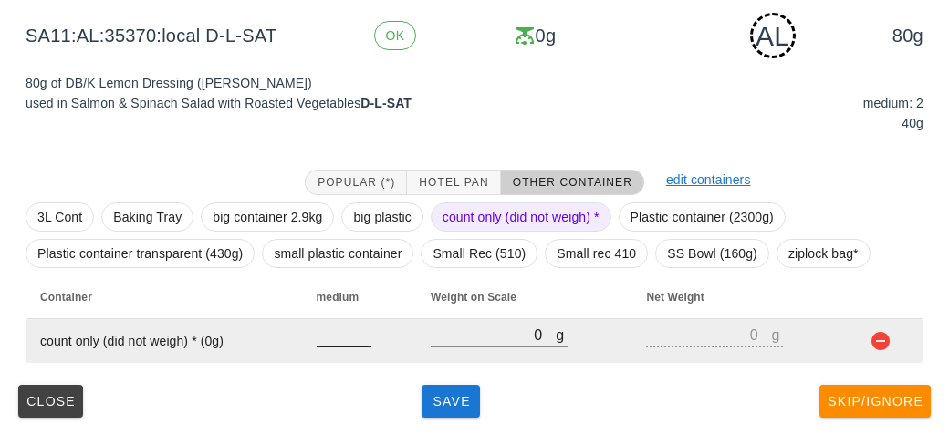
click at [335, 331] on input "number" at bounding box center [344, 335] width 55 height 24
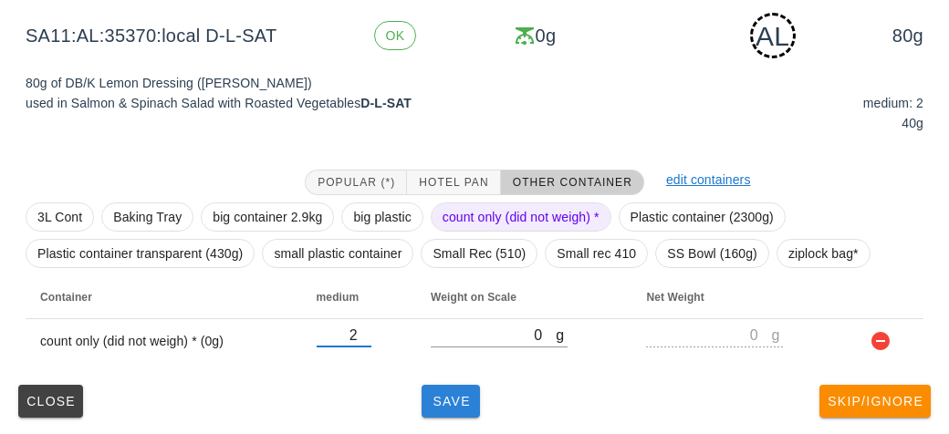
type input "2"
click at [437, 397] on span "Save" at bounding box center [451, 401] width 44 height 15
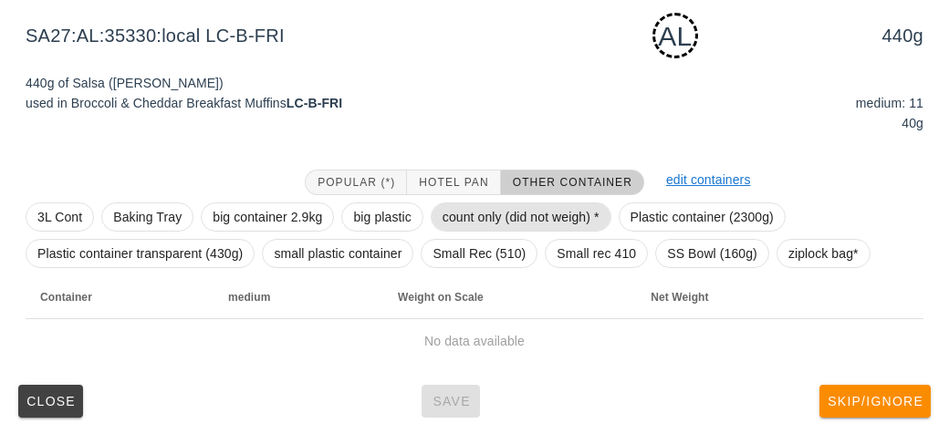
click at [464, 215] on span "count only (did not weigh) *" at bounding box center [521, 216] width 157 height 27
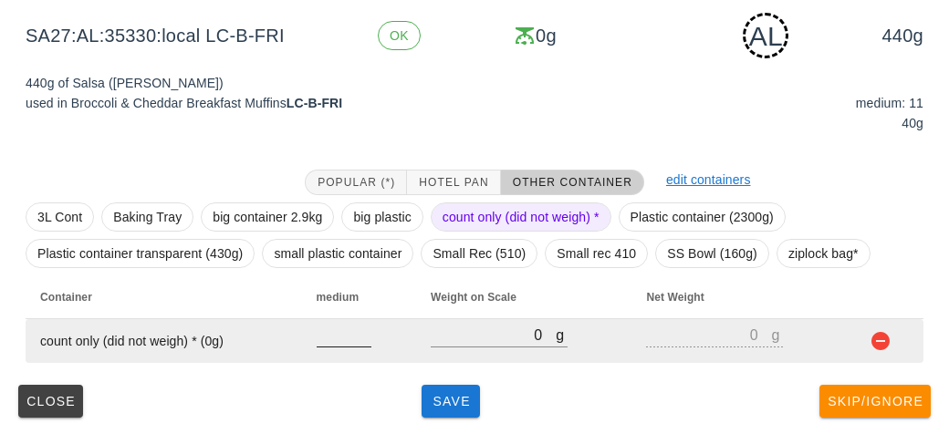
click at [339, 345] on input "number" at bounding box center [344, 335] width 55 height 24
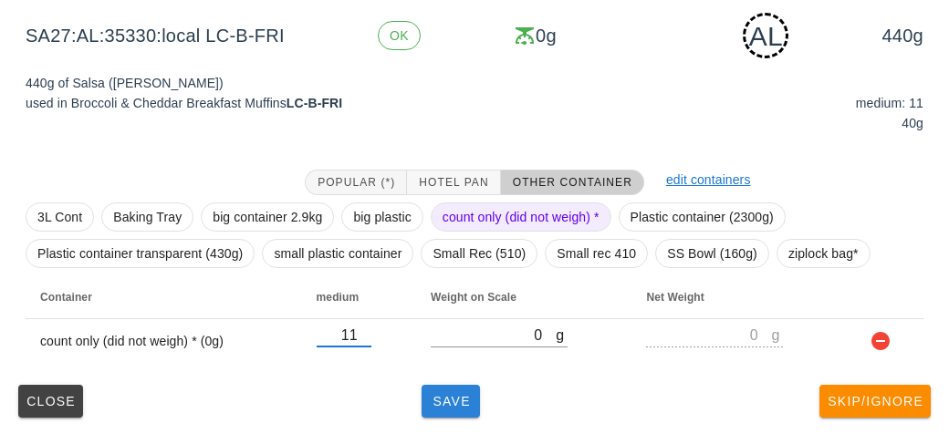
type input "11"
click at [445, 387] on button "Save" at bounding box center [451, 401] width 58 height 33
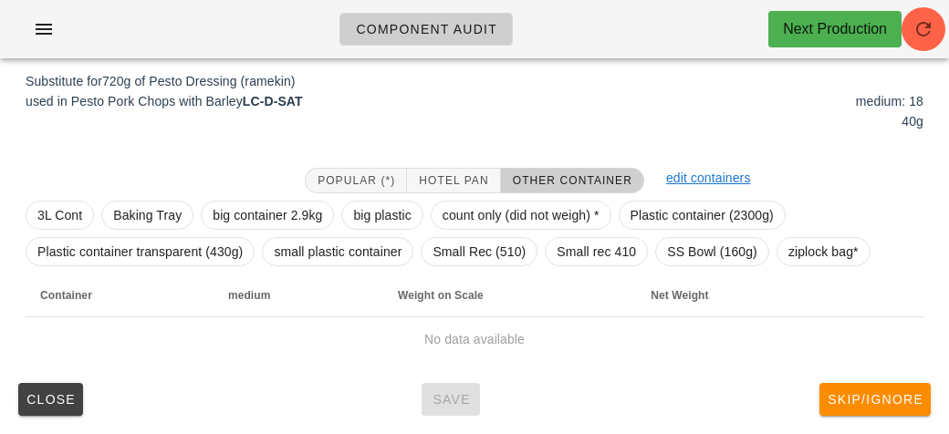
scroll to position [219, 0]
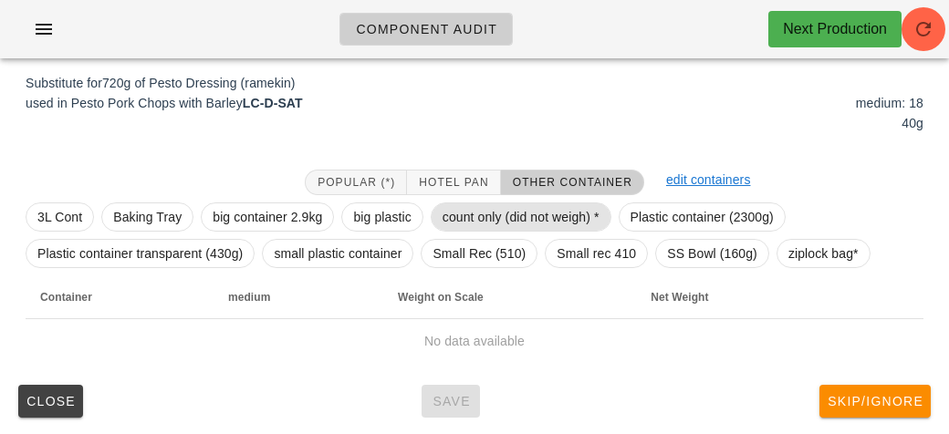
click at [469, 226] on span "count only (did not weigh) *" at bounding box center [521, 216] width 157 height 27
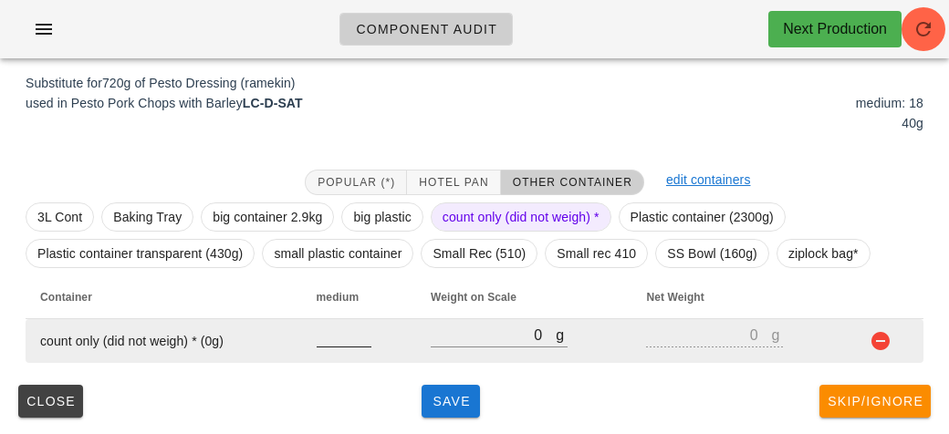
click at [325, 335] on input "number" at bounding box center [344, 335] width 55 height 24
type input "18"
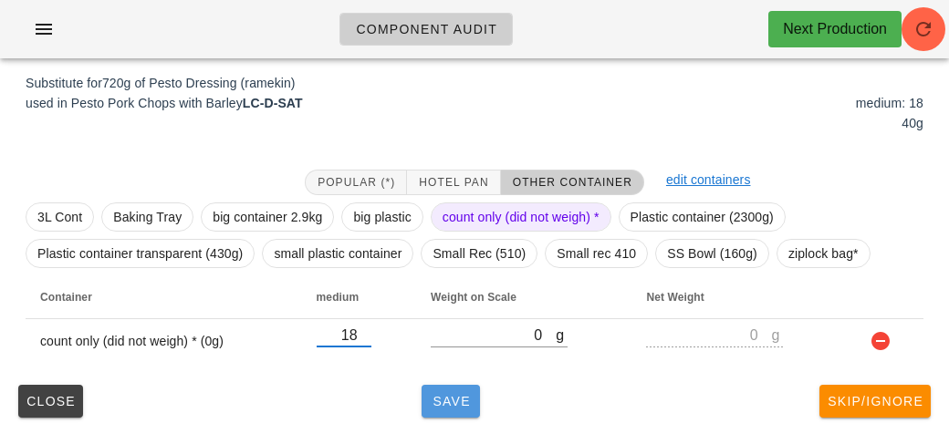
click at [431, 406] on span "Save" at bounding box center [451, 401] width 44 height 15
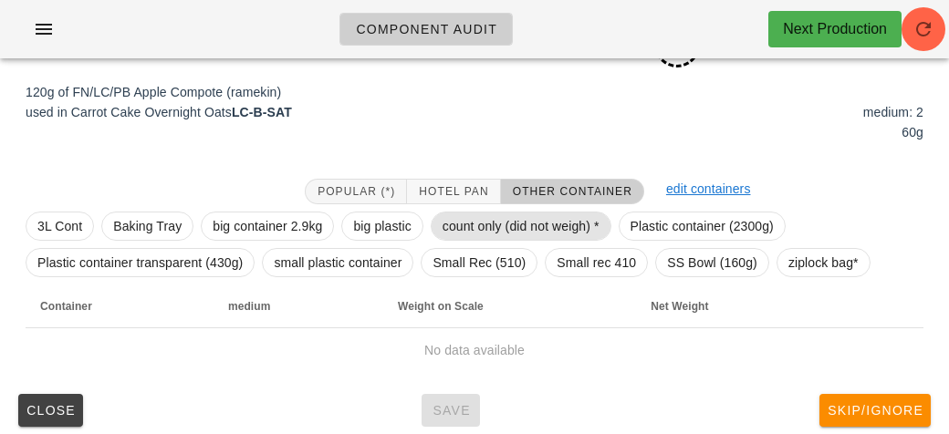
click at [479, 224] on span "count only (did not weigh) *" at bounding box center [521, 226] width 157 height 27
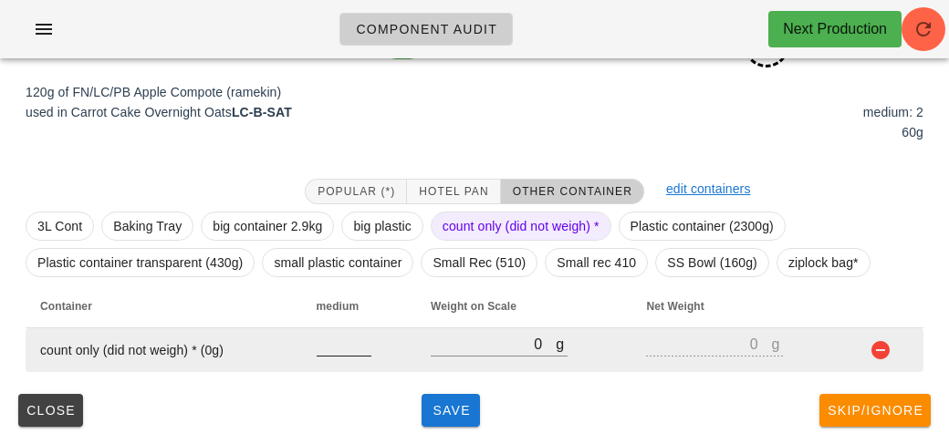
click at [326, 344] on input "number" at bounding box center [344, 344] width 55 height 24
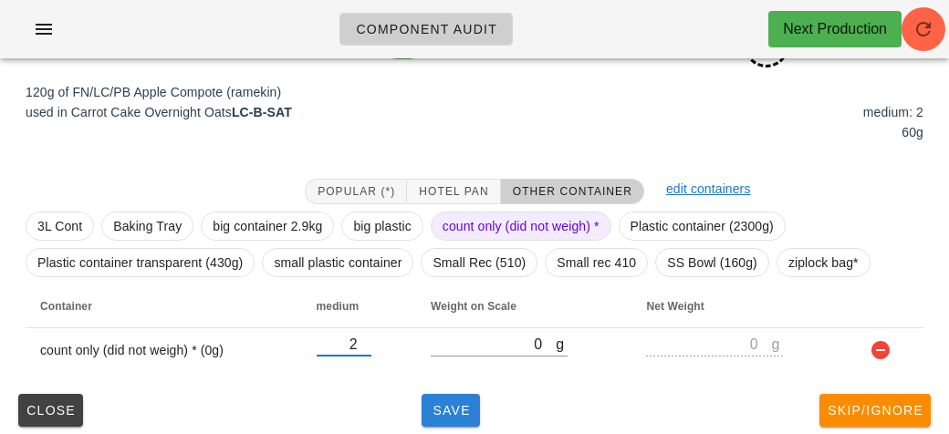
type input "2"
click at [434, 405] on span "Save" at bounding box center [451, 410] width 44 height 15
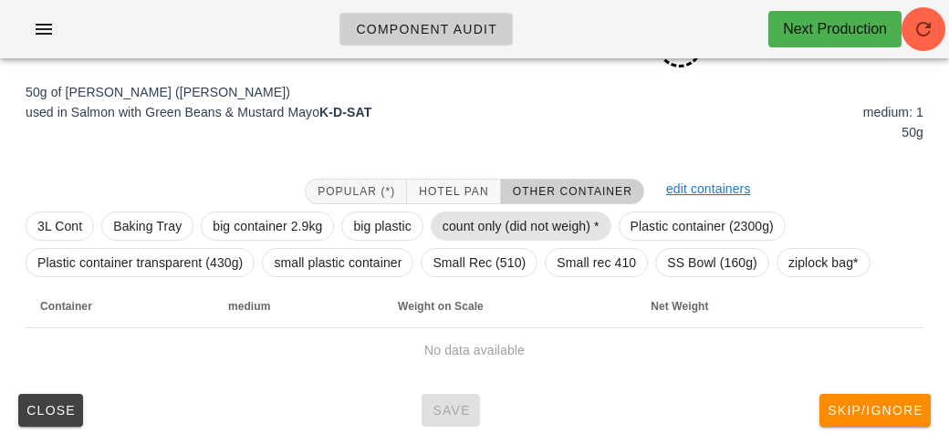
click at [483, 230] on span "count only (did not weigh) *" at bounding box center [521, 226] width 157 height 27
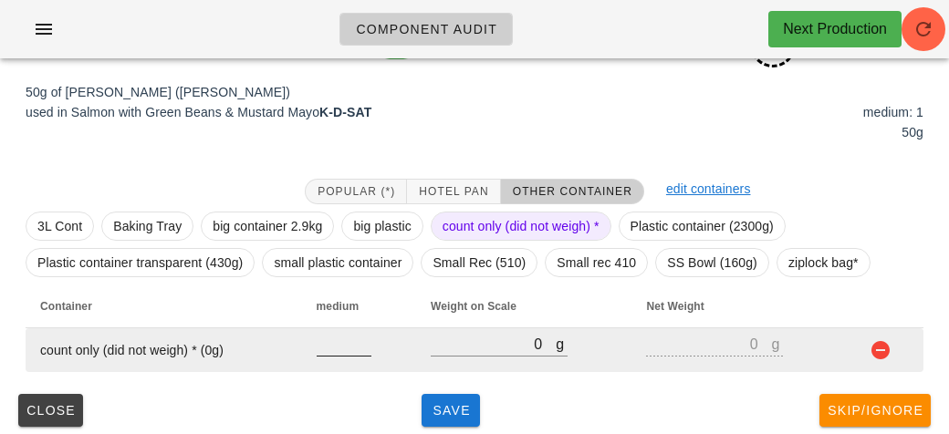
click at [339, 352] on input "number" at bounding box center [344, 344] width 55 height 24
type input "1"
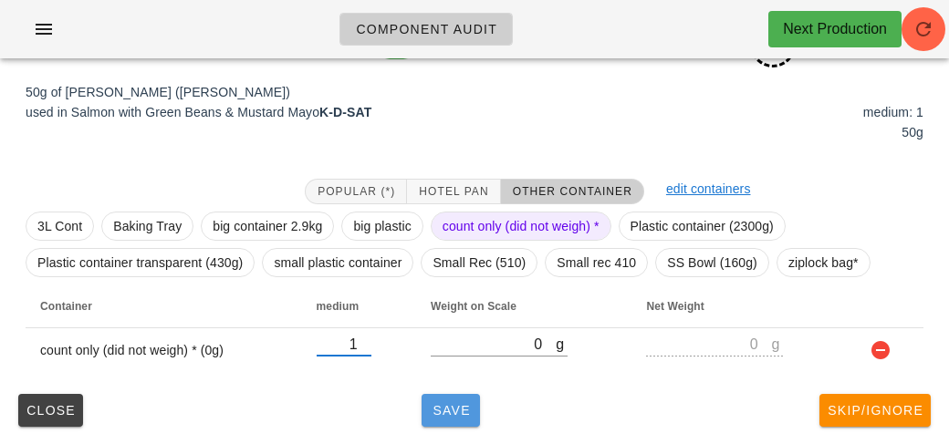
click at [446, 395] on button "Save" at bounding box center [451, 410] width 58 height 33
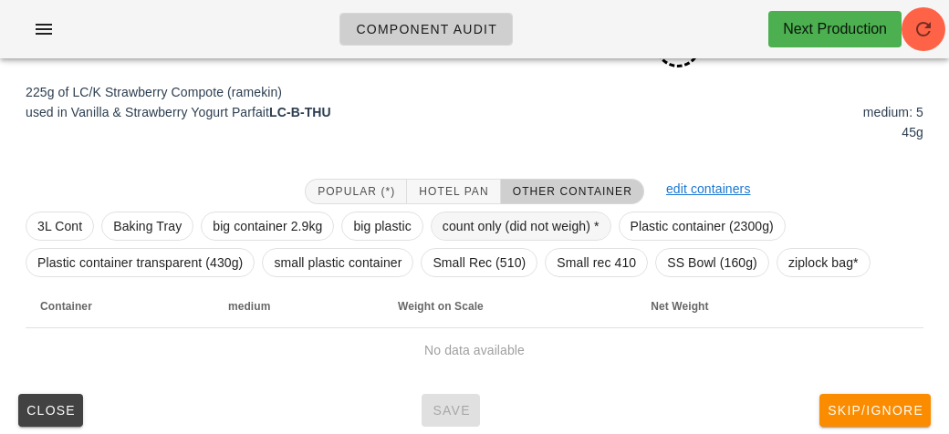
click at [502, 224] on span "count only (did not weigh) *" at bounding box center [521, 226] width 157 height 27
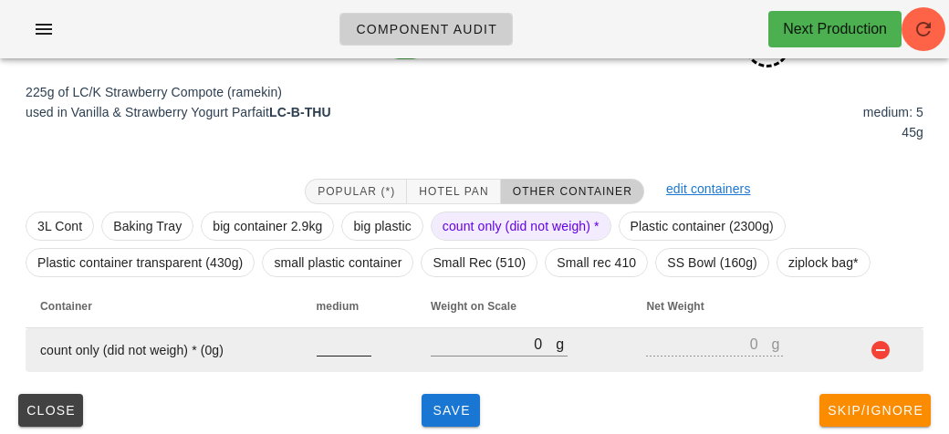
click at [348, 352] on input "number" at bounding box center [344, 344] width 55 height 24
type input "5"
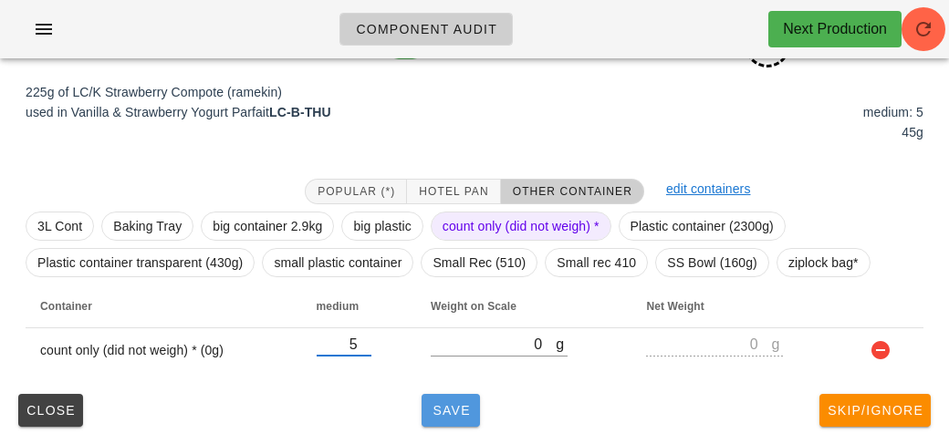
click at [445, 408] on span "Save" at bounding box center [451, 410] width 44 height 15
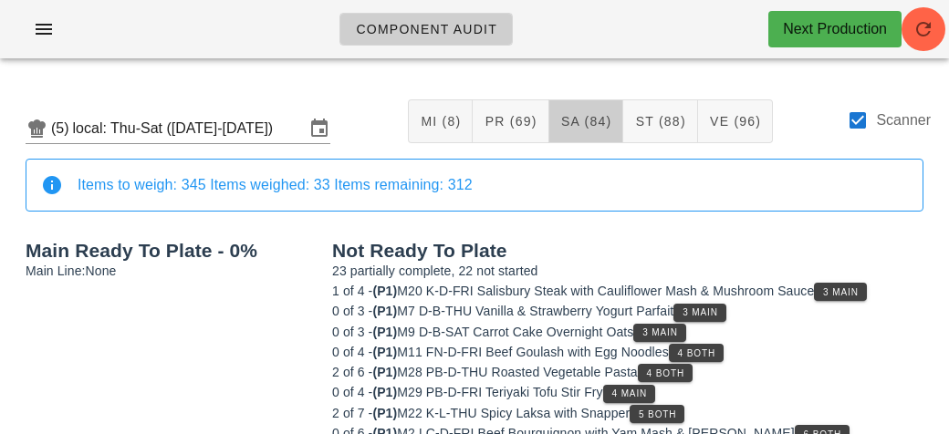
click at [576, 119] on span "SA (84)" at bounding box center [586, 121] width 52 height 15
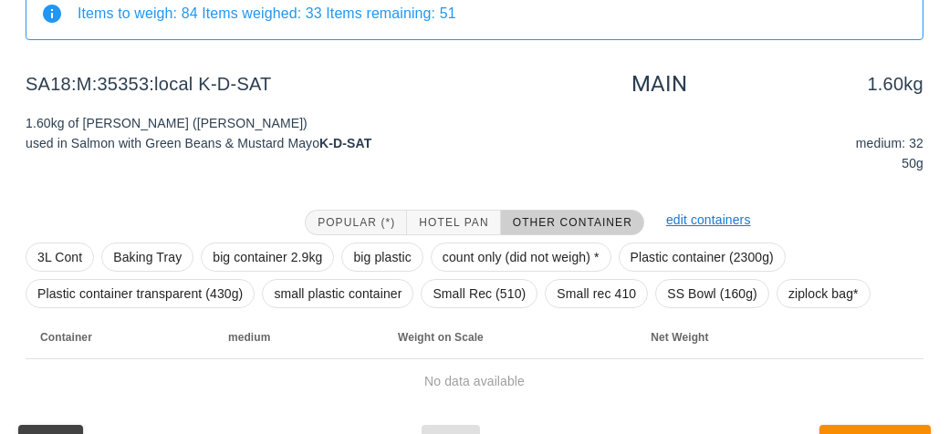
scroll to position [274, 0]
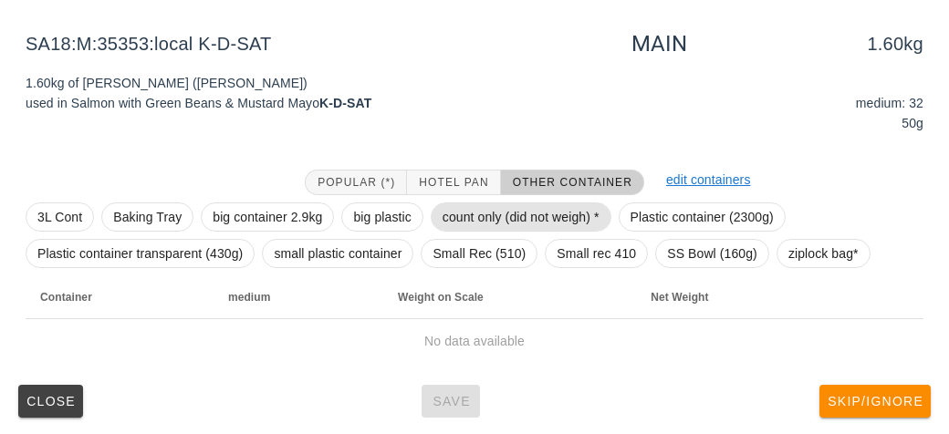
click at [466, 211] on span "count only (did not weigh) *" at bounding box center [521, 216] width 157 height 27
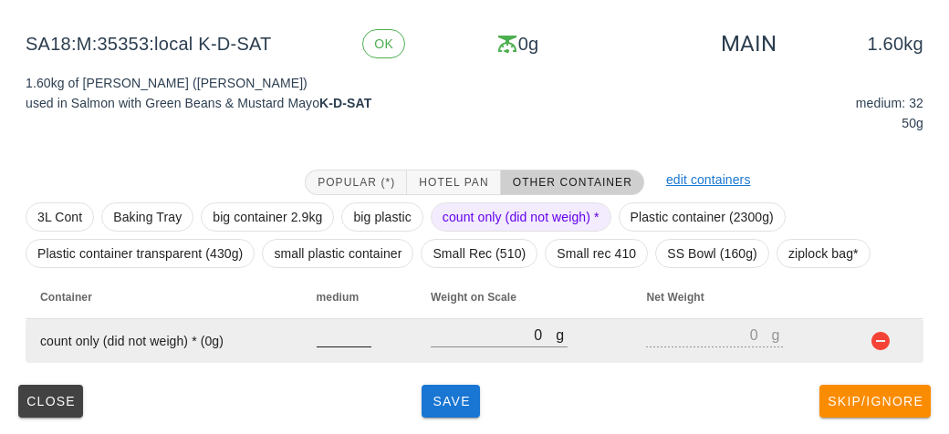
click at [331, 342] on input "number" at bounding box center [344, 335] width 55 height 24
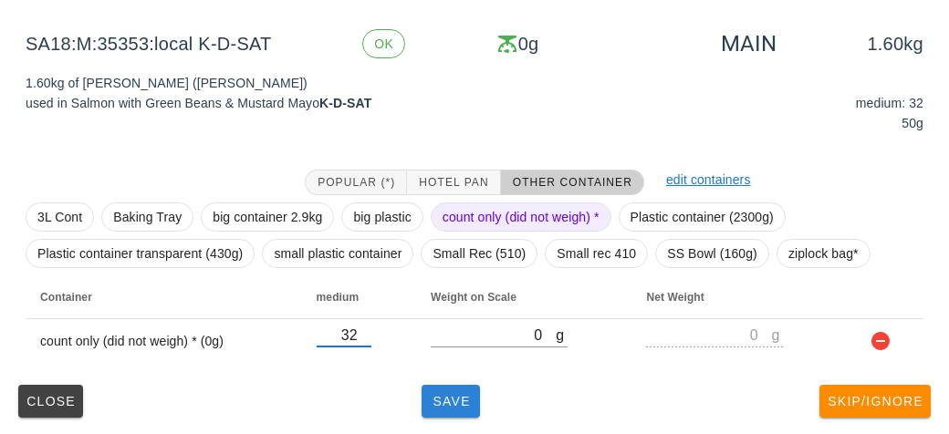
type input "32"
click at [450, 399] on span "Save" at bounding box center [451, 401] width 44 height 15
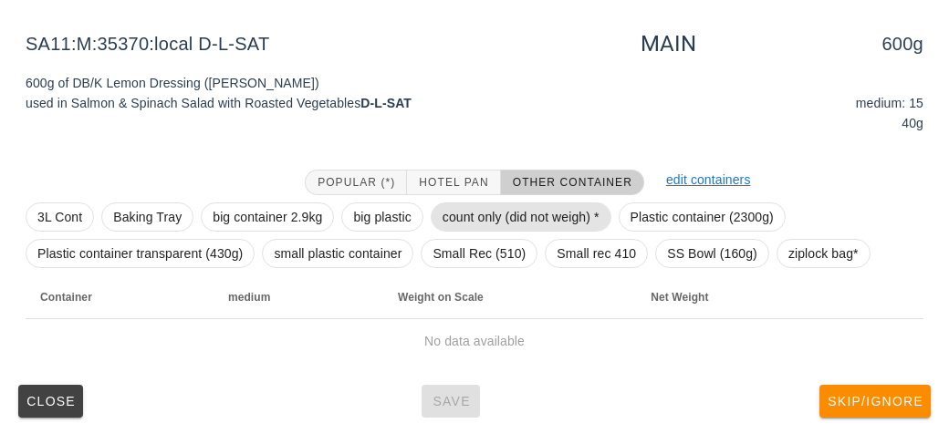
click at [465, 206] on span "count only (did not weigh) *" at bounding box center [521, 216] width 157 height 27
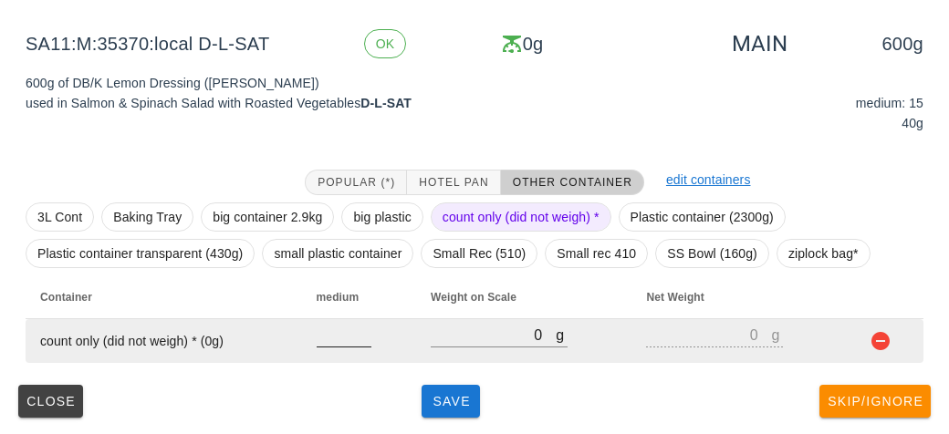
click at [347, 340] on input "number" at bounding box center [344, 335] width 55 height 24
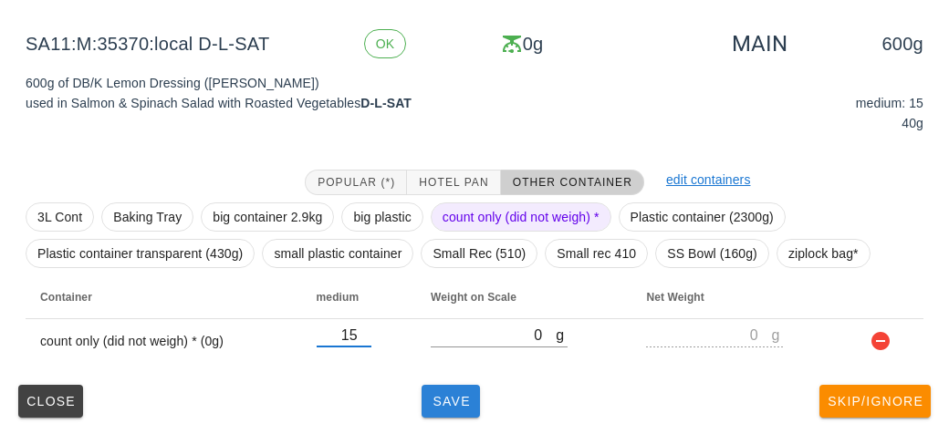
type input "15"
click at [445, 397] on span "Save" at bounding box center [451, 401] width 44 height 15
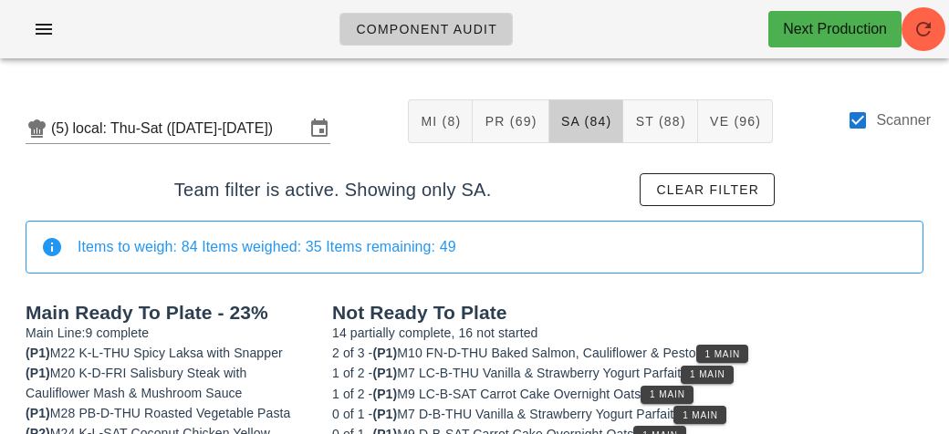
click at [878, 130] on div "Scanner" at bounding box center [889, 121] width 84 height 22
checkbox input "false"
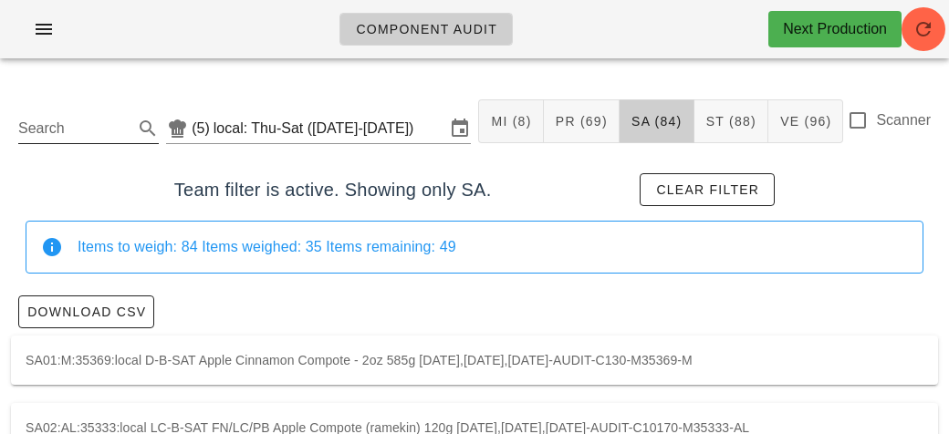
click at [72, 124] on input "Search" at bounding box center [73, 128] width 111 height 29
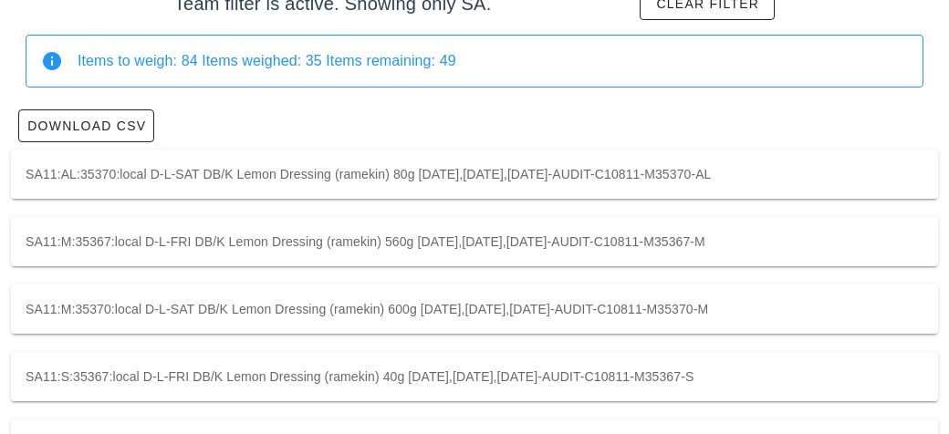
scroll to position [197, 0]
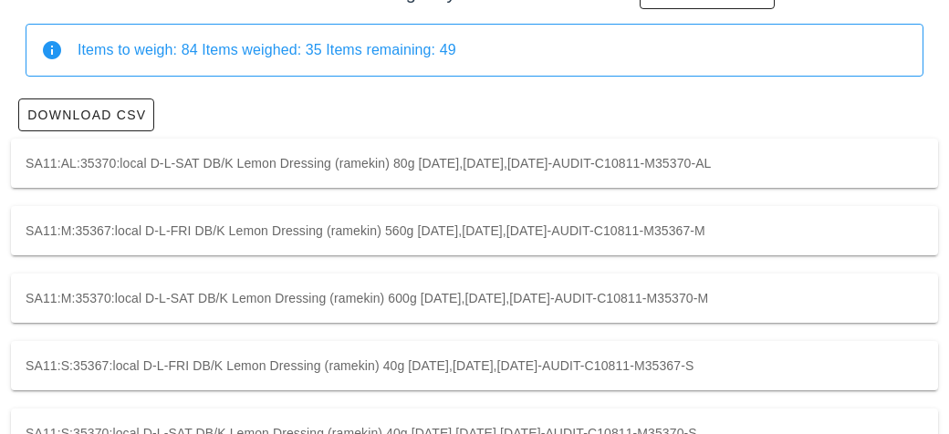
click at [56, 238] on div "SA11:M:35367:local D-L-FRI DB/K Lemon Dressing (ramekin) 560g [DATE],[DATE],[DA…" at bounding box center [474, 230] width 927 height 49
type input "SA11:M:35367:local"
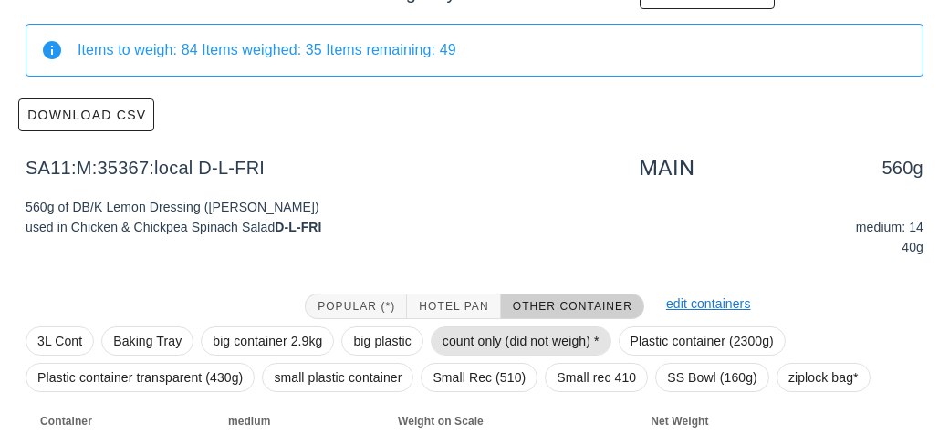
click at [454, 347] on span "count only (did not weigh) *" at bounding box center [521, 341] width 157 height 27
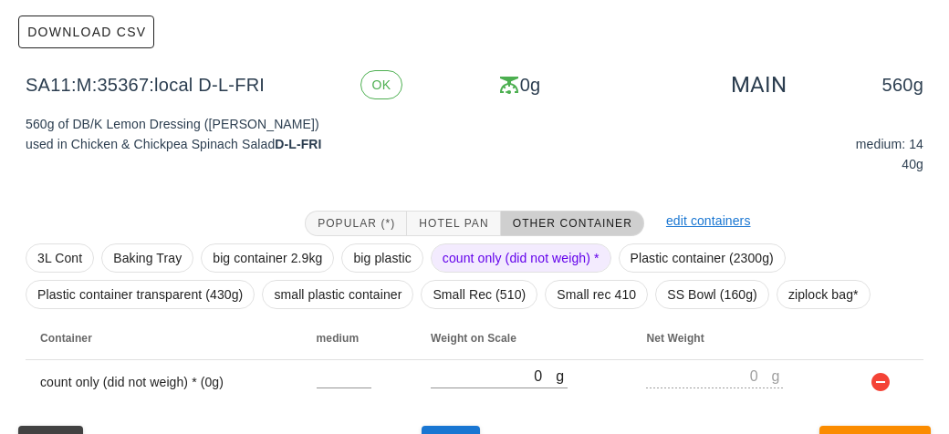
scroll to position [321, 0]
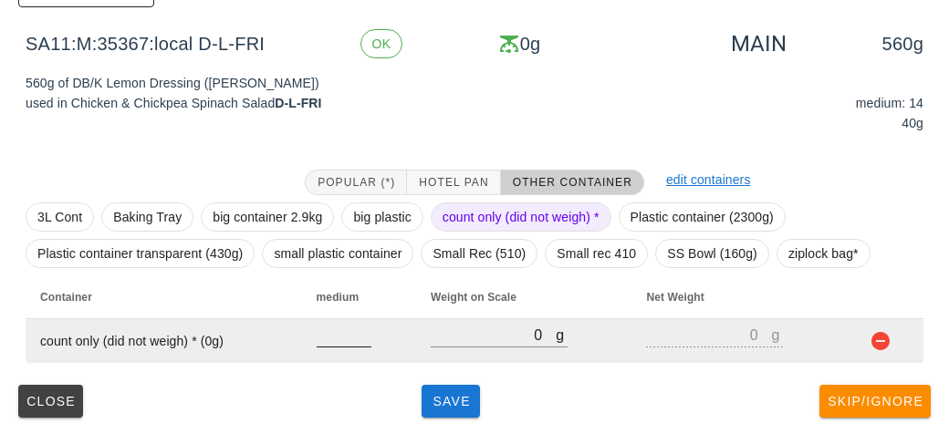
click at [334, 329] on input "number" at bounding box center [344, 335] width 55 height 24
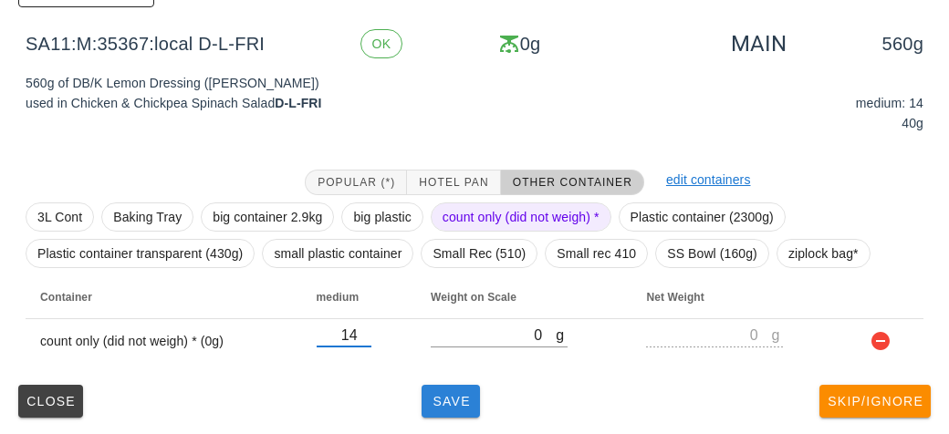
type input "14"
click at [448, 414] on button "Save" at bounding box center [451, 401] width 58 height 33
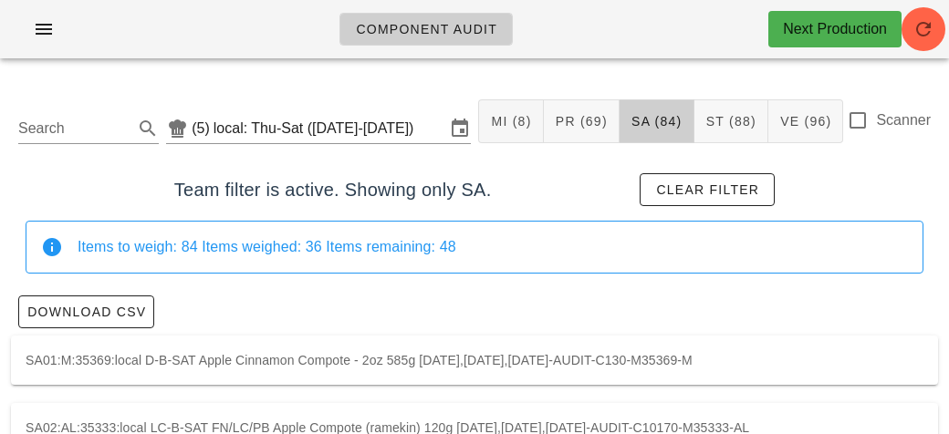
click at [892, 128] on label "Scanner" at bounding box center [903, 120] width 55 height 18
checkbox input "true"
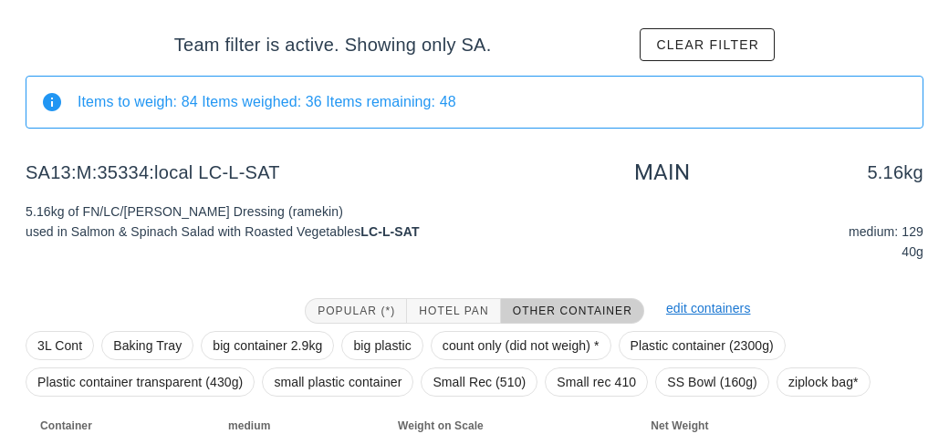
scroll to position [274, 0]
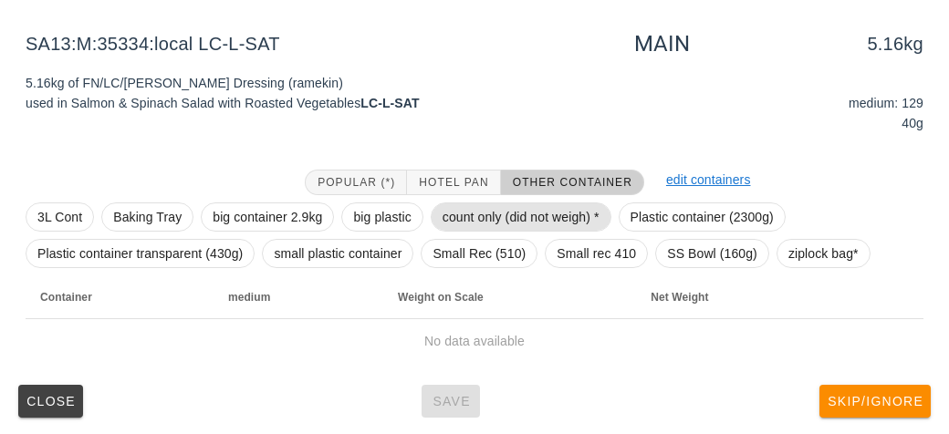
click at [475, 207] on span "count only (did not weigh) *" at bounding box center [521, 216] width 157 height 27
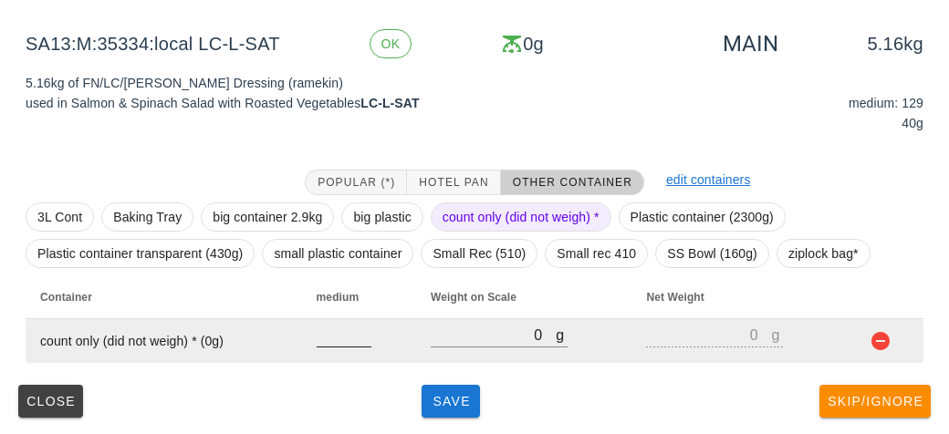
click at [326, 335] on input "number" at bounding box center [344, 335] width 55 height 24
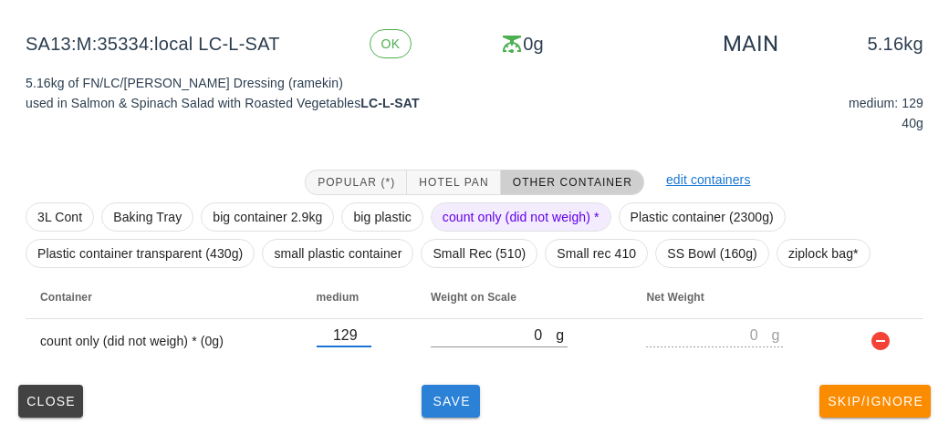
type input "129"
click at [455, 402] on span "Save" at bounding box center [451, 401] width 44 height 15
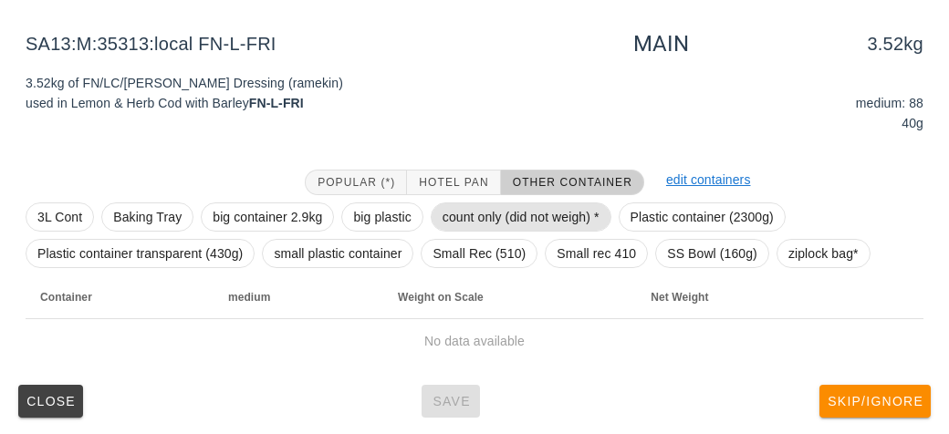
click at [465, 216] on span "count only (did not weigh) *" at bounding box center [521, 216] width 157 height 27
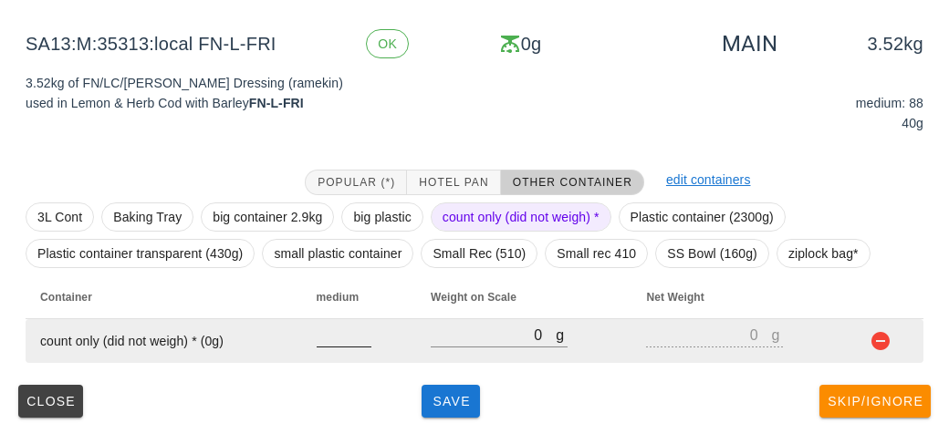
click at [338, 342] on input "number" at bounding box center [344, 335] width 55 height 24
type input "88"
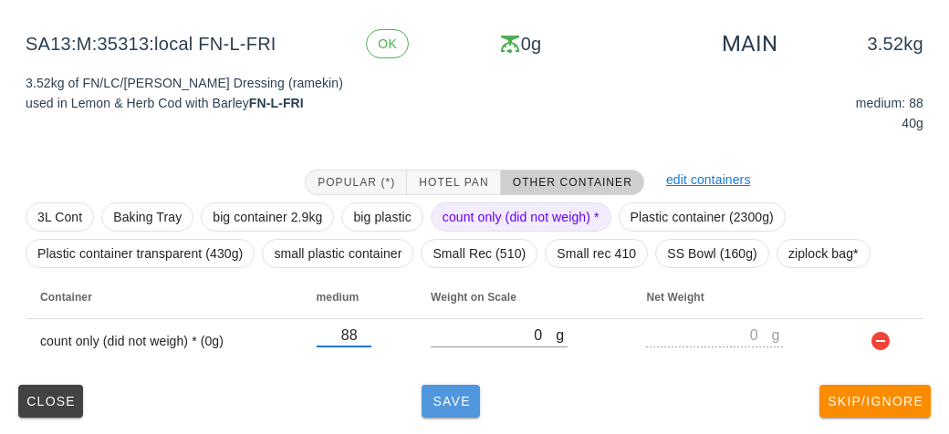
click at [466, 405] on span "Save" at bounding box center [451, 401] width 44 height 15
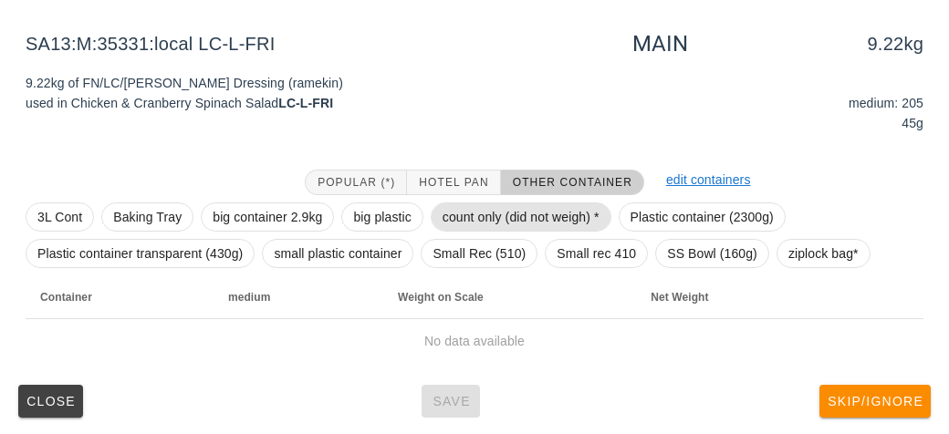
click at [451, 226] on span "count only (did not weigh) *" at bounding box center [521, 216] width 157 height 27
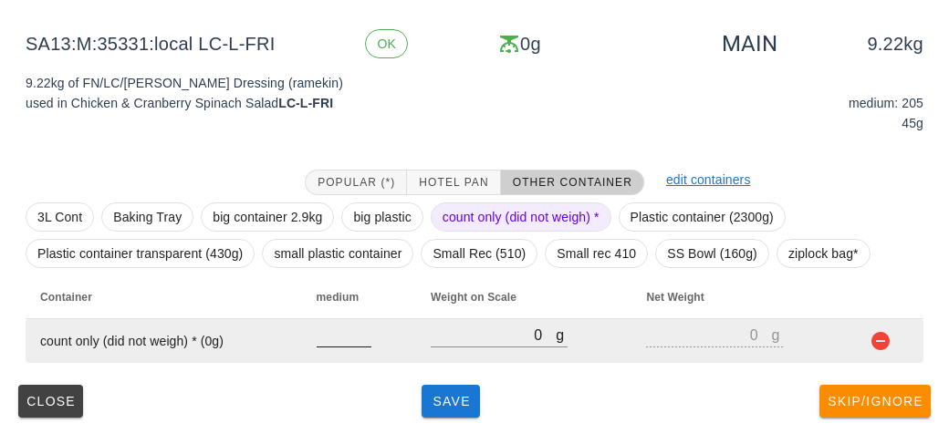
click at [330, 337] on input "number" at bounding box center [344, 335] width 55 height 24
type input "205"
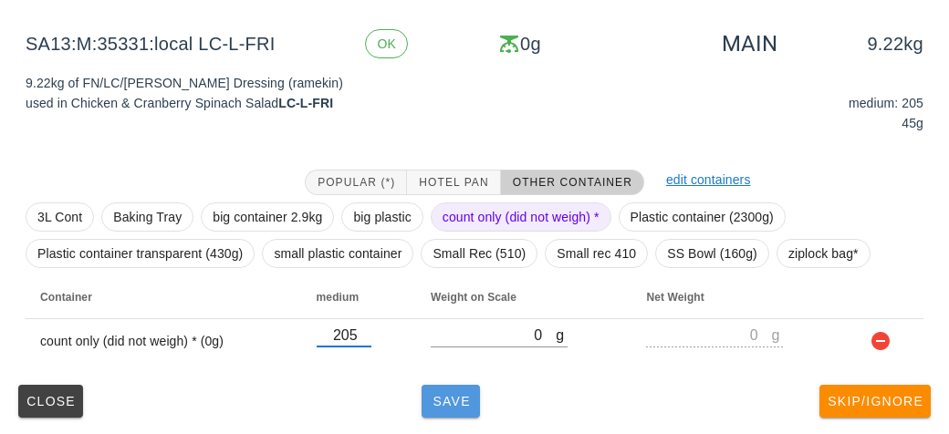
click at [454, 395] on span "Save" at bounding box center [451, 401] width 44 height 15
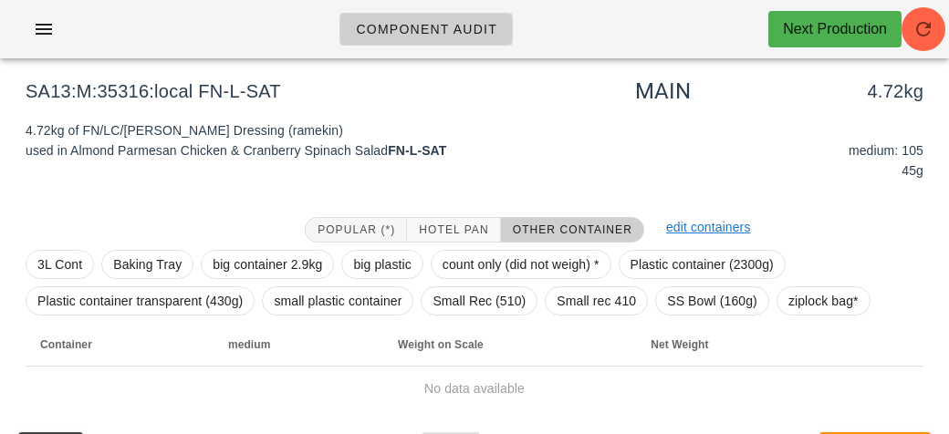
scroll to position [224, 0]
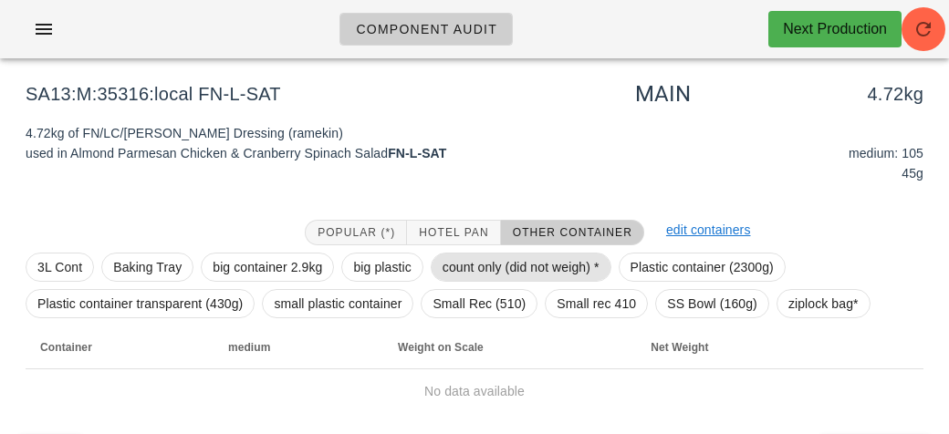
click at [456, 274] on span "count only (did not weigh) *" at bounding box center [521, 267] width 157 height 27
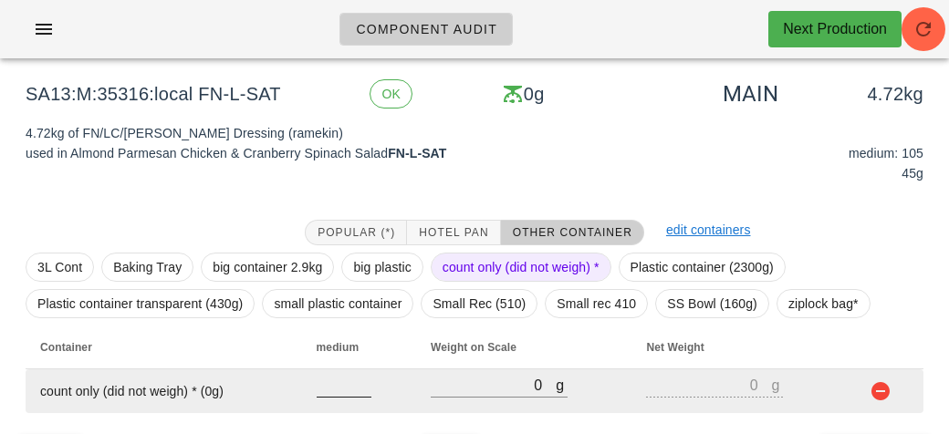
click at [331, 385] on input "number" at bounding box center [344, 385] width 55 height 24
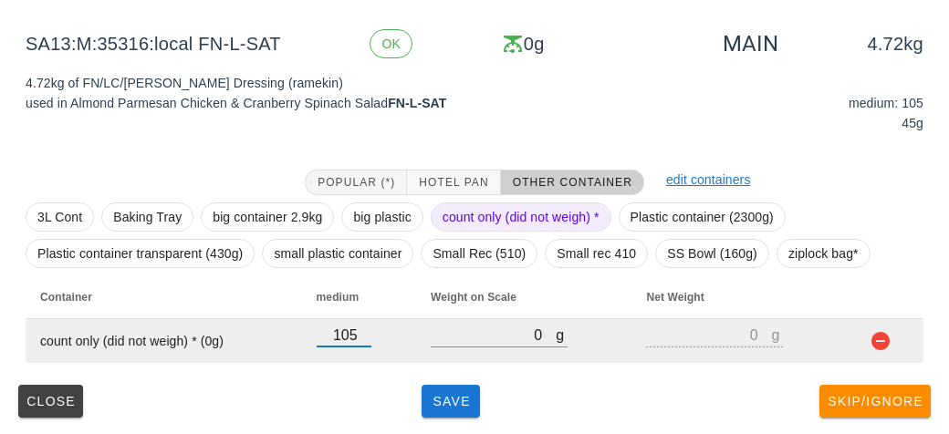
type input "105"
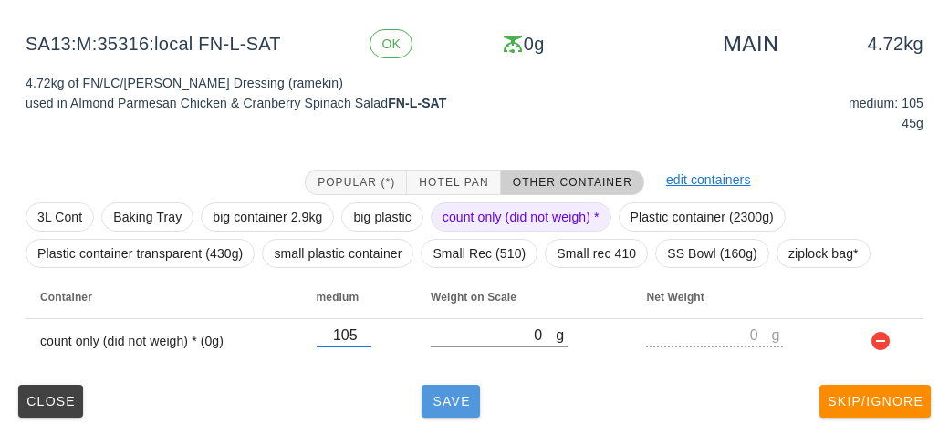
click at [454, 389] on button "Save" at bounding box center [451, 401] width 58 height 33
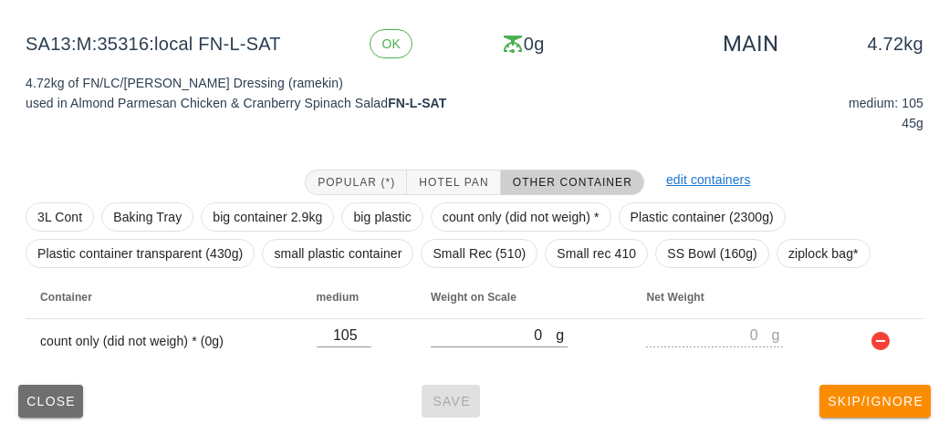
click at [43, 402] on span "Close" at bounding box center [51, 401] width 50 height 15
click at [45, 399] on span "Close" at bounding box center [51, 401] width 50 height 15
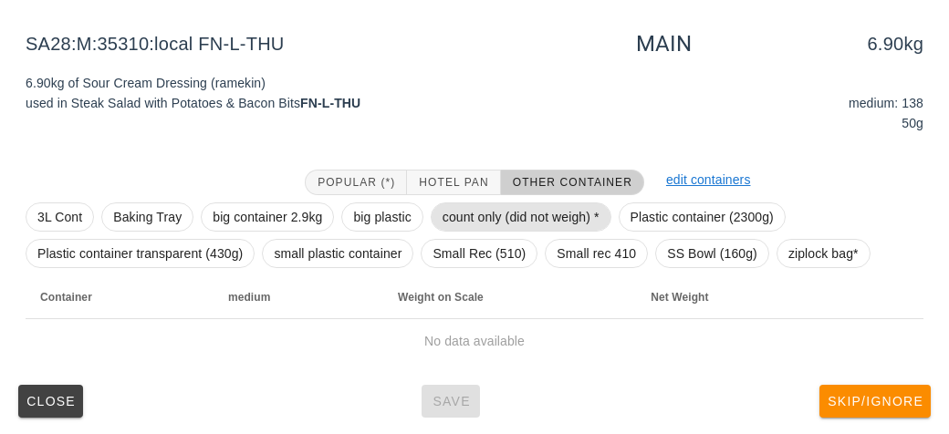
click at [459, 211] on span "count only (did not weigh) *" at bounding box center [521, 216] width 157 height 27
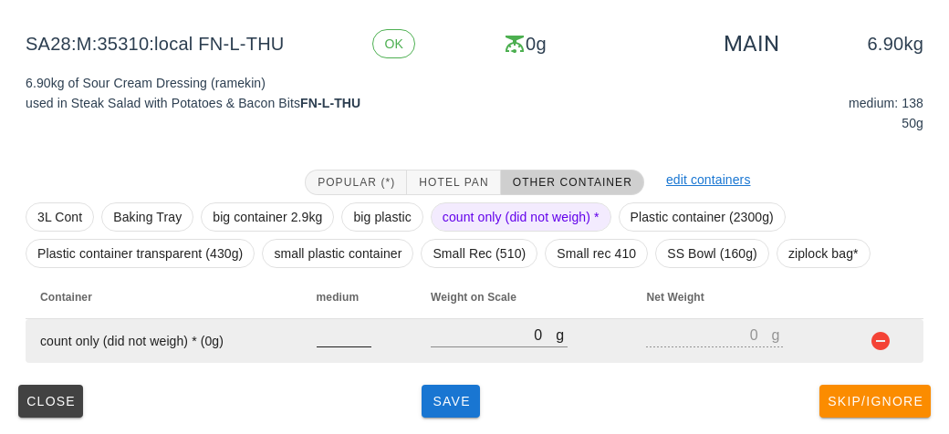
click at [324, 337] on input "number" at bounding box center [344, 335] width 55 height 24
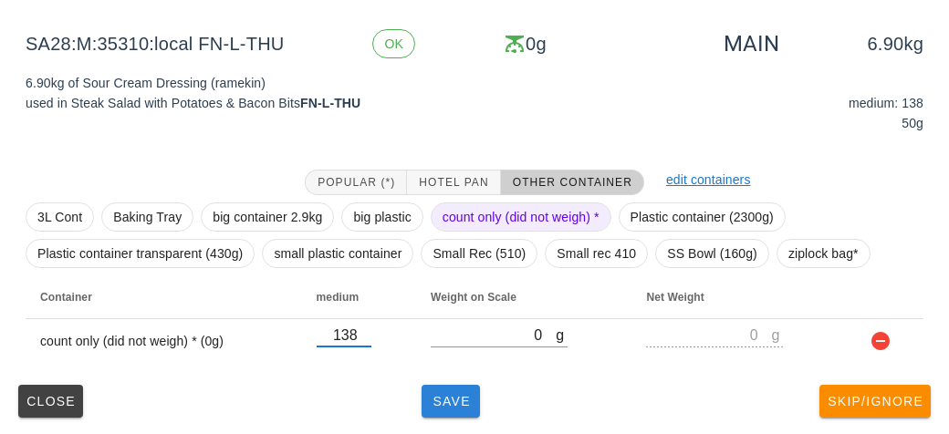
type input "138"
click at [440, 413] on button "Save" at bounding box center [451, 401] width 58 height 33
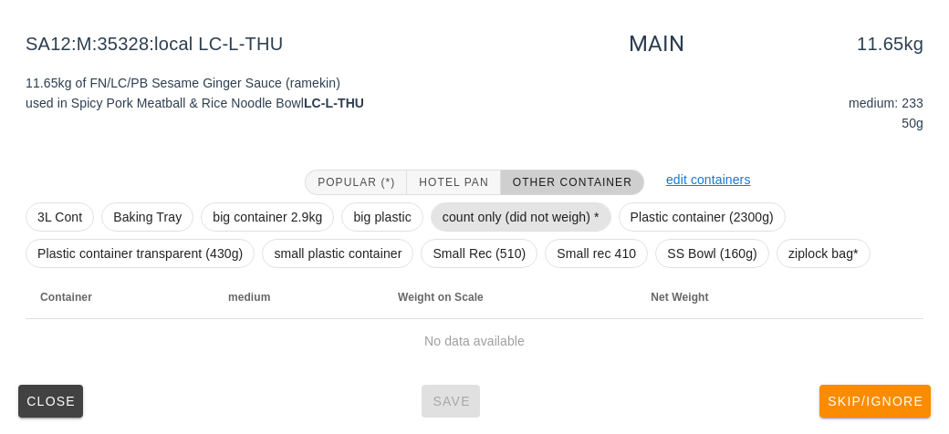
click at [454, 210] on span "count only (did not weigh) *" at bounding box center [521, 216] width 157 height 27
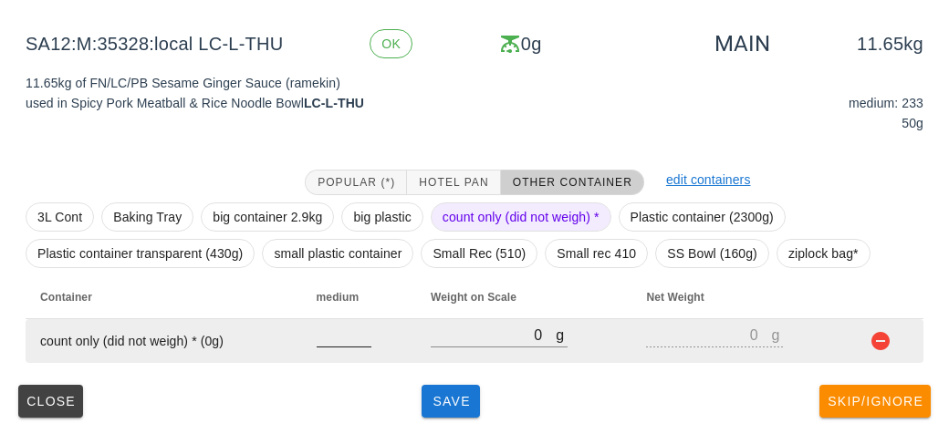
click at [346, 339] on input "number" at bounding box center [344, 335] width 55 height 24
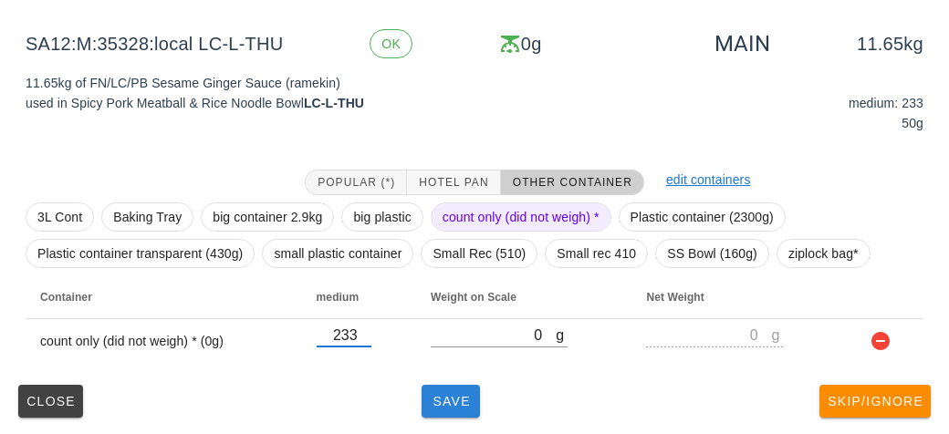
type input "233"
click at [459, 408] on button "Save" at bounding box center [451, 401] width 58 height 33
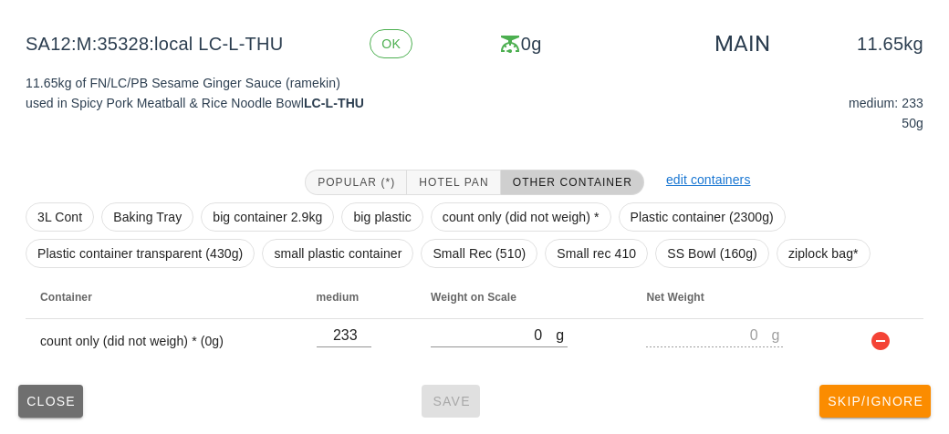
click at [53, 404] on span "Close" at bounding box center [51, 401] width 50 height 15
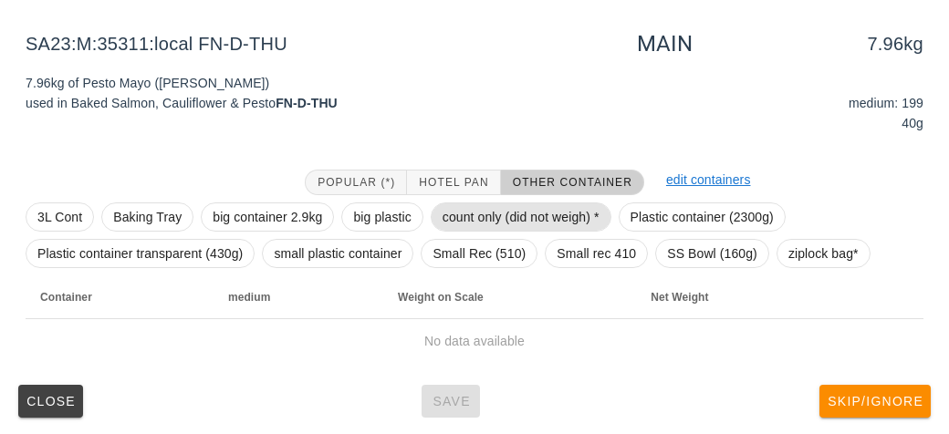
click at [462, 212] on span "count only (did not weigh) *" at bounding box center [521, 216] width 157 height 27
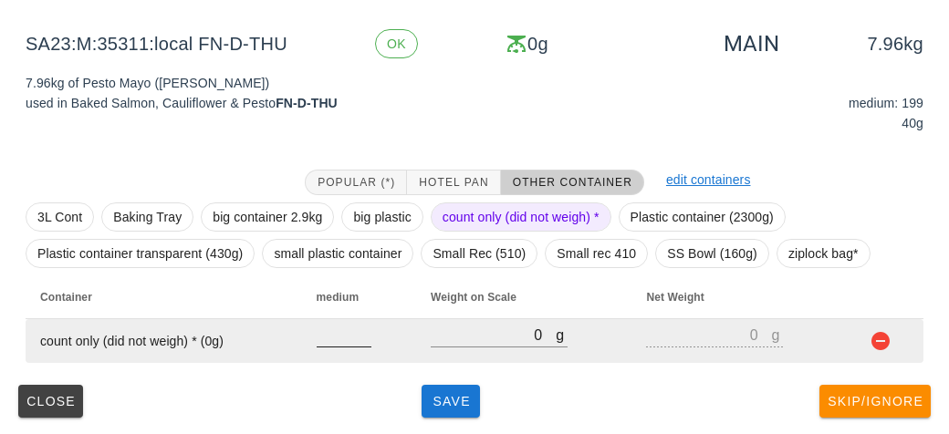
click at [322, 340] on input "number" at bounding box center [344, 335] width 55 height 24
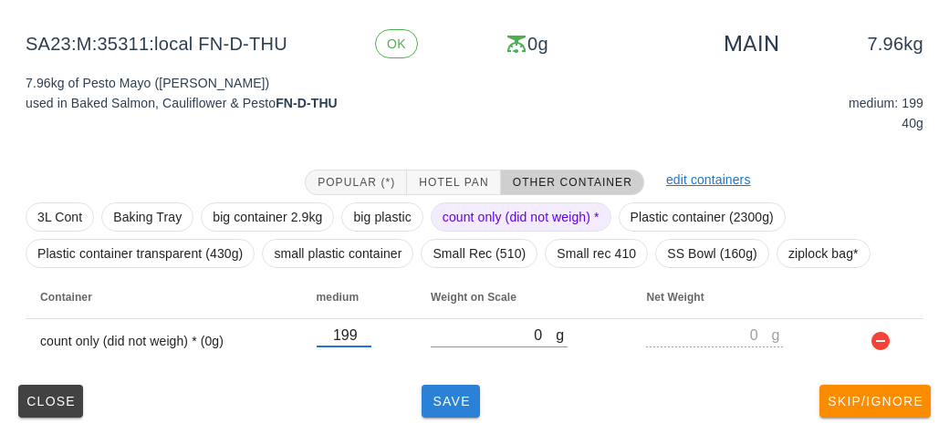
type input "199"
click at [447, 404] on span "Save" at bounding box center [451, 401] width 44 height 15
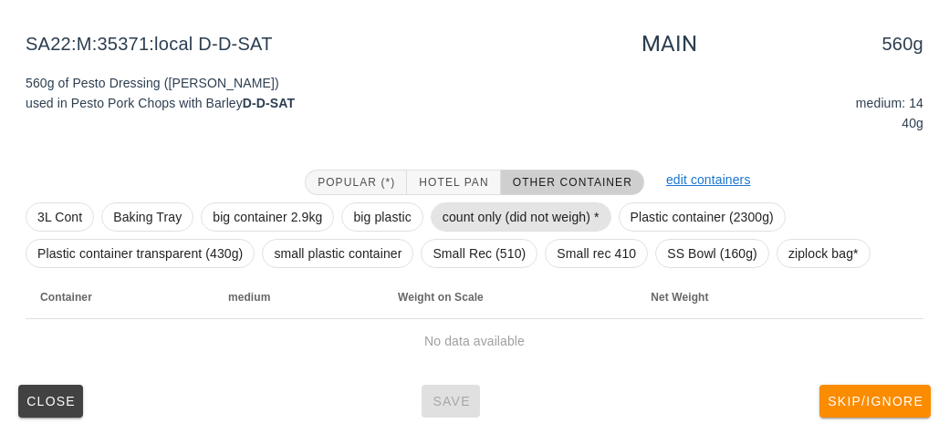
click at [490, 215] on span "count only (did not weigh) *" at bounding box center [521, 216] width 157 height 27
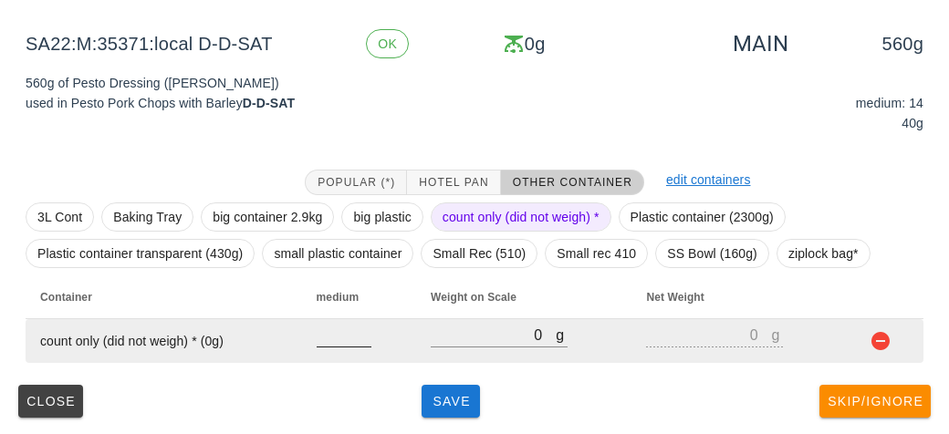
click at [343, 345] on input "number" at bounding box center [344, 335] width 55 height 24
type input "14"
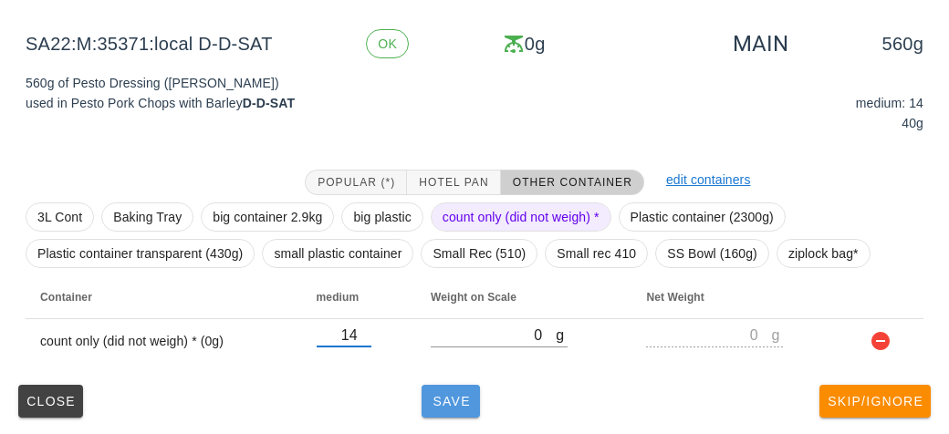
click at [456, 413] on button "Save" at bounding box center [451, 401] width 58 height 33
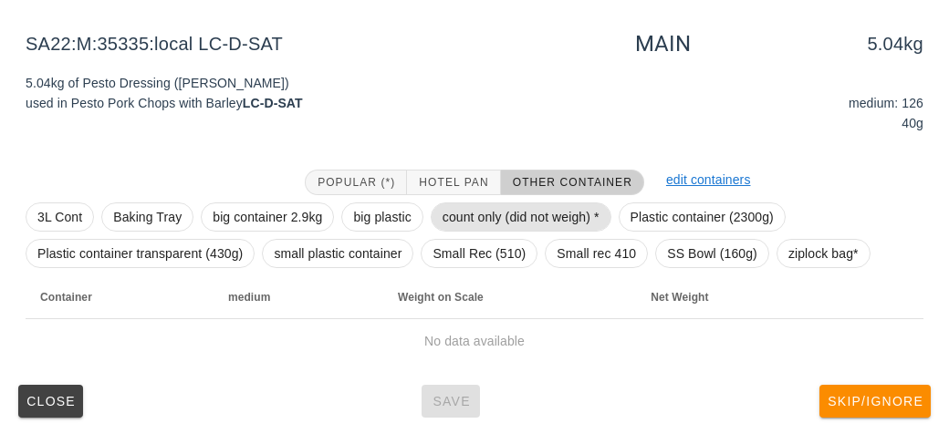
click at [466, 224] on span "count only (did not weigh) *" at bounding box center [521, 216] width 157 height 27
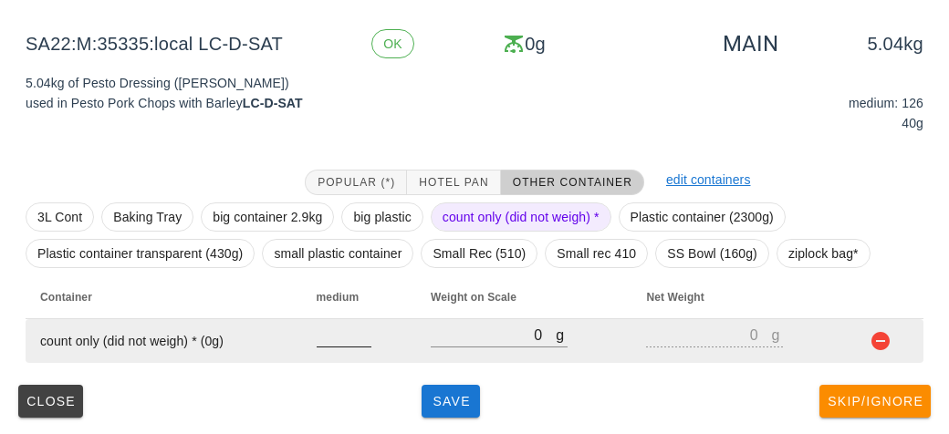
click at [341, 338] on input "number" at bounding box center [344, 335] width 55 height 24
type input "126"
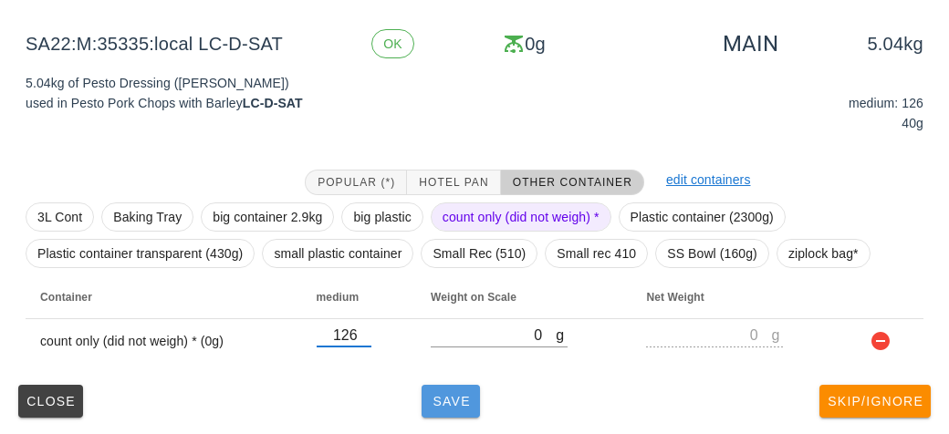
click at [448, 409] on button "Save" at bounding box center [451, 401] width 58 height 33
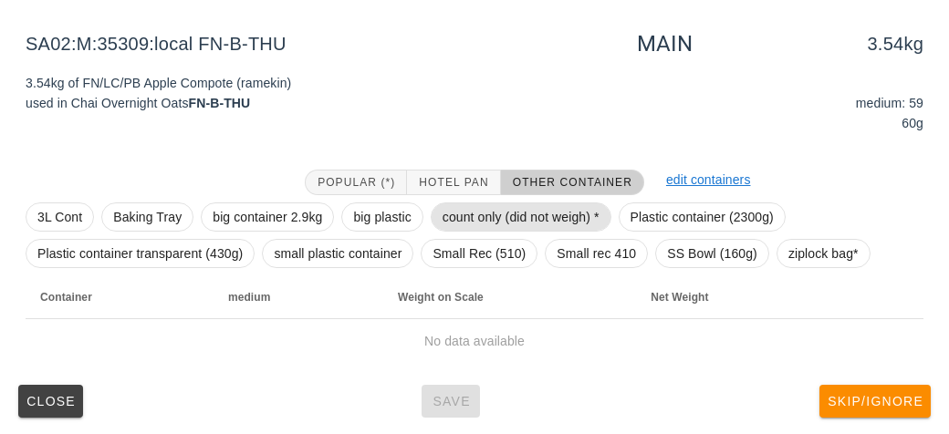
click at [480, 216] on span "count only (did not weigh) *" at bounding box center [521, 216] width 157 height 27
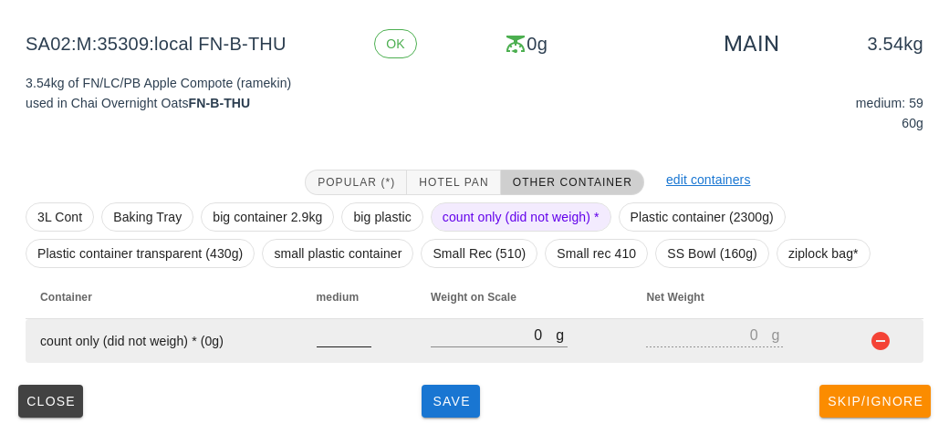
click at [341, 341] on input "number" at bounding box center [344, 335] width 55 height 24
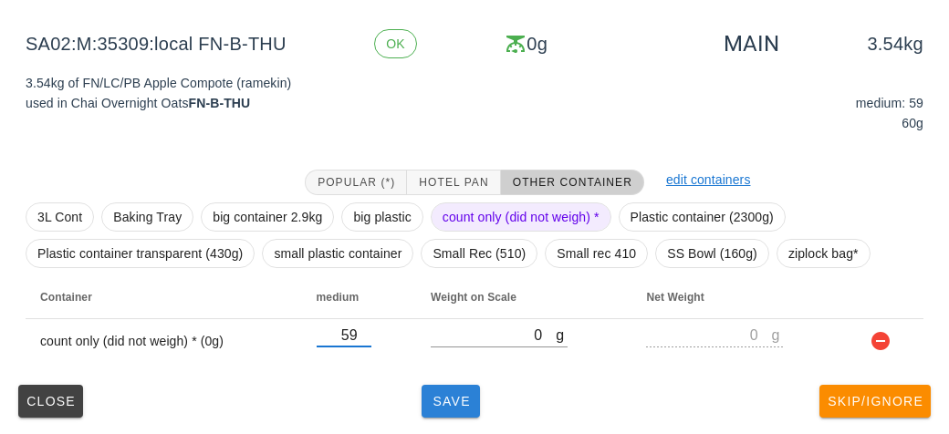
type input "59"
click at [454, 389] on button "Save" at bounding box center [451, 401] width 58 height 33
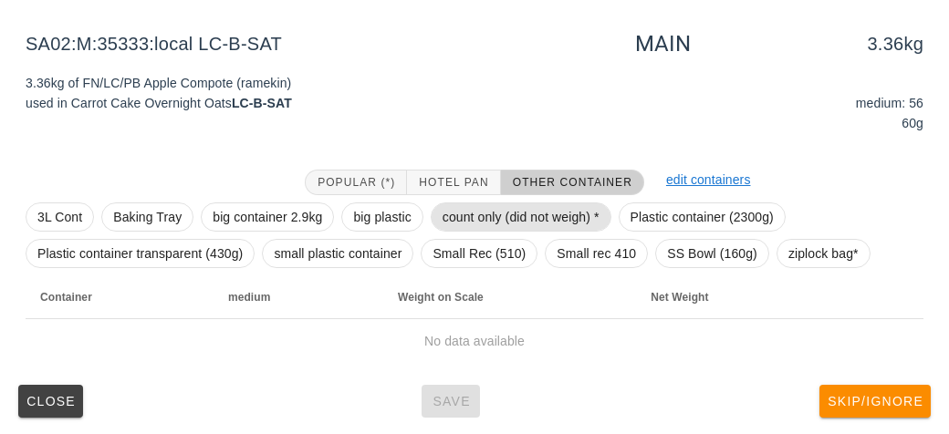
click at [485, 221] on span "count only (did not weigh) *" at bounding box center [521, 216] width 157 height 27
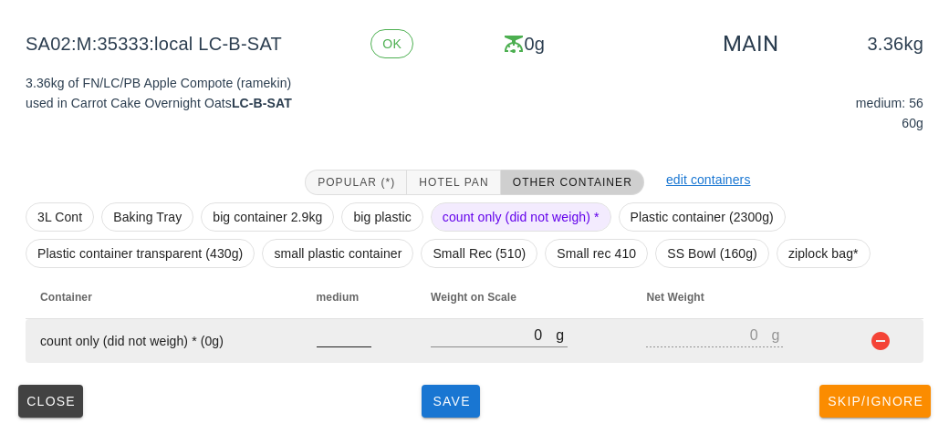
click at [355, 338] on input "number" at bounding box center [344, 335] width 55 height 24
type input "56"
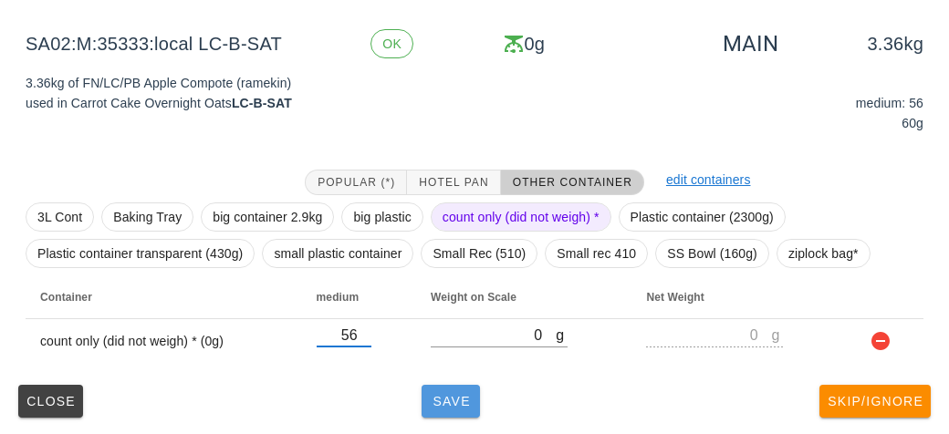
click at [426, 402] on button "Save" at bounding box center [451, 401] width 58 height 33
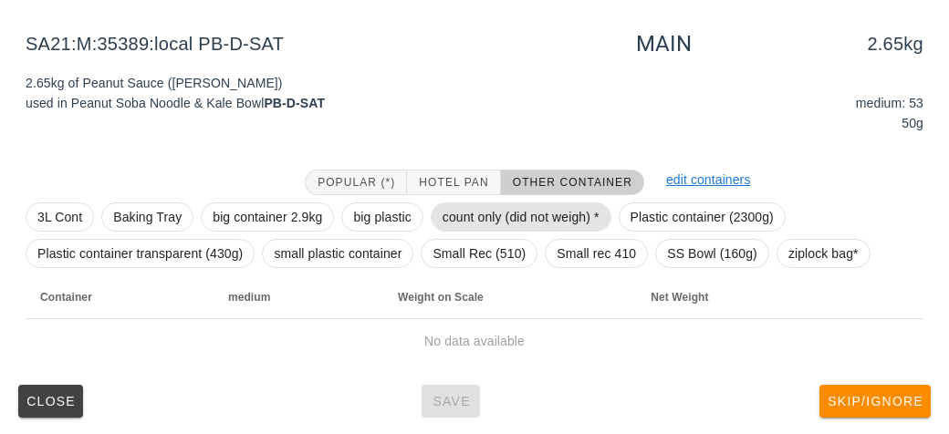
click at [480, 224] on span "count only (did not weigh) *" at bounding box center [521, 216] width 157 height 27
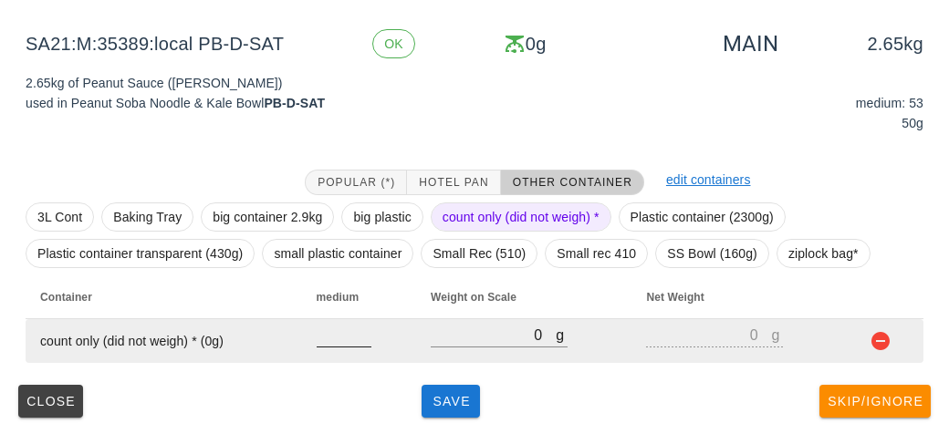
click at [349, 341] on input "number" at bounding box center [344, 335] width 55 height 24
type input "53"
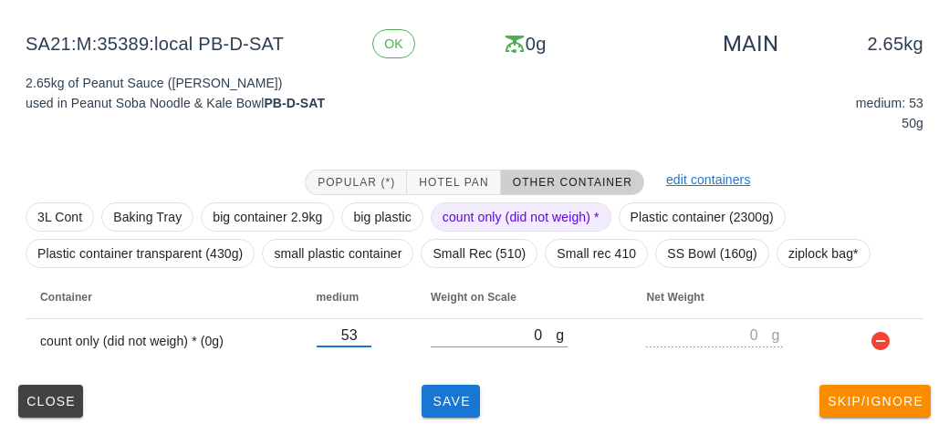
click at [466, 424] on div "(5) local: Thu-Sat ([DATE]-[DATE]) MI (8) PR (69) SA (84) ST (88) VE (96) Scann…" at bounding box center [474, 117] width 949 height 637
click at [440, 402] on span "Save" at bounding box center [451, 401] width 44 height 15
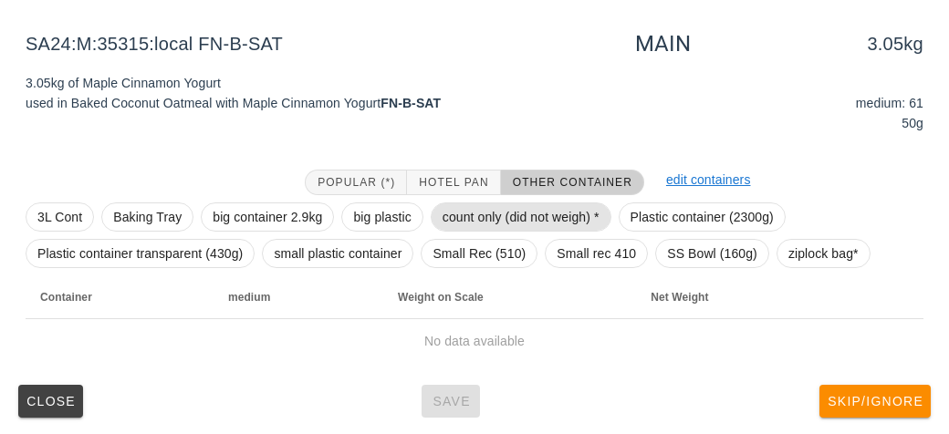
click at [472, 228] on span "count only (did not weigh) *" at bounding box center [521, 216] width 157 height 27
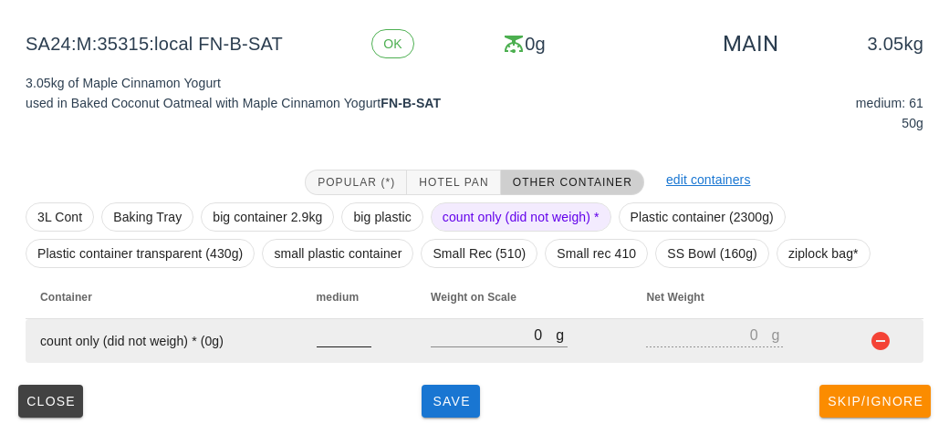
click at [344, 340] on input "number" at bounding box center [344, 335] width 55 height 24
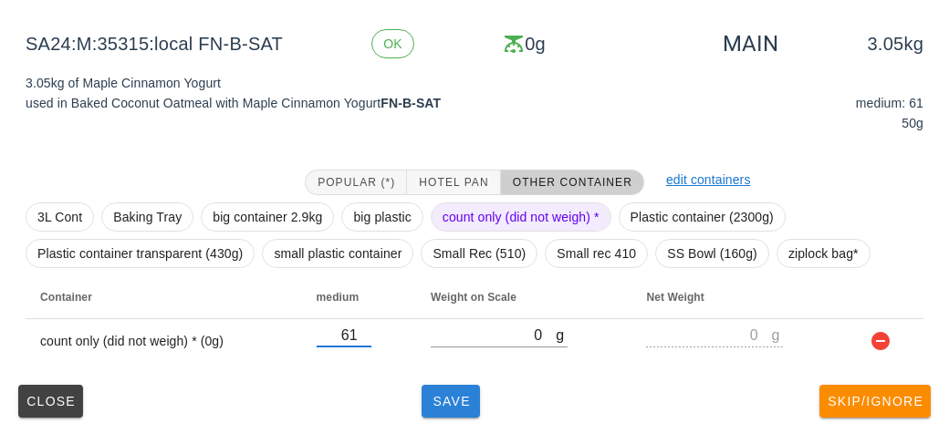
type input "61"
click at [452, 413] on button "Save" at bounding box center [451, 401] width 58 height 33
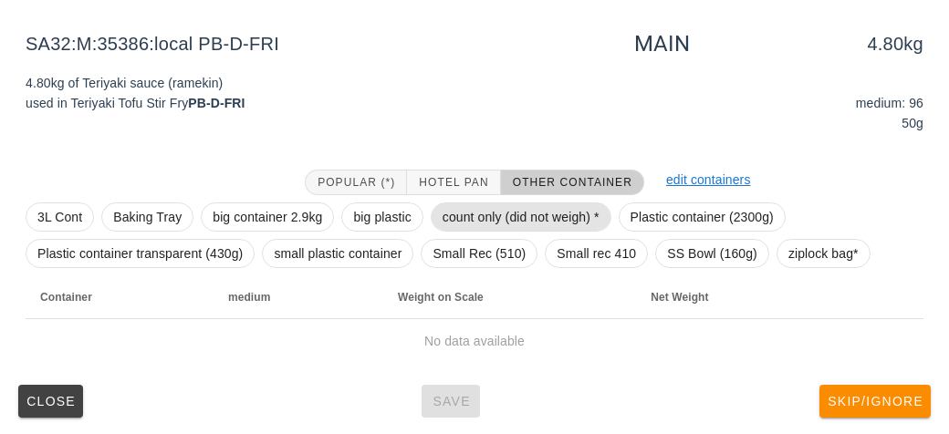
click at [481, 224] on span "count only (did not weigh) *" at bounding box center [521, 216] width 157 height 27
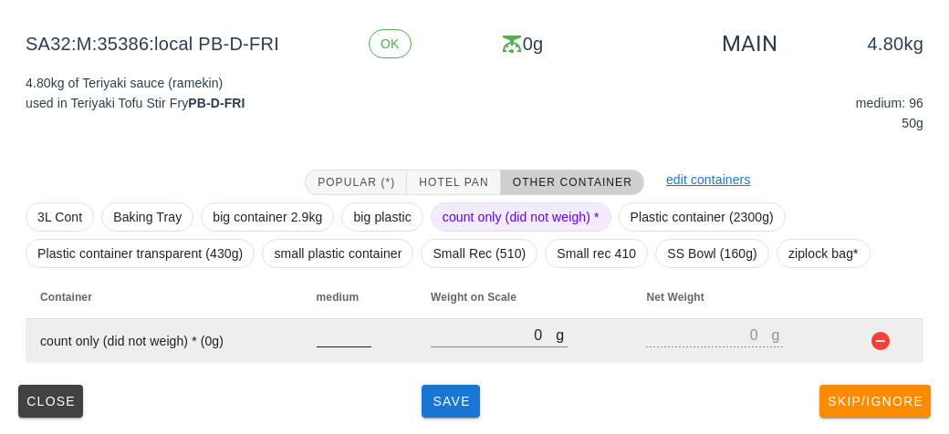
click at [337, 342] on input "number" at bounding box center [344, 335] width 55 height 24
type input "96"
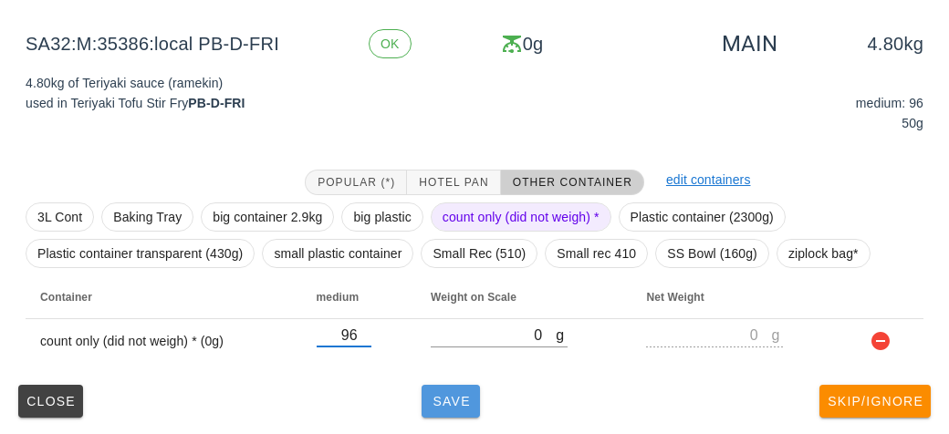
click at [431, 394] on span "Save" at bounding box center [451, 401] width 44 height 15
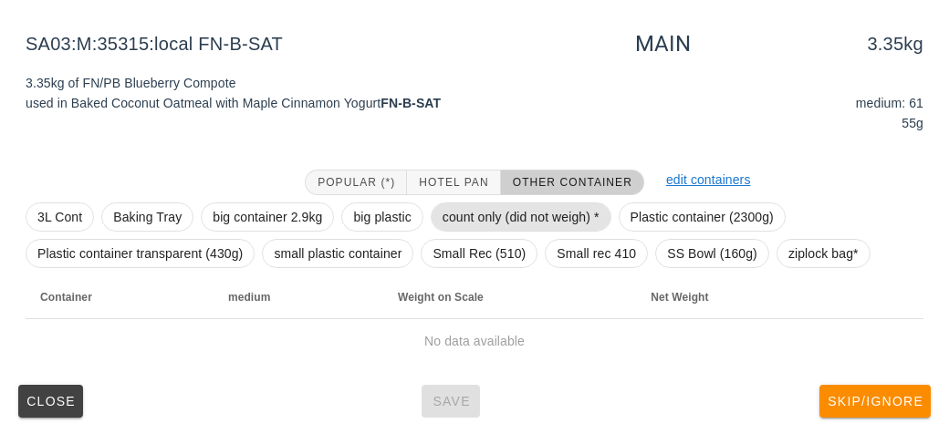
click at [475, 222] on span "count only (did not weigh) *" at bounding box center [521, 216] width 157 height 27
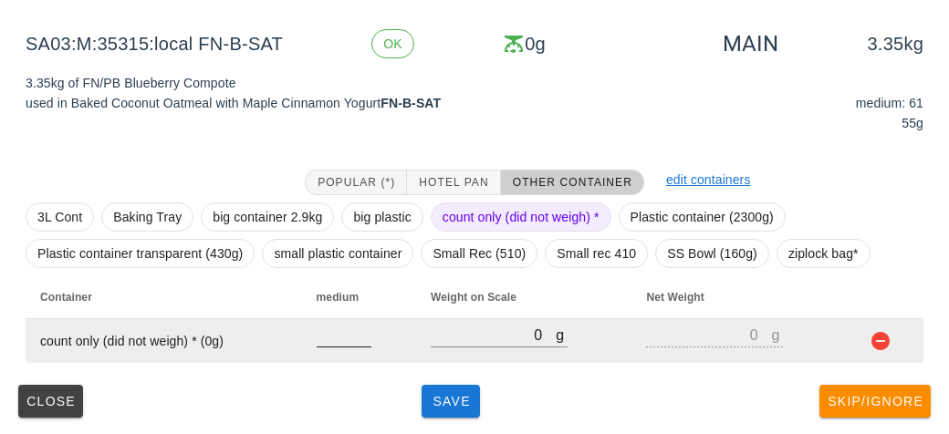
click at [344, 341] on input "number" at bounding box center [344, 335] width 55 height 24
type input "61"
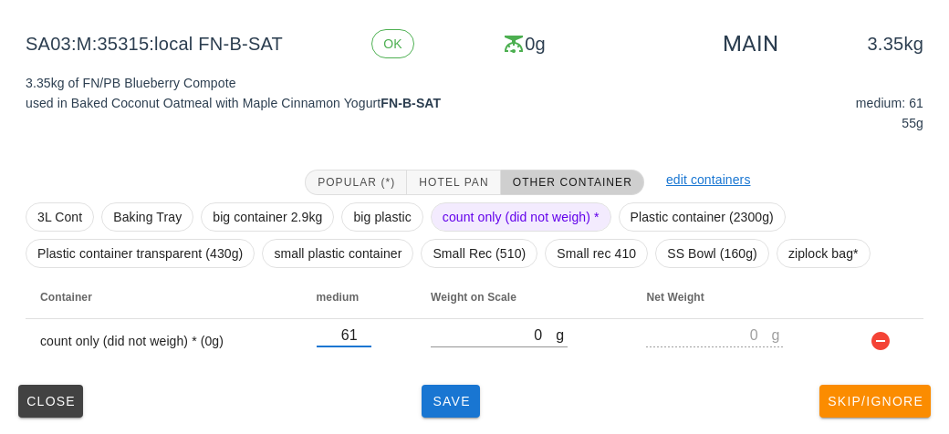
click at [403, 401] on div "Close Save Skip/Ignore" at bounding box center [474, 401] width 927 height 47
click at [438, 395] on span "Save" at bounding box center [451, 401] width 44 height 15
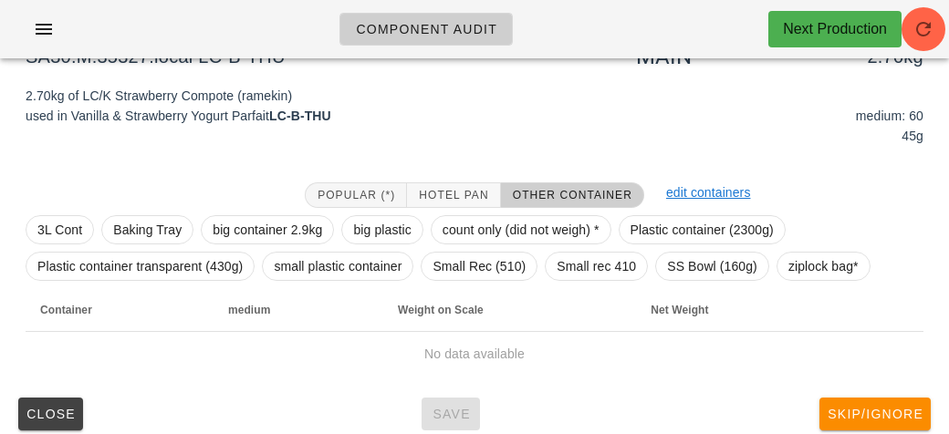
scroll to position [256, 0]
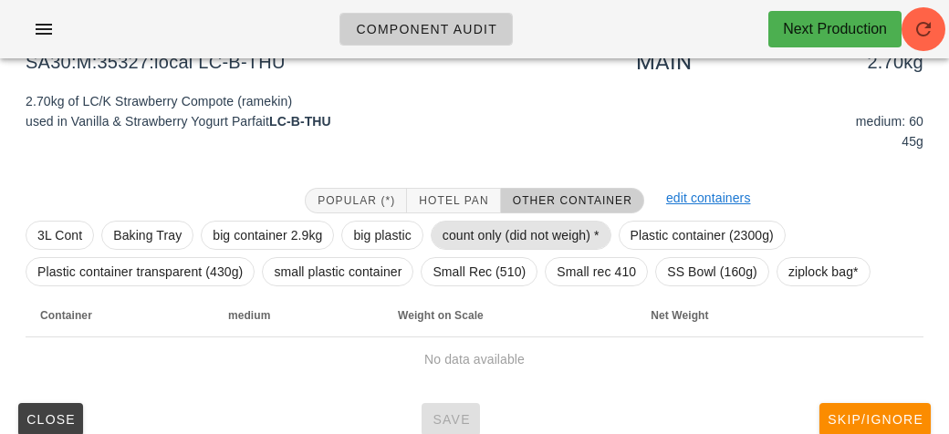
click at [443, 246] on span "count only (did not weigh) *" at bounding box center [521, 235] width 157 height 27
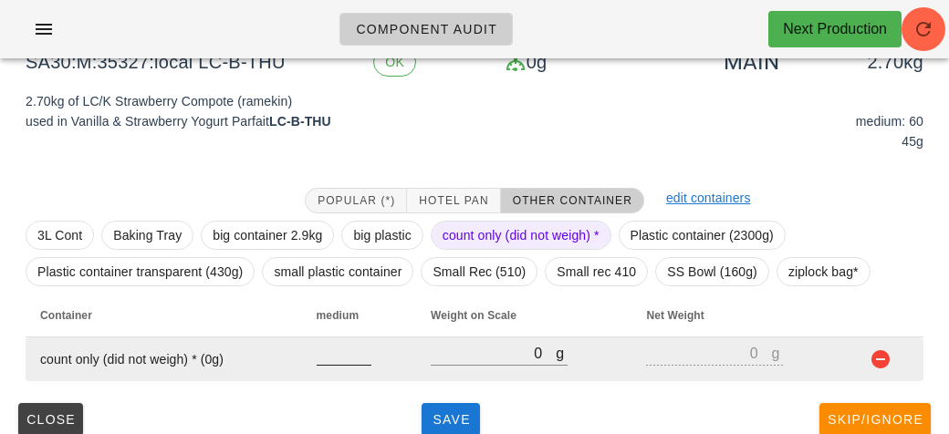
click at [339, 345] on input "number" at bounding box center [344, 353] width 55 height 24
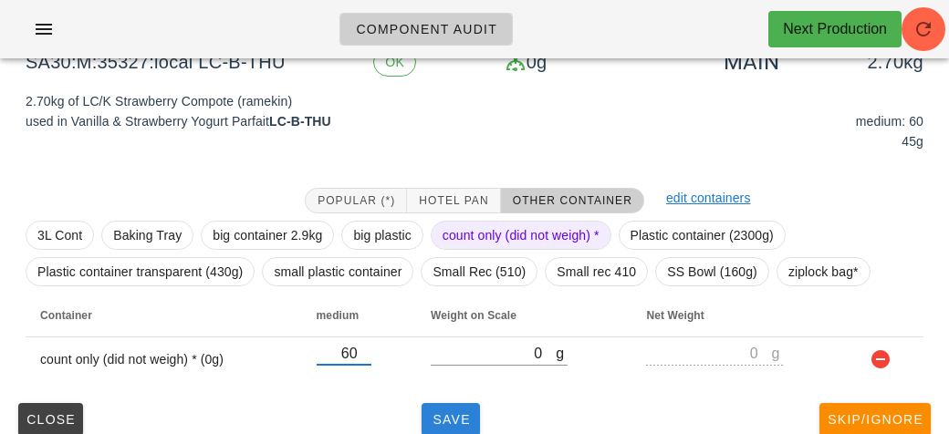
type input "60"
click at [452, 421] on span "Save" at bounding box center [451, 419] width 44 height 15
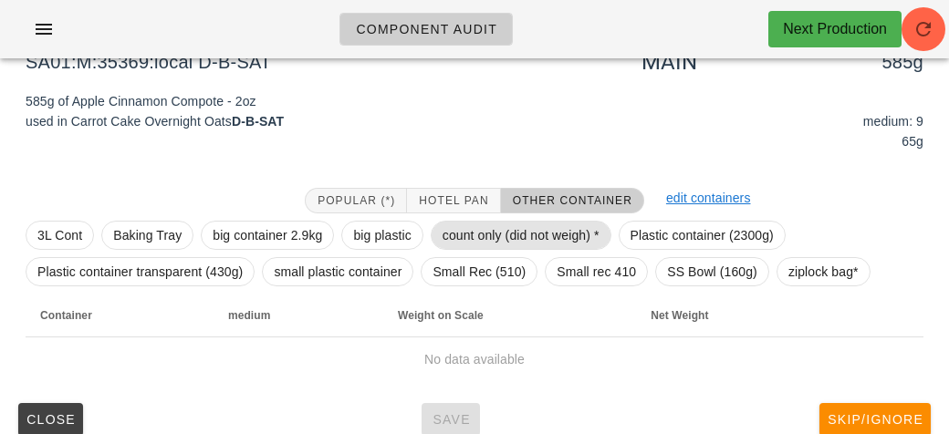
click at [490, 229] on span "count only (did not weigh) *" at bounding box center [521, 235] width 157 height 27
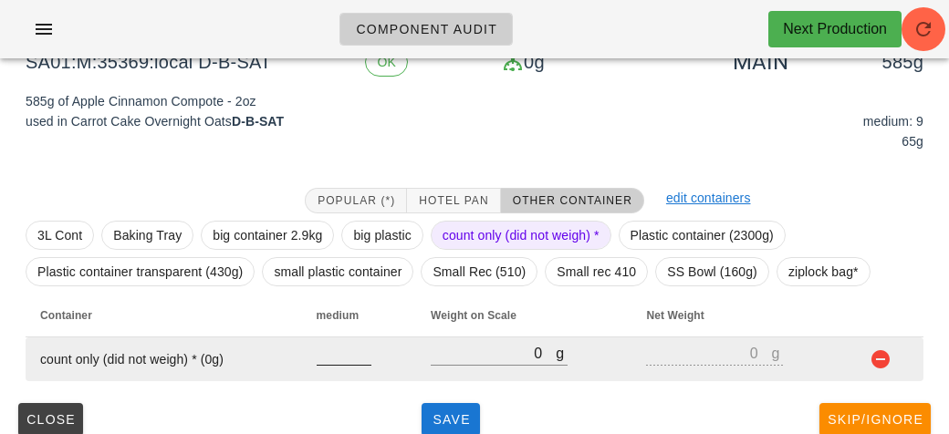
click at [350, 356] on input "number" at bounding box center [344, 353] width 55 height 24
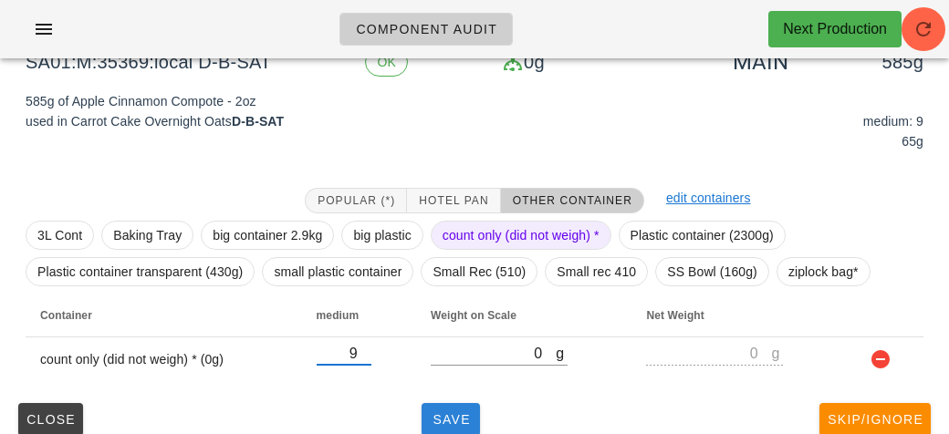
type input "9"
click at [454, 424] on span "Save" at bounding box center [451, 419] width 44 height 15
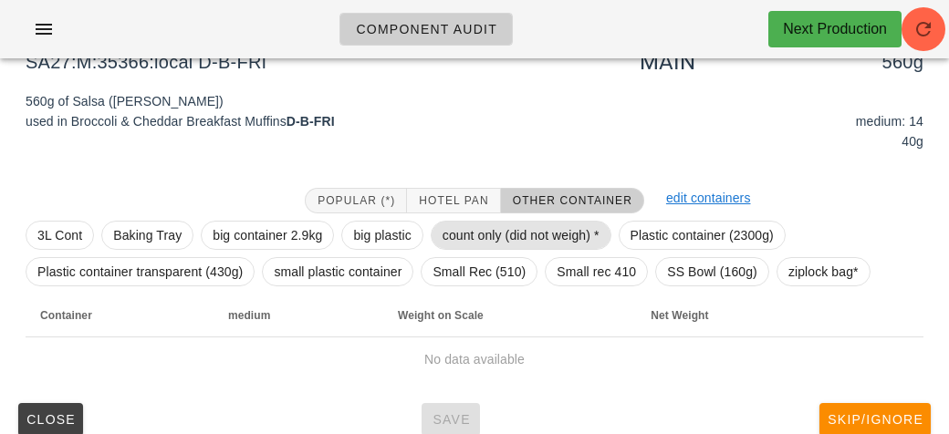
click at [477, 233] on span "count only (did not weigh) *" at bounding box center [521, 235] width 157 height 27
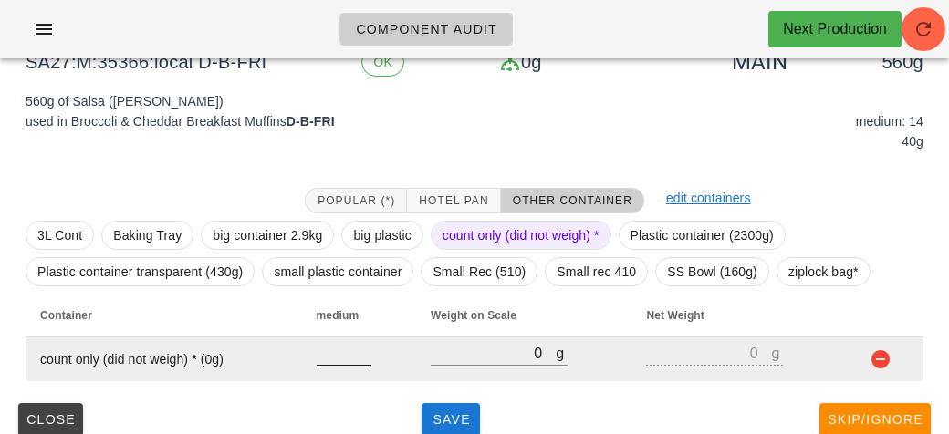
click at [340, 359] on input "number" at bounding box center [344, 353] width 55 height 24
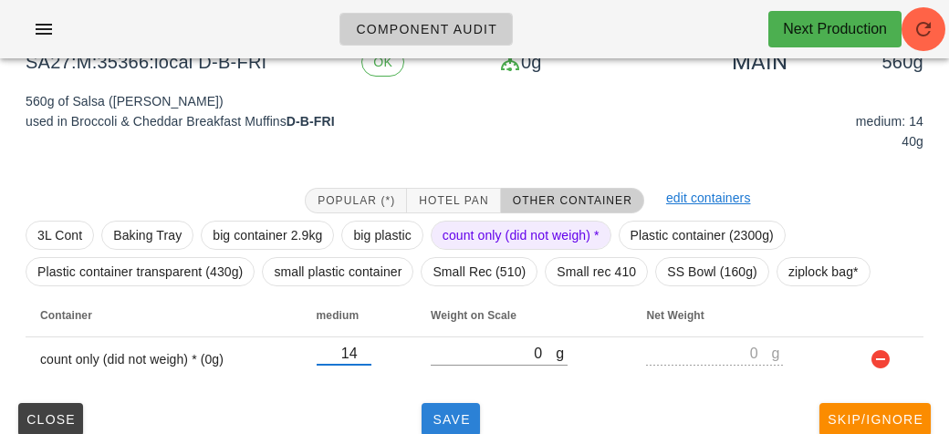
type input "14"
click at [447, 419] on span "Save" at bounding box center [451, 419] width 44 height 15
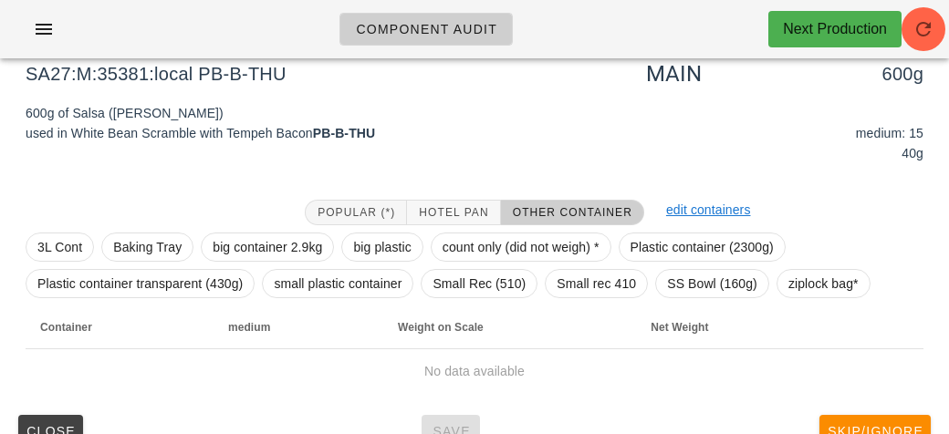
scroll to position [226, 0]
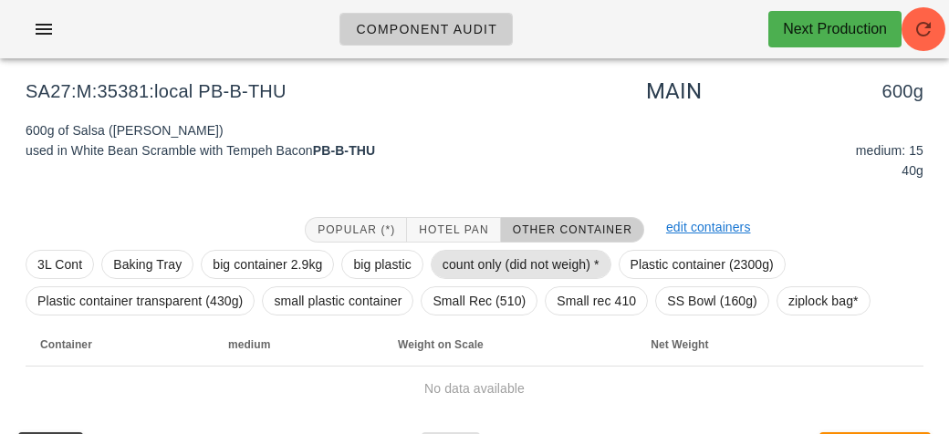
click at [480, 265] on span "count only (did not weigh) *" at bounding box center [521, 264] width 157 height 27
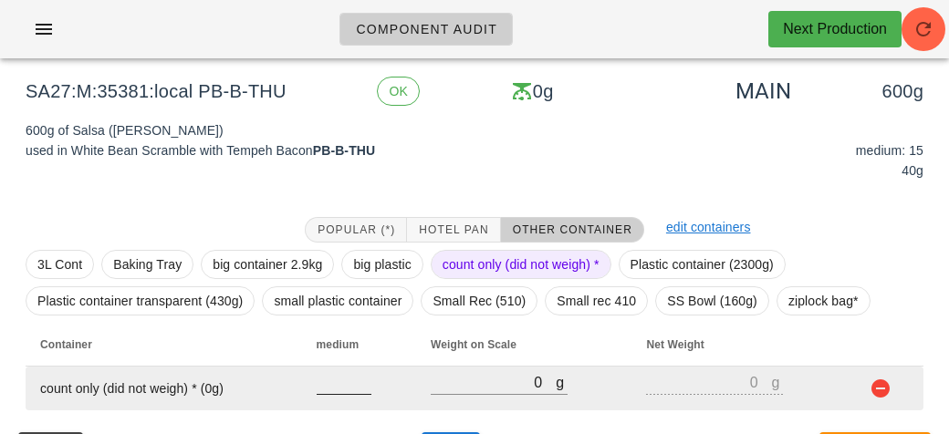
click at [334, 380] on input "number" at bounding box center [344, 382] width 55 height 24
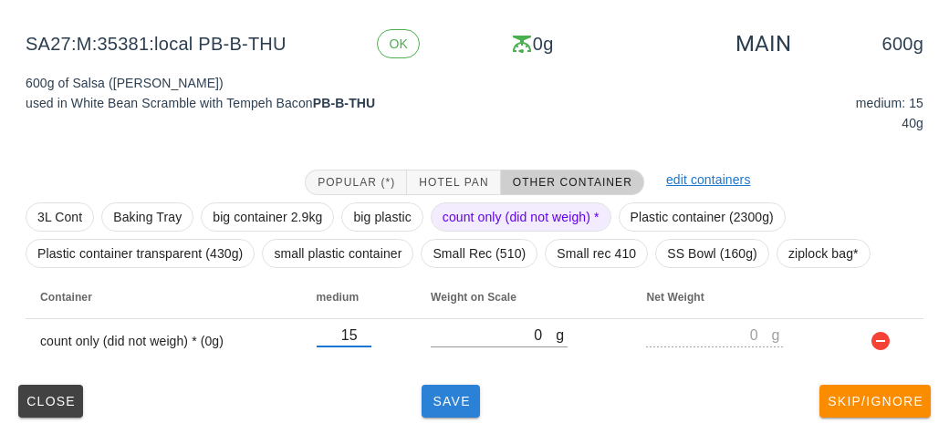
type input "15"
click at [480, 412] on button "Save" at bounding box center [451, 401] width 58 height 33
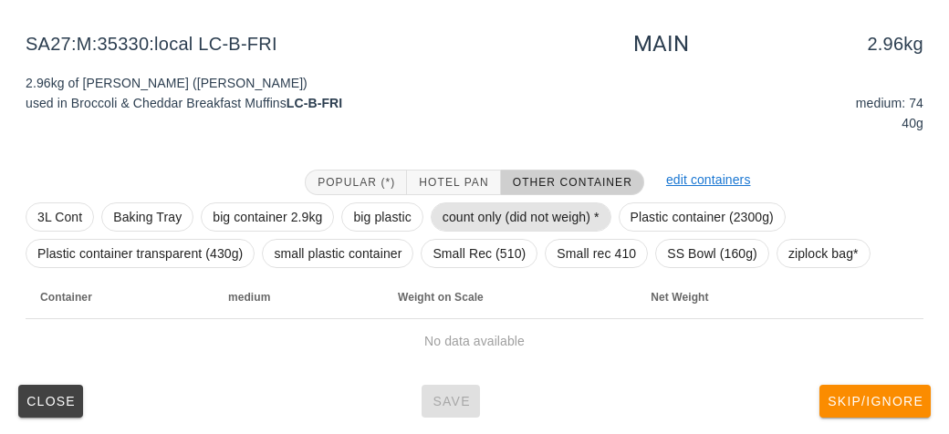
click at [466, 206] on span "count only (did not weigh) *" at bounding box center [521, 216] width 157 height 27
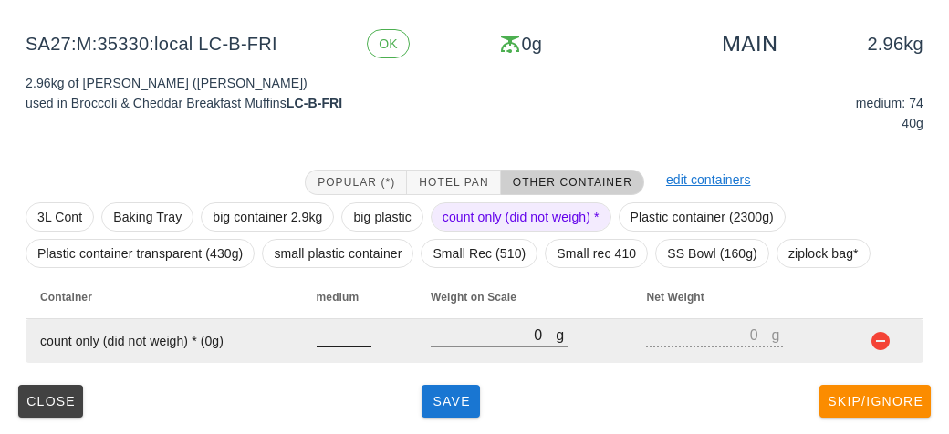
click at [338, 326] on input "number" at bounding box center [344, 335] width 55 height 24
type input "74"
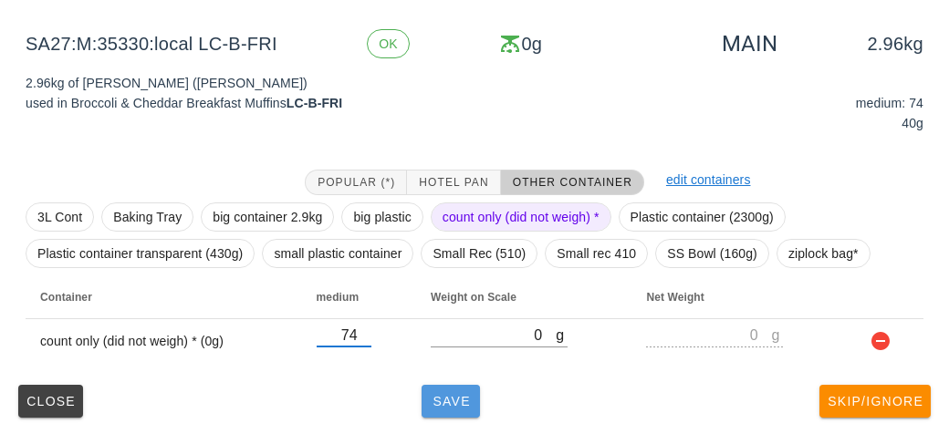
click at [451, 414] on button "Save" at bounding box center [451, 401] width 58 height 33
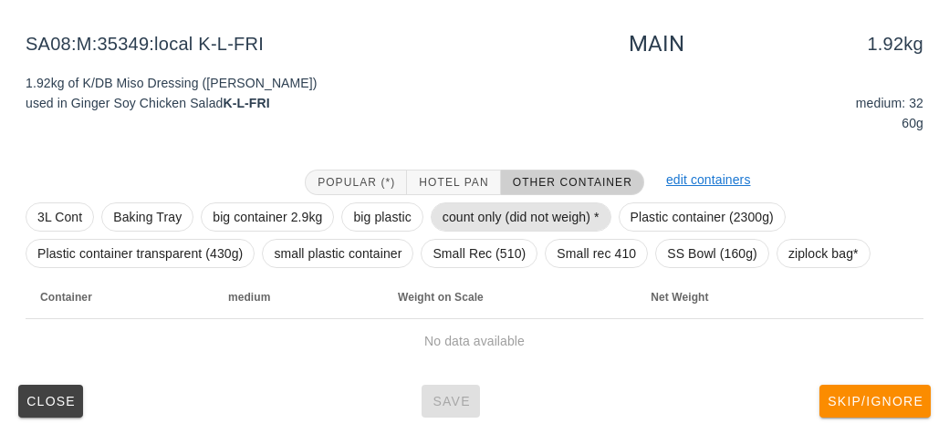
click at [475, 212] on span "count only (did not weigh) *" at bounding box center [521, 216] width 157 height 27
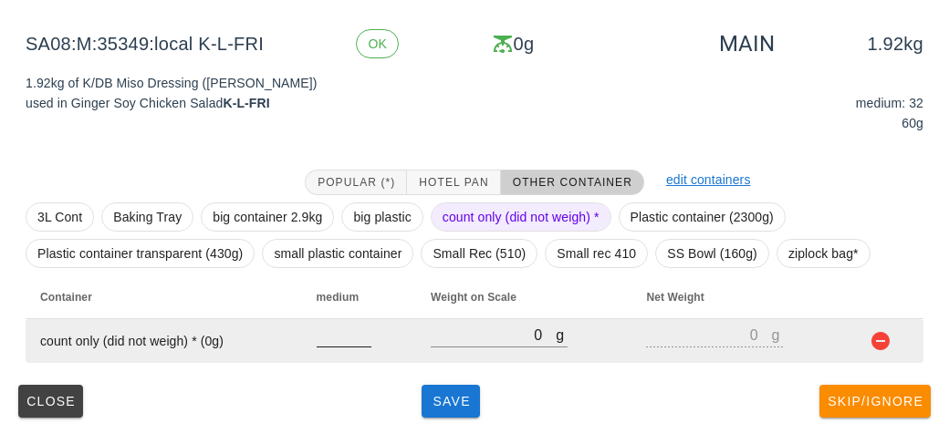
click at [327, 343] on input "number" at bounding box center [344, 335] width 55 height 24
type input "32"
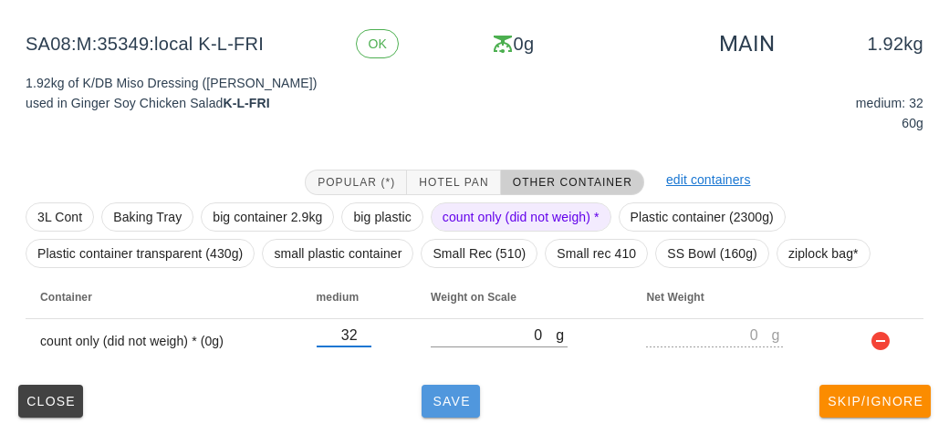
click at [430, 416] on button "Save" at bounding box center [451, 401] width 58 height 33
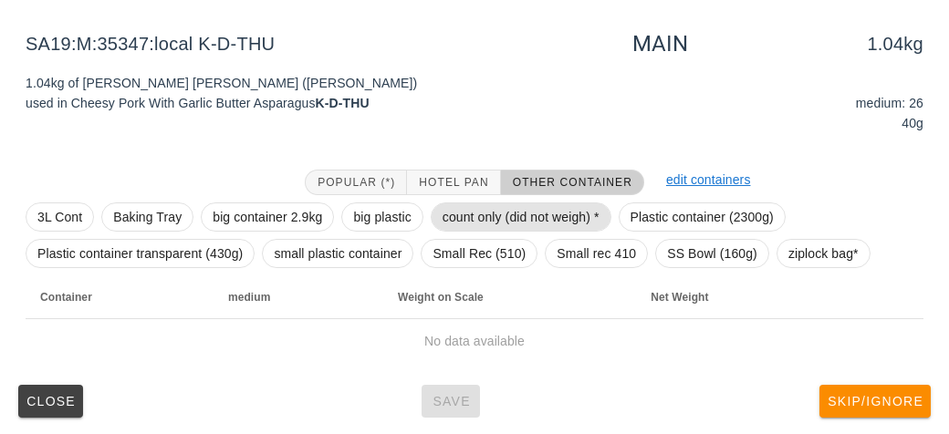
click at [483, 215] on span "count only (did not weigh) *" at bounding box center [521, 216] width 157 height 27
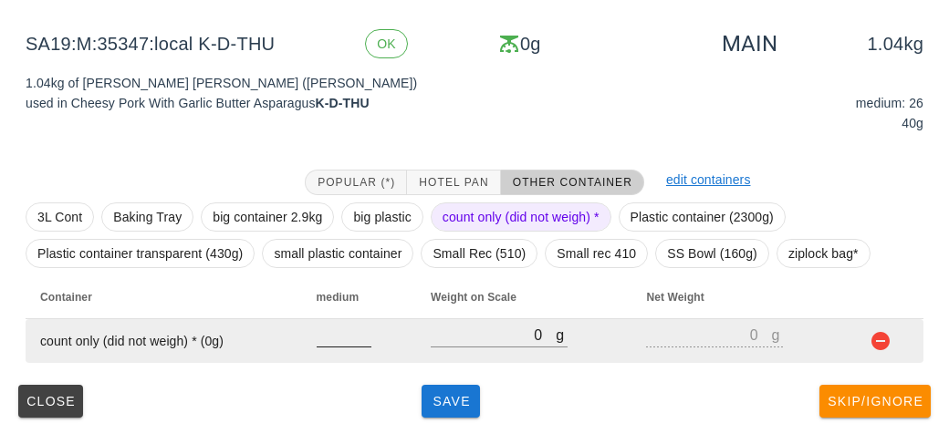
click at [328, 331] on input "number" at bounding box center [344, 335] width 55 height 24
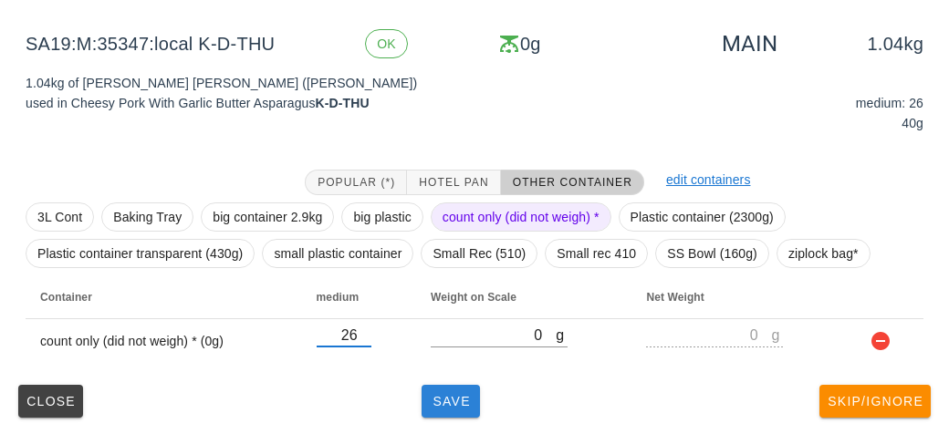
type input "26"
click at [447, 408] on button "Save" at bounding box center [451, 401] width 58 height 33
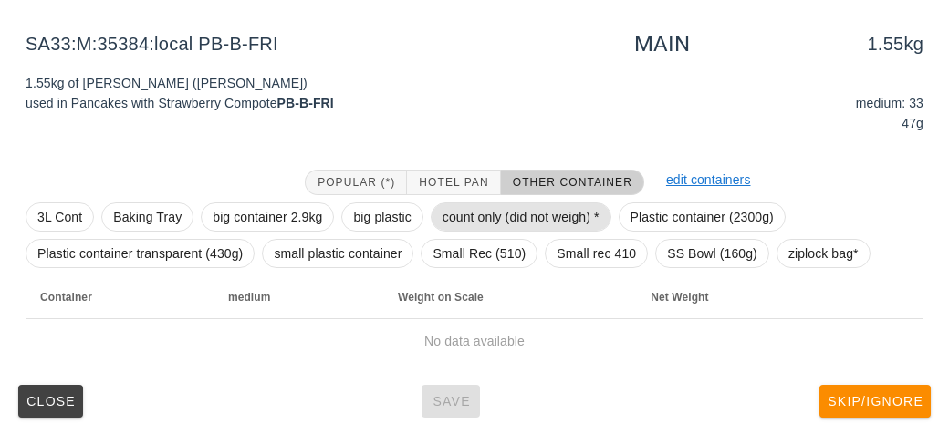
click at [478, 213] on span "count only (did not weigh) *" at bounding box center [521, 216] width 157 height 27
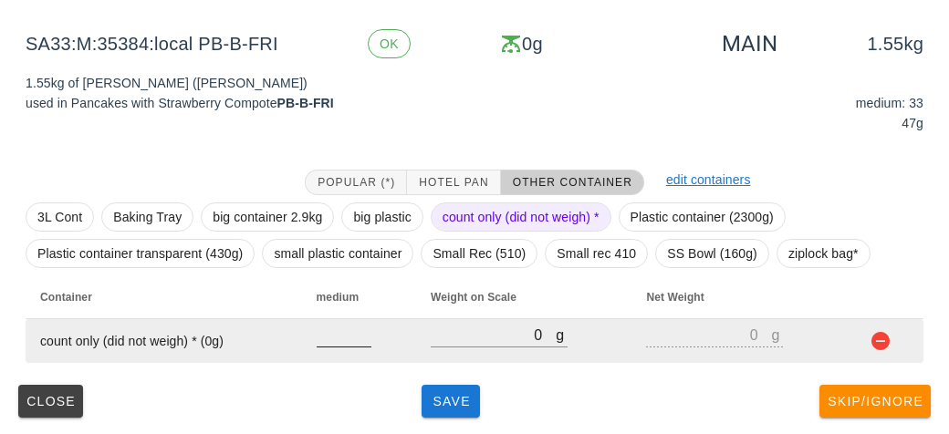
click at [328, 339] on input "number" at bounding box center [344, 335] width 55 height 24
type input "33"
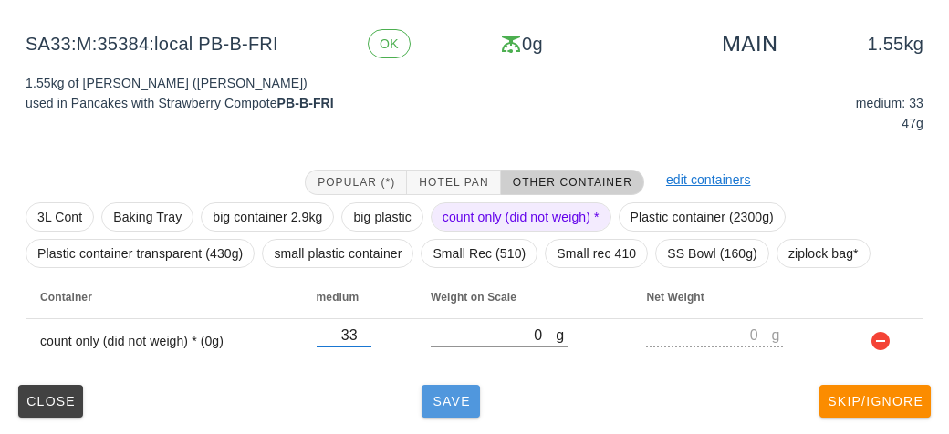
click at [466, 404] on span "Save" at bounding box center [451, 401] width 44 height 15
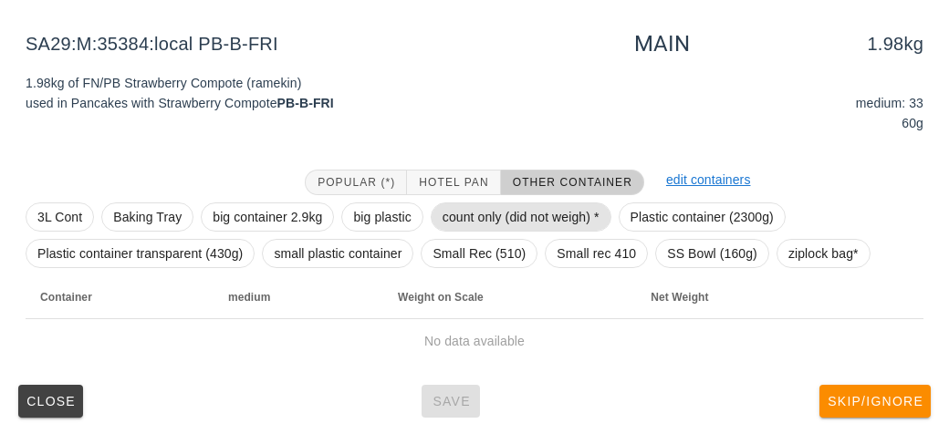
click at [471, 211] on span "count only (did not weigh) *" at bounding box center [521, 216] width 157 height 27
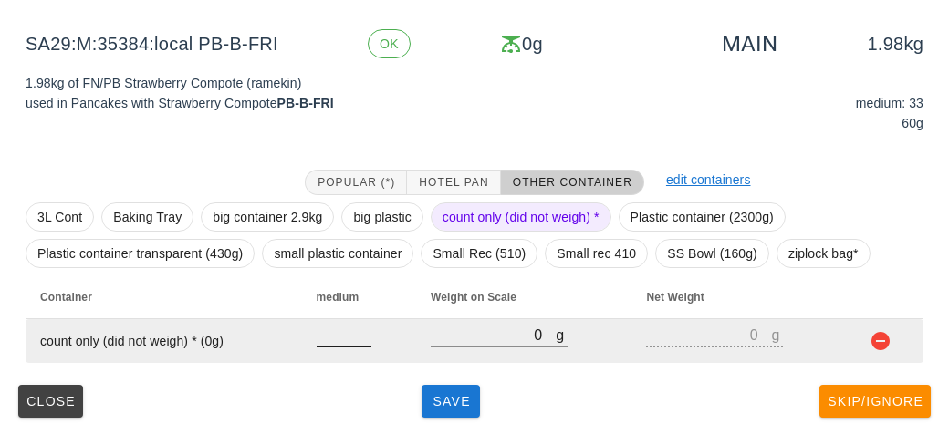
click at [327, 337] on input "number" at bounding box center [344, 335] width 55 height 24
type input "33"
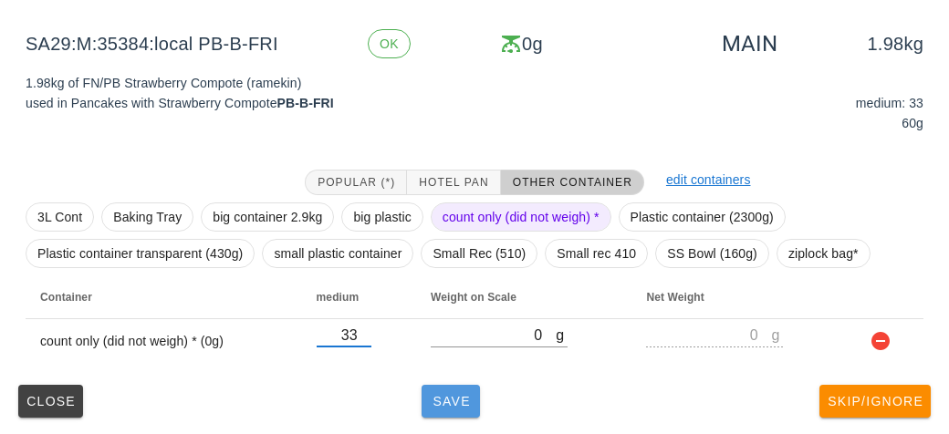
click at [437, 404] on span "Save" at bounding box center [451, 401] width 44 height 15
